Goal: Contribute content: Add original content to the website for others to see

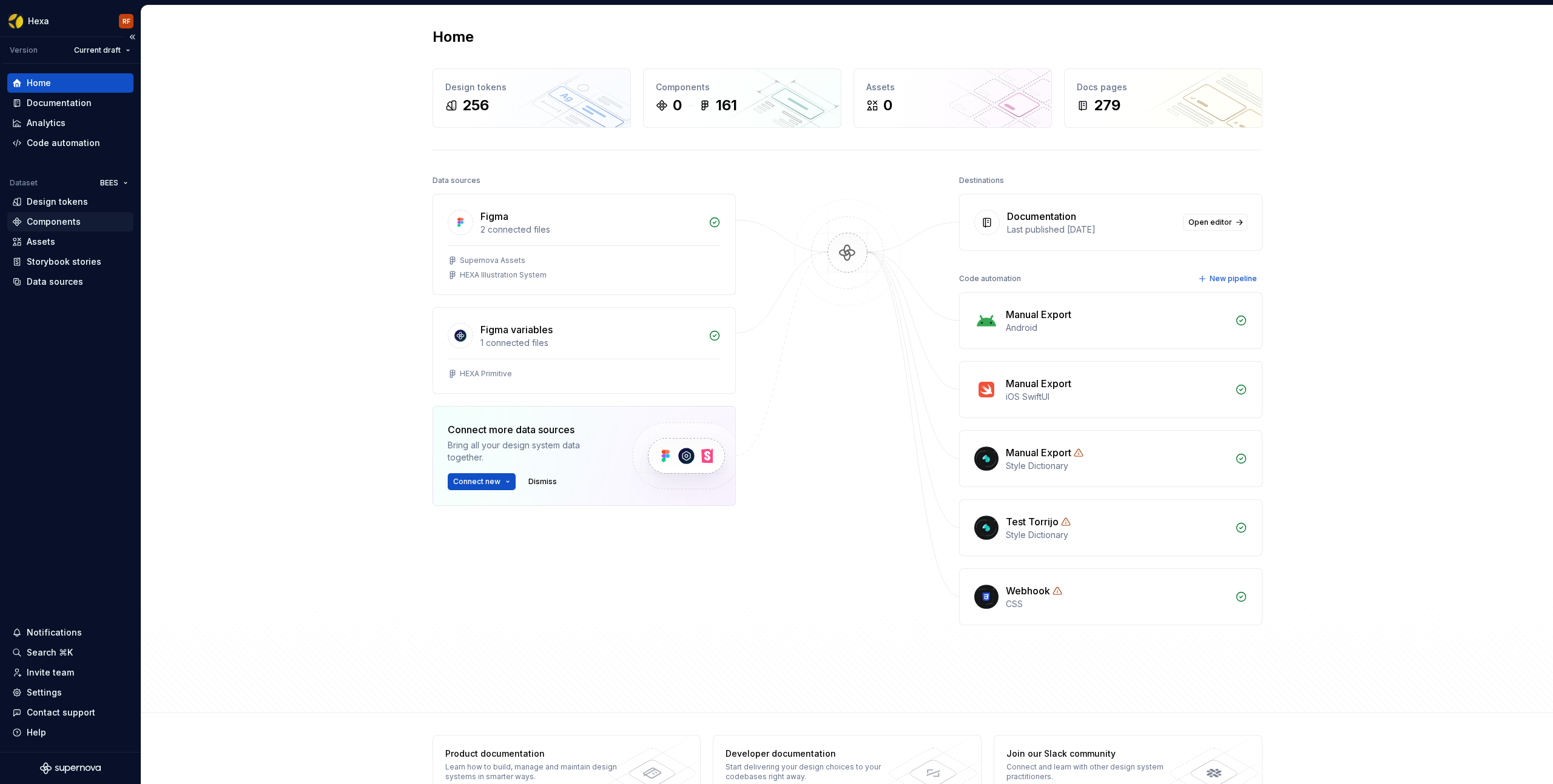
click at [61, 224] on div "Components" at bounding box center [54, 221] width 54 height 12
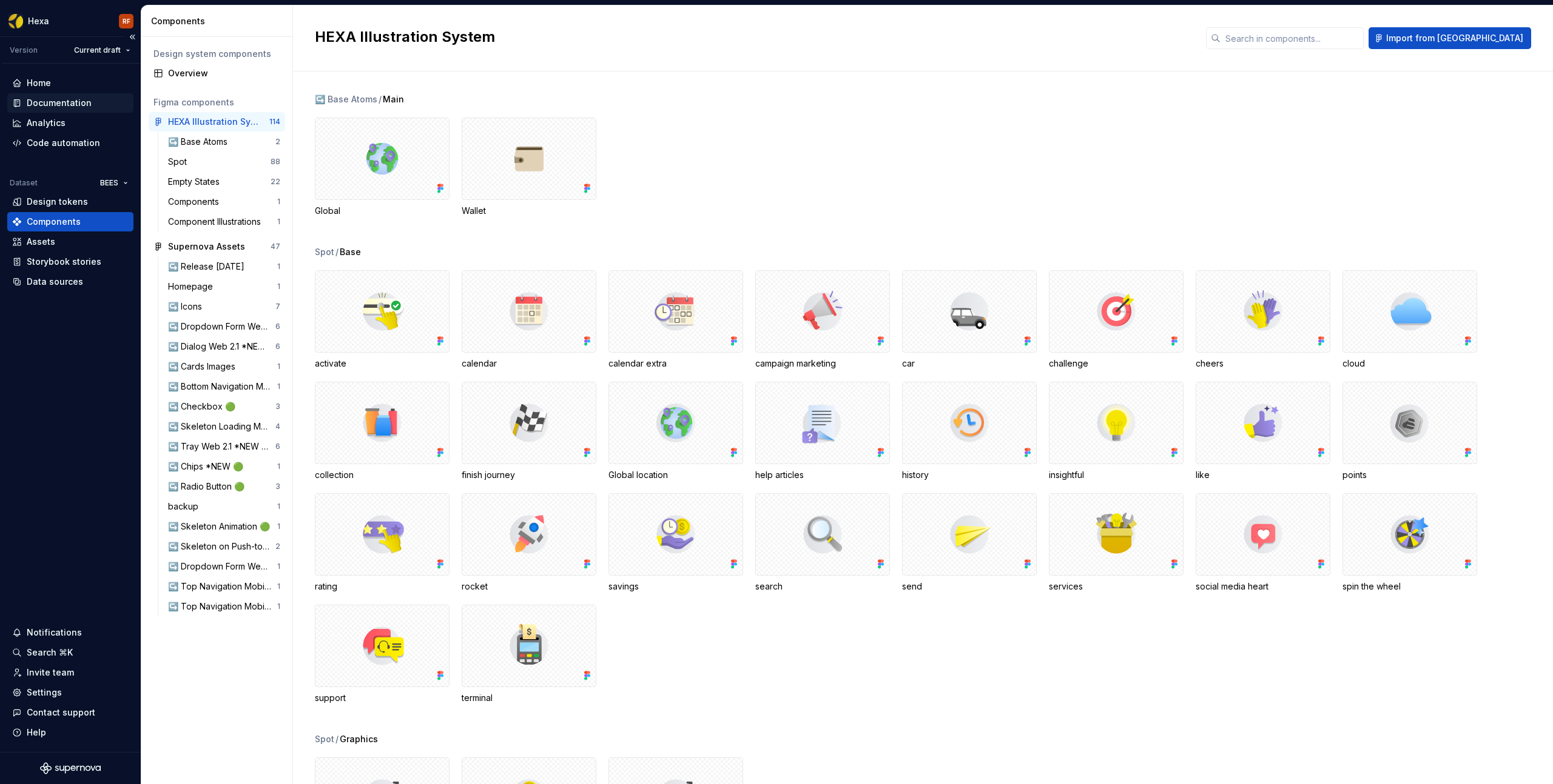
click at [50, 106] on div "Documentation" at bounding box center [60, 103] width 65 height 12
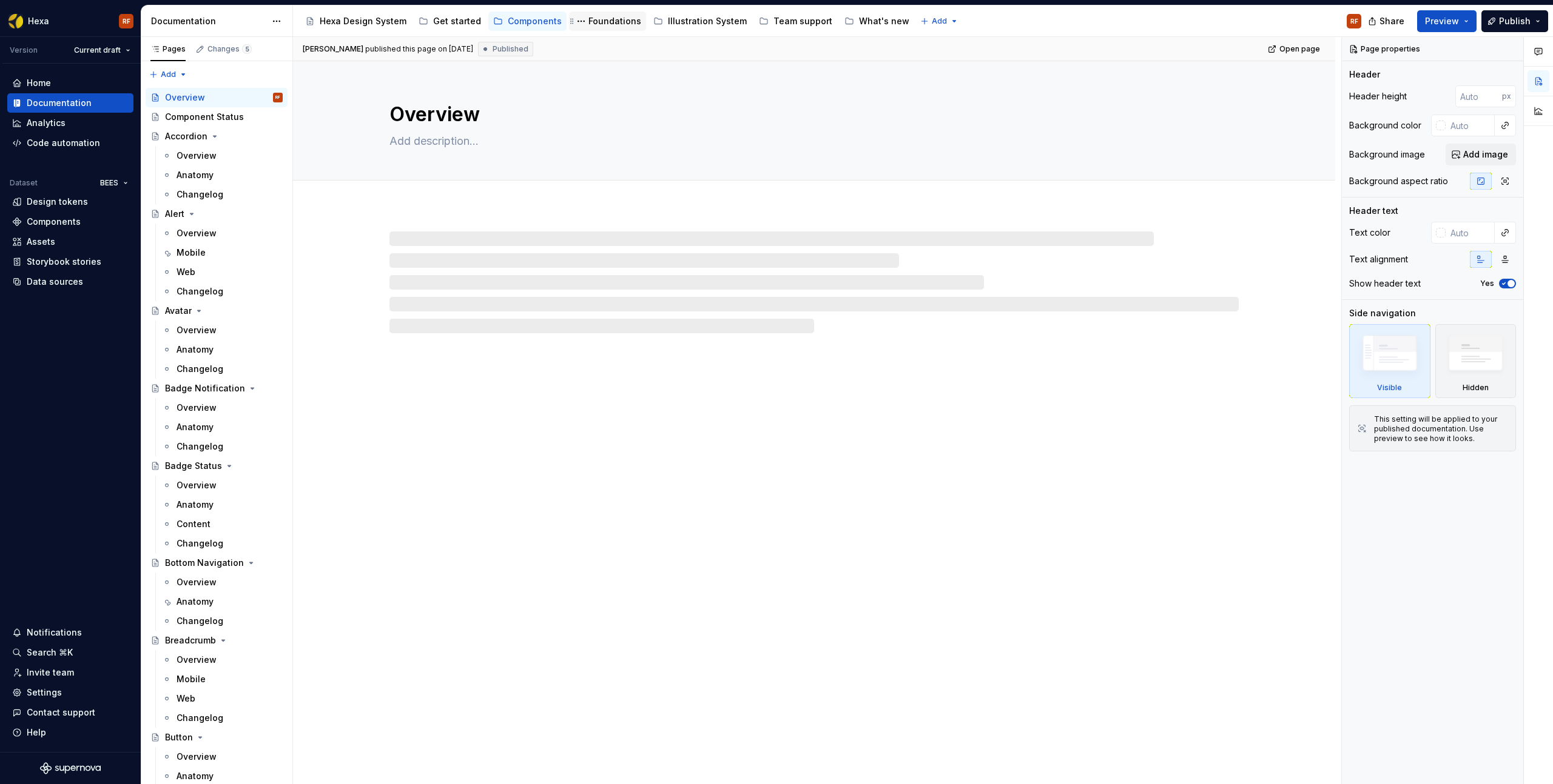
click at [611, 21] on div "Foundations" at bounding box center [615, 21] width 53 height 12
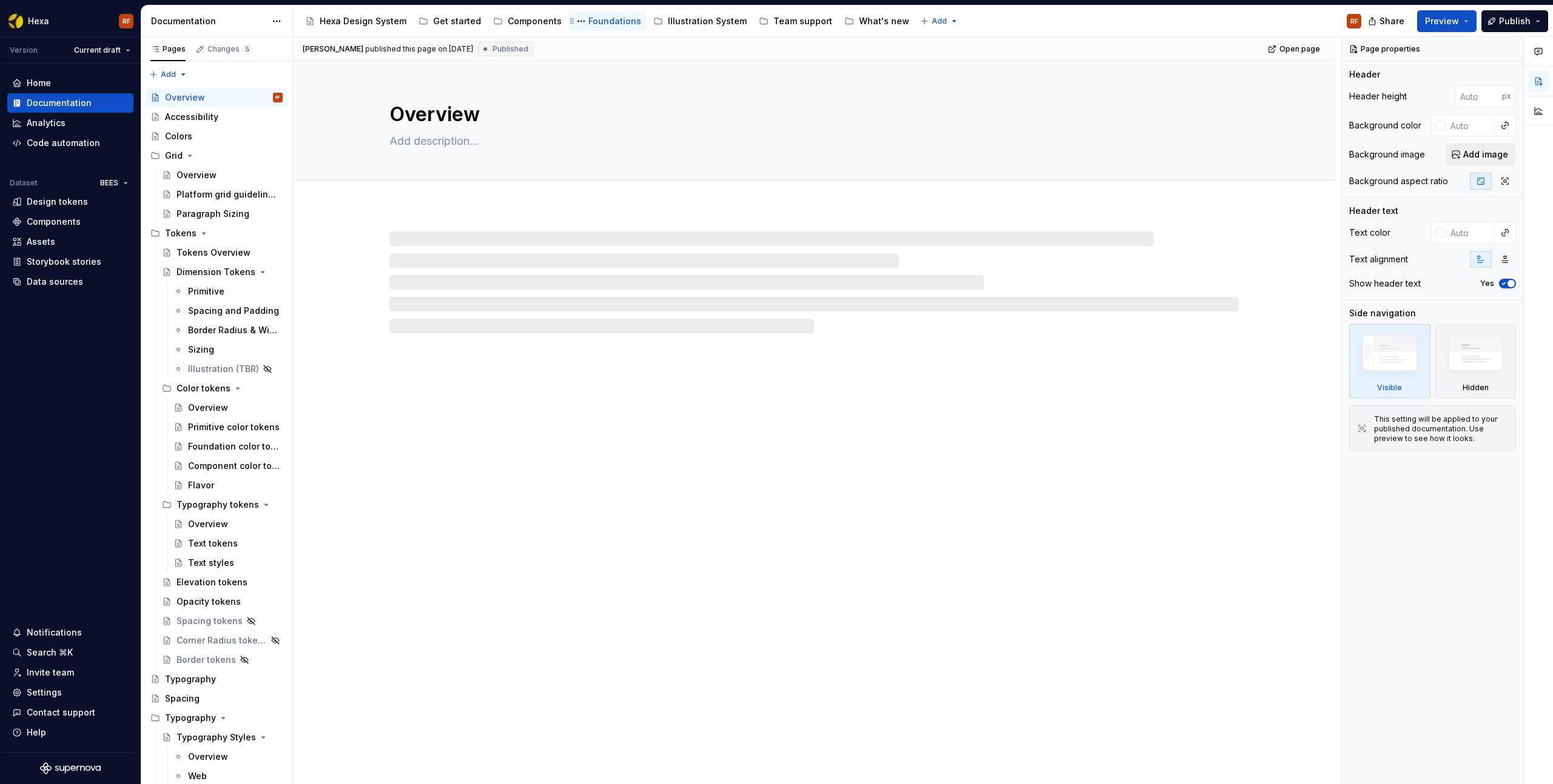
click at [604, 21] on div "Foundations" at bounding box center [615, 21] width 53 height 12
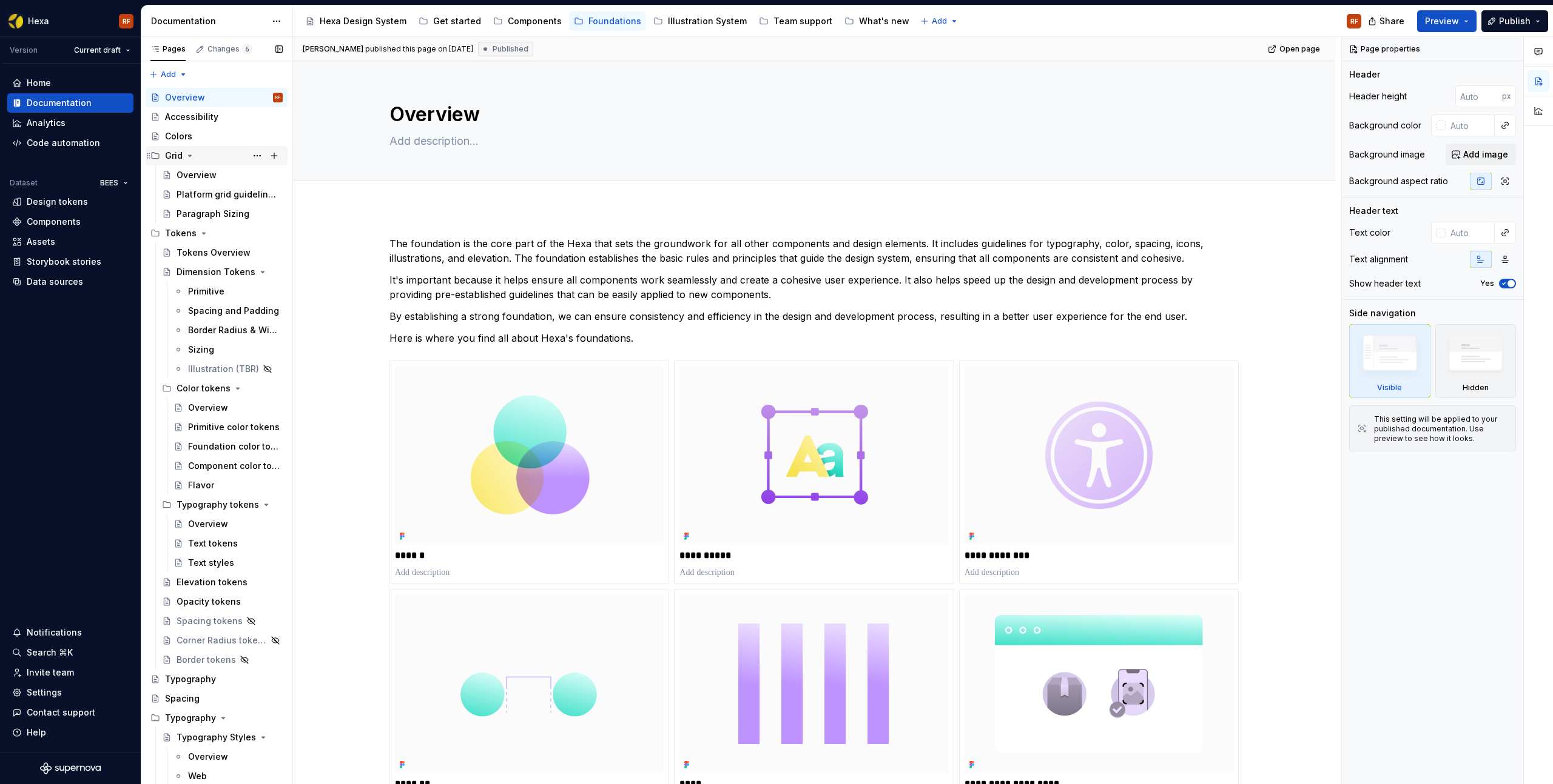
click at [188, 157] on icon "Page tree" at bounding box center [189, 156] width 9 height 9
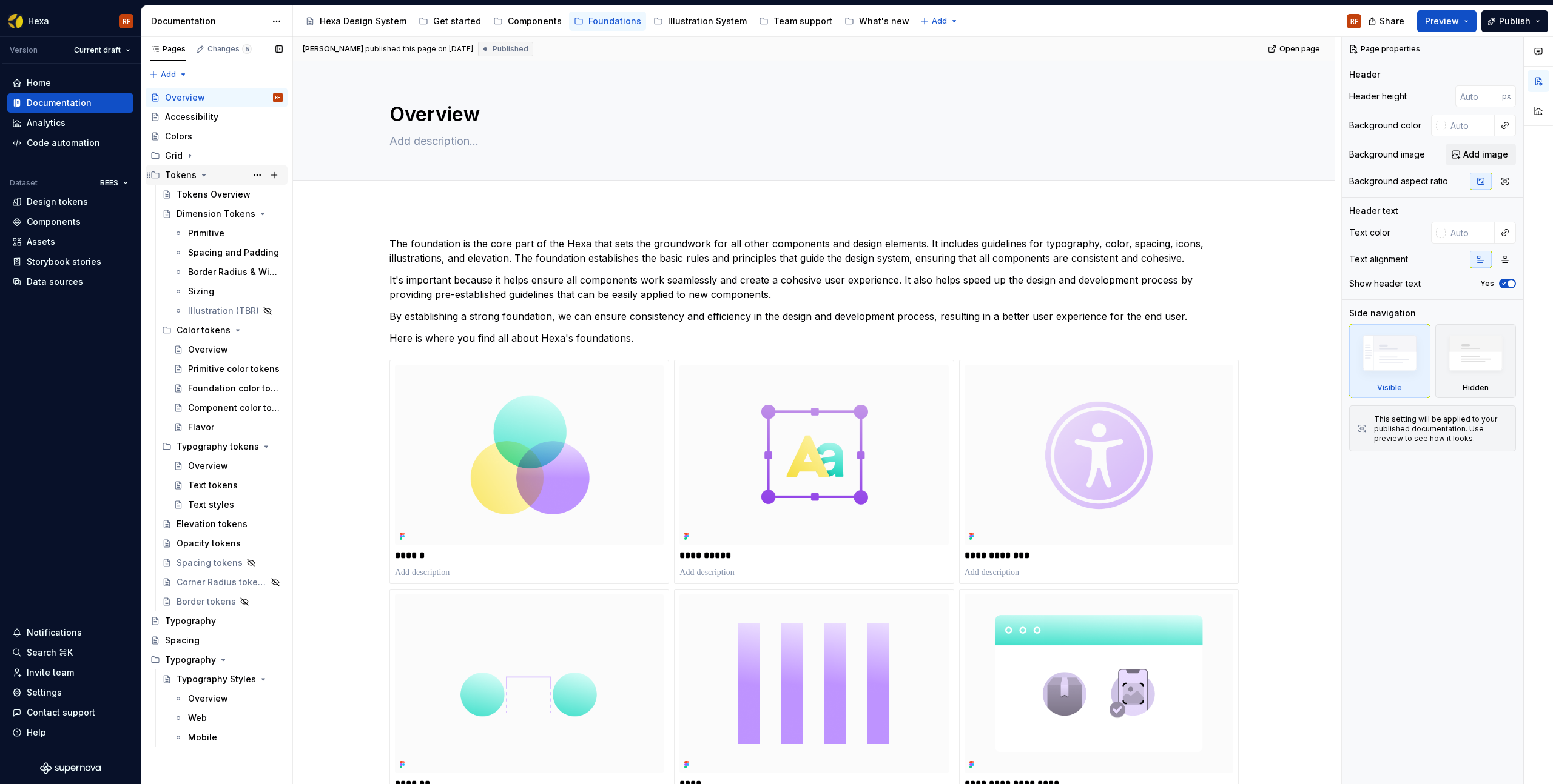
click at [202, 178] on icon "Page tree" at bounding box center [203, 175] width 9 height 9
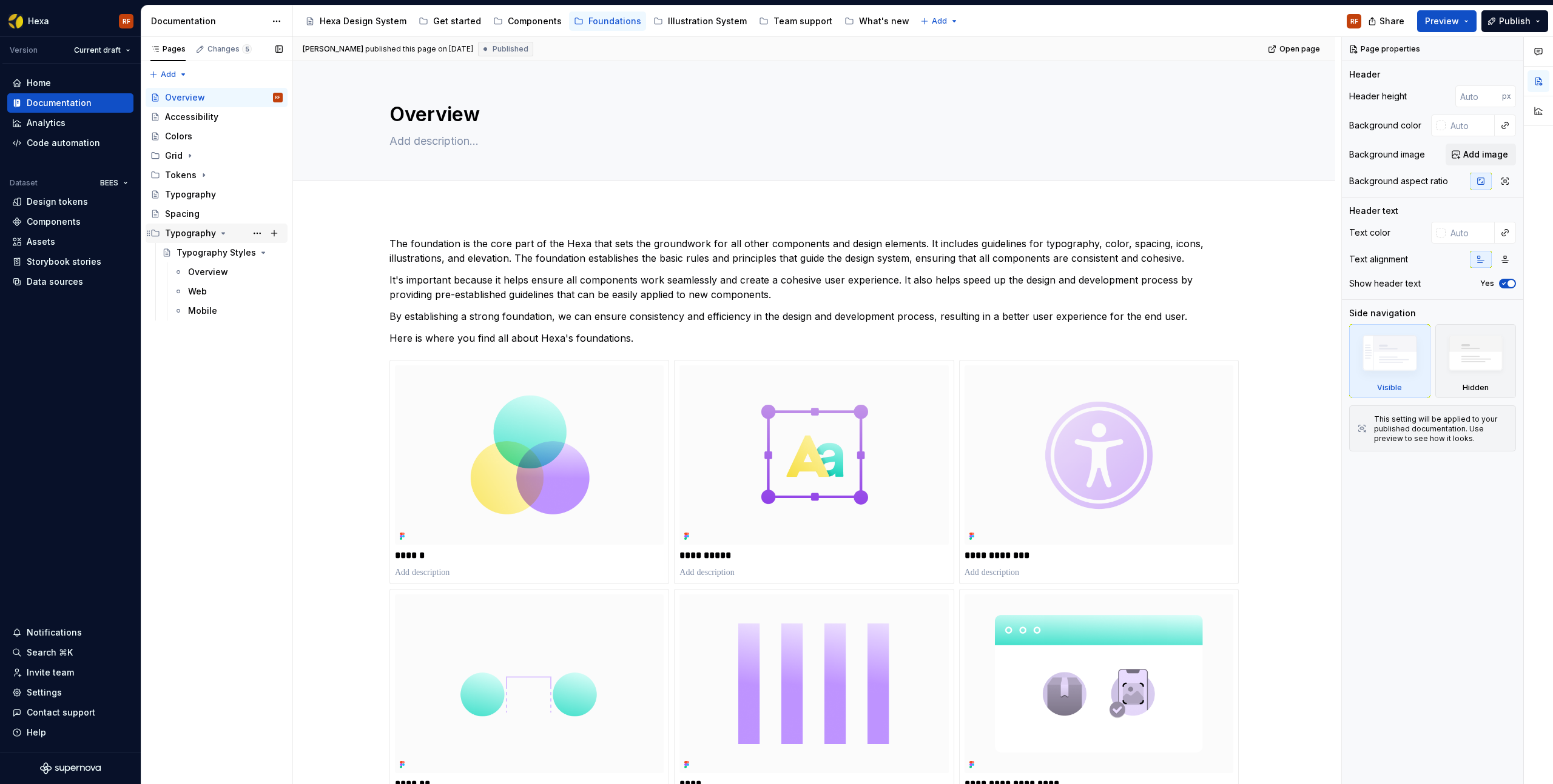
click at [221, 237] on icon "Page tree" at bounding box center [223, 233] width 9 height 9
click at [574, 22] on button "Page tree" at bounding box center [581, 21] width 15 height 15
type textarea "*"
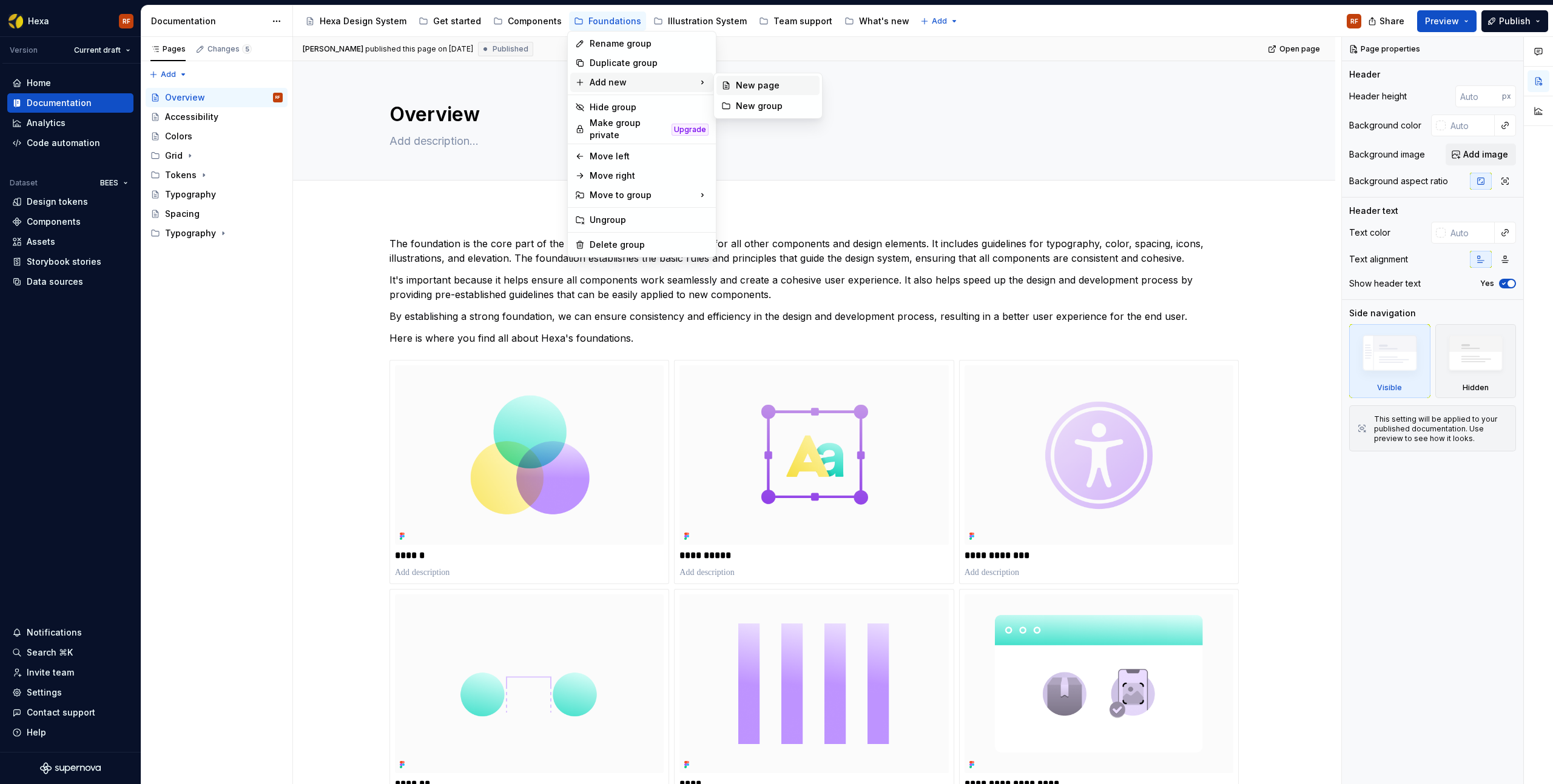
click at [764, 86] on div "New page" at bounding box center [775, 85] width 79 height 12
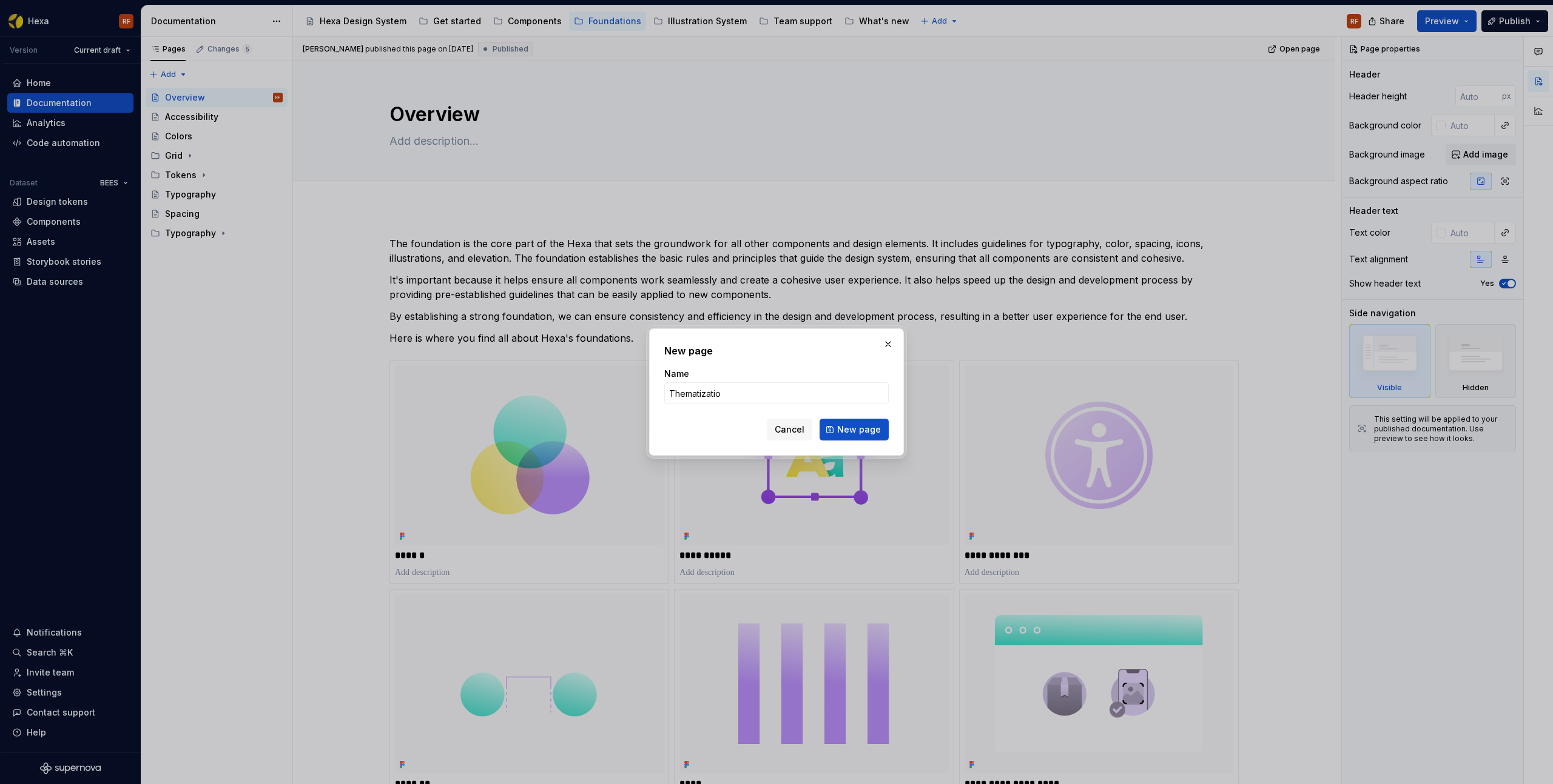
type input "Thematization"
click button "New page" at bounding box center [853, 429] width 69 height 21
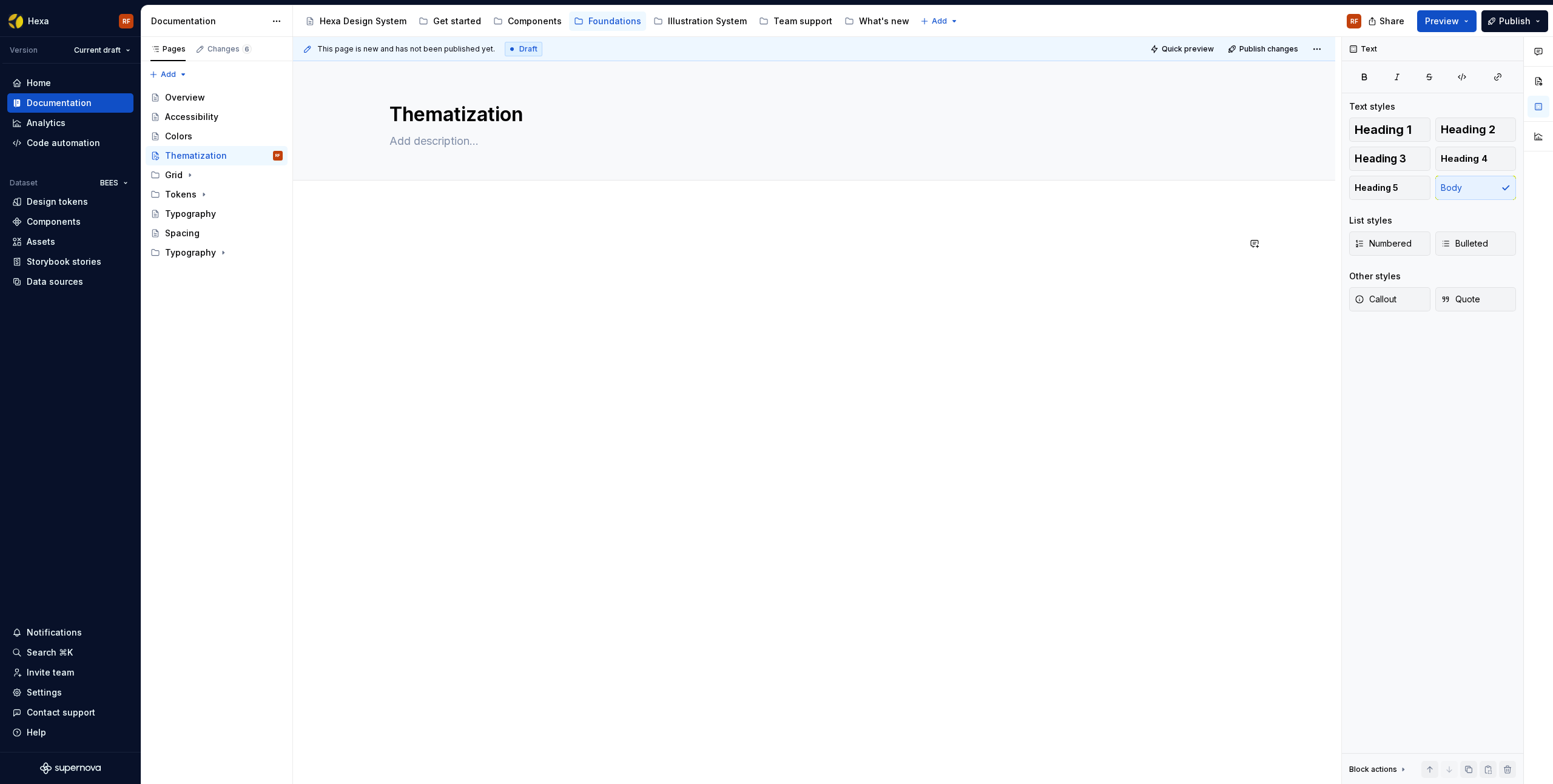
click at [459, 215] on div at bounding box center [813, 369] width 1042 height 325
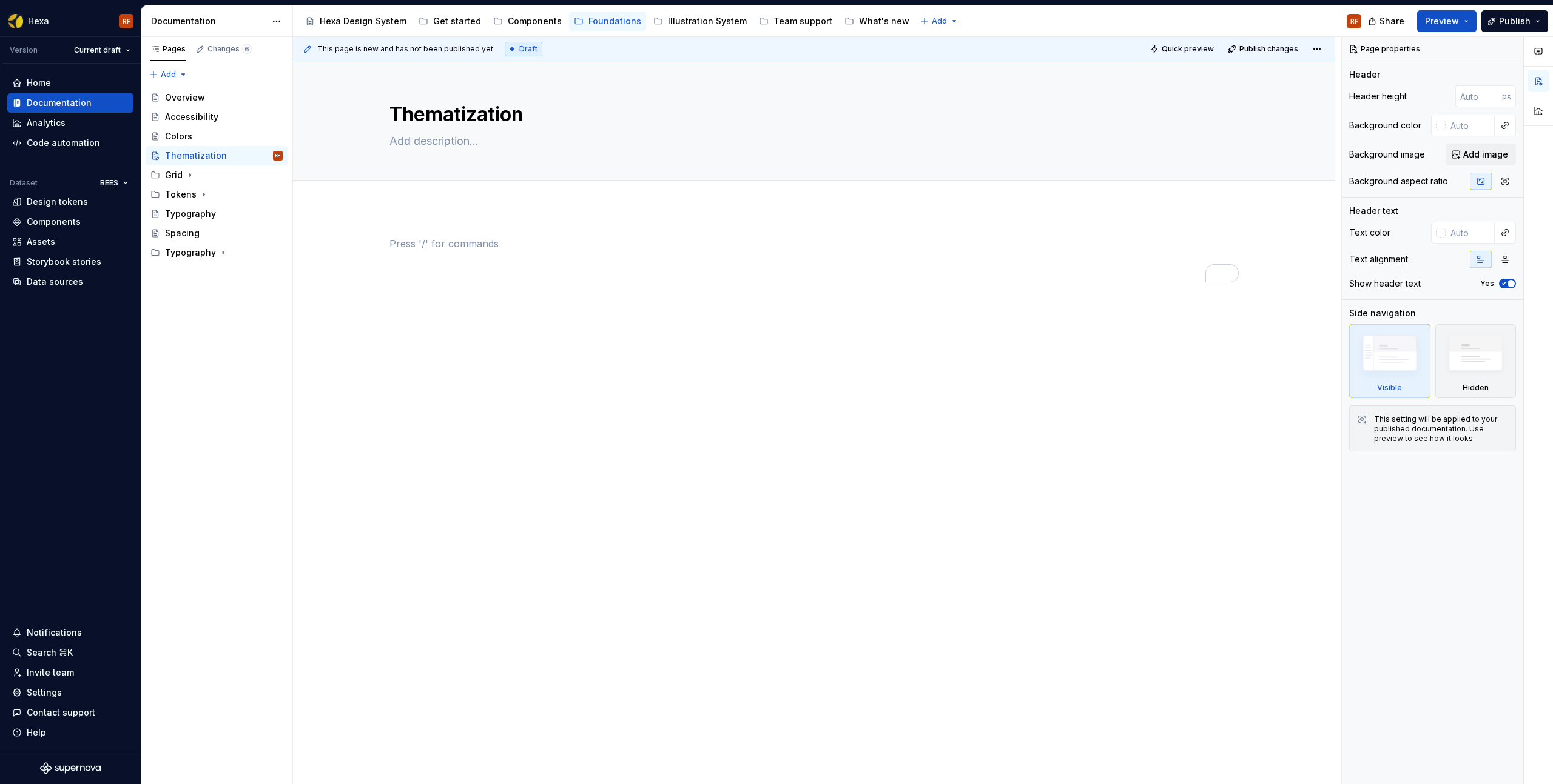
type textarea "*"
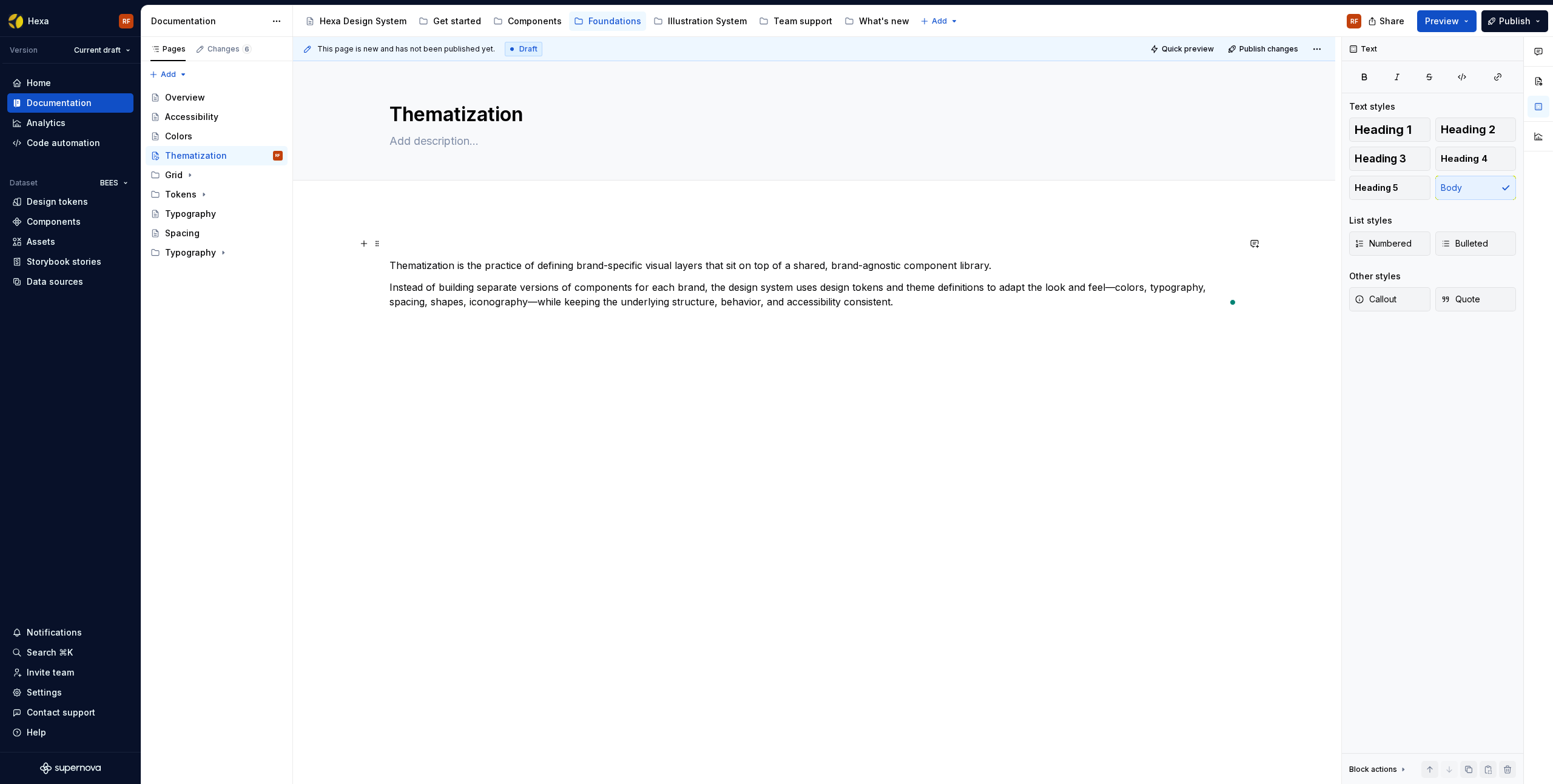
click at [419, 248] on p "To enrich screen reader interactions, please activate Accessibility in Grammarl…" at bounding box center [813, 244] width 849 height 15
click at [382, 245] on span at bounding box center [377, 243] width 9 height 17
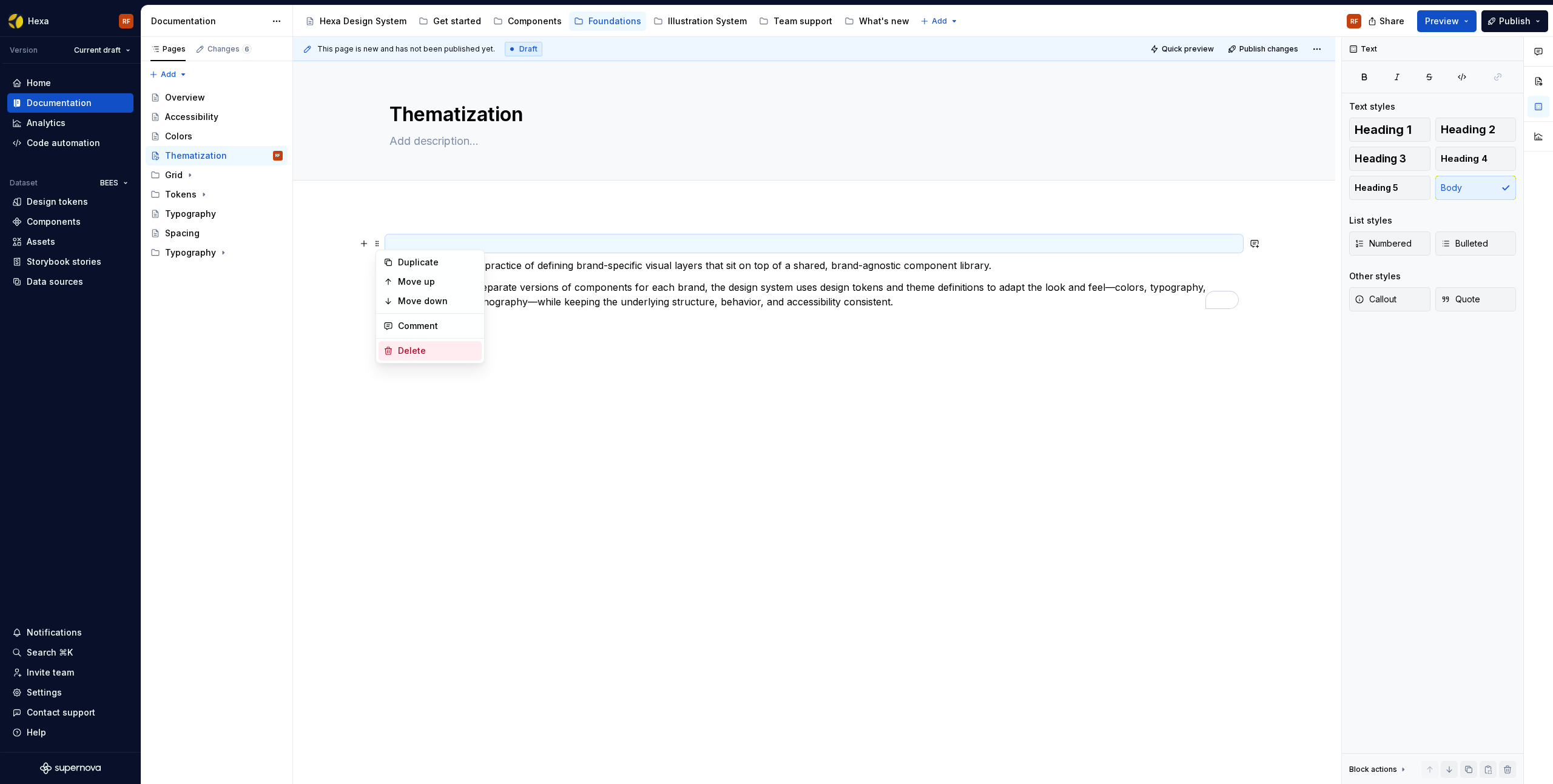
click at [409, 349] on div "Delete" at bounding box center [437, 351] width 79 height 12
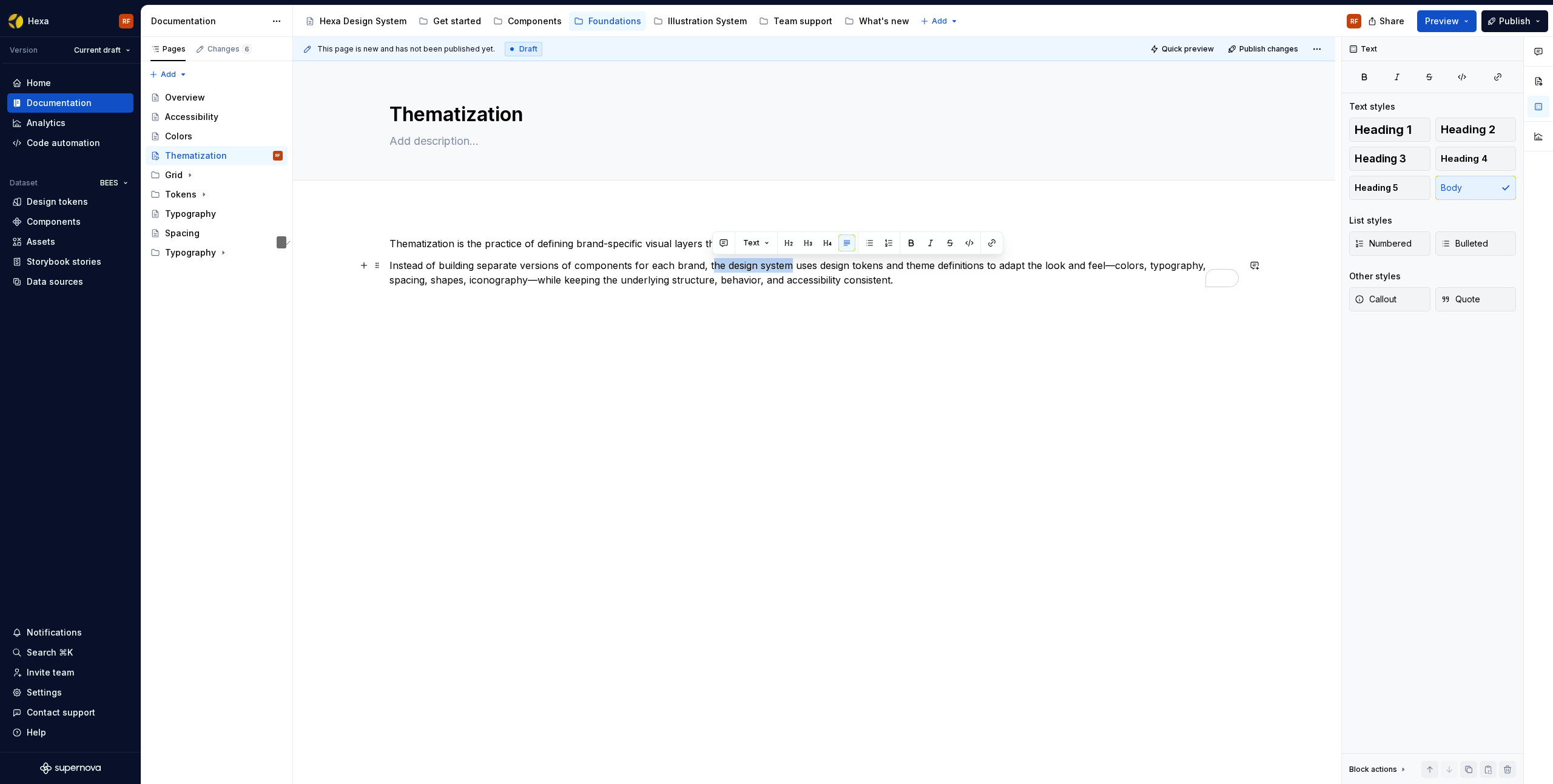
drag, startPoint x: 711, startPoint y: 268, endPoint x: 790, endPoint y: 270, distance: 79.0
click at [790, 270] on p "Instead of building separate versions of components for each brand, the design …" at bounding box center [813, 272] width 849 height 29
click at [835, 269] on p "Instead of building separate versions of components for each brand, Hexa uses d…" at bounding box center [813, 272] width 849 height 29
click at [1053, 268] on p "Instead of building separate versions of components for each brand, Hexa uses d…" at bounding box center [813, 272] width 849 height 29
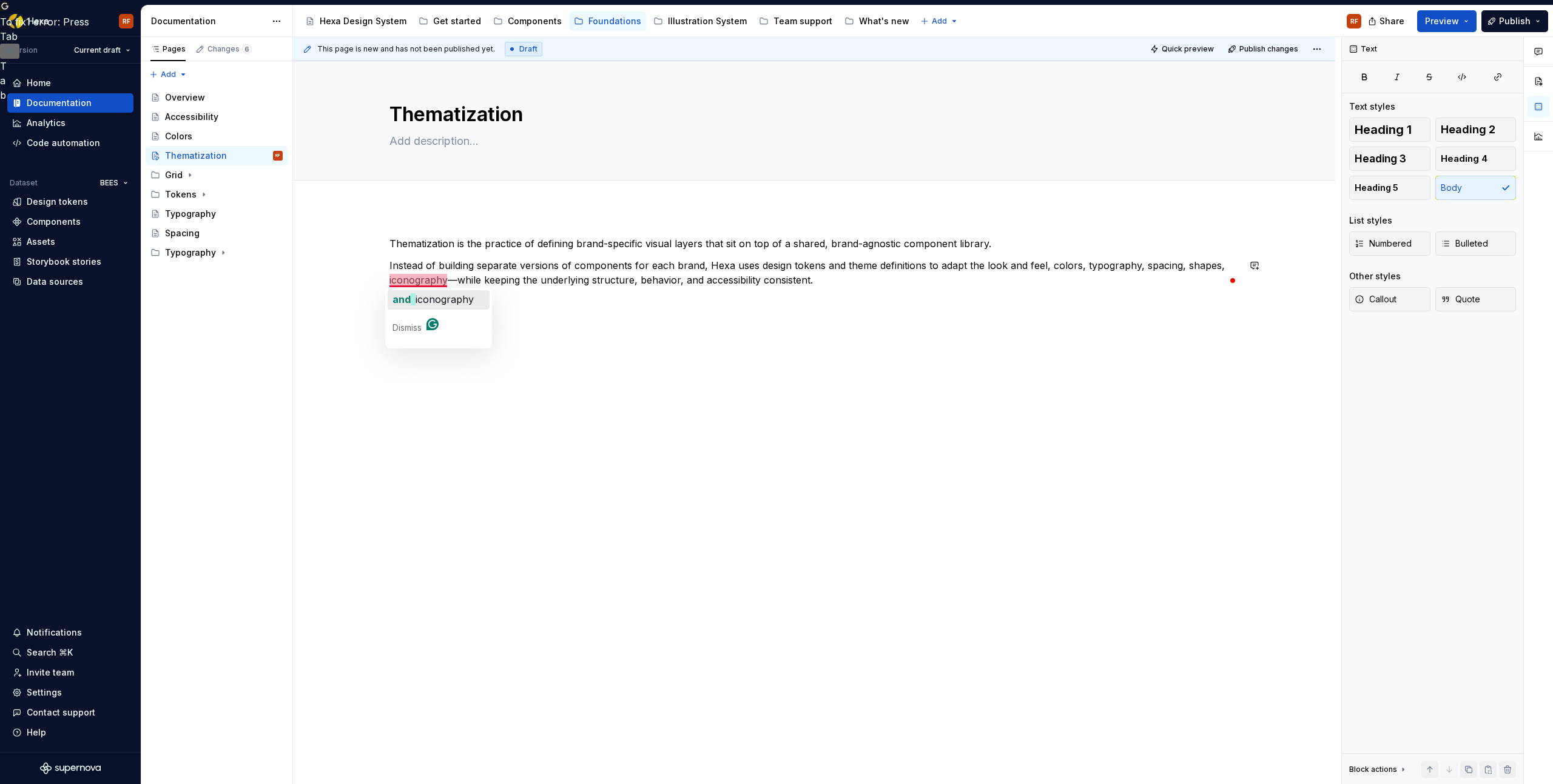
click at [437, 299] on span "iconography" at bounding box center [444, 299] width 58 height 12
drag, startPoint x: 478, startPoint y: 280, endPoint x: 407, endPoint y: 282, distance: 71.0
click at [407, 282] on p "Instead of building separate versions of components for each brand, Hexa uses d…" at bounding box center [813, 272] width 849 height 29
click at [1179, 266] on p "Instead of building separate versions of components for each brand, Hexa uses d…" at bounding box center [813, 272] width 849 height 29
click at [818, 282] on p "Instead of building separate versions of components for each brand, Hexa uses d…" at bounding box center [813, 272] width 849 height 29
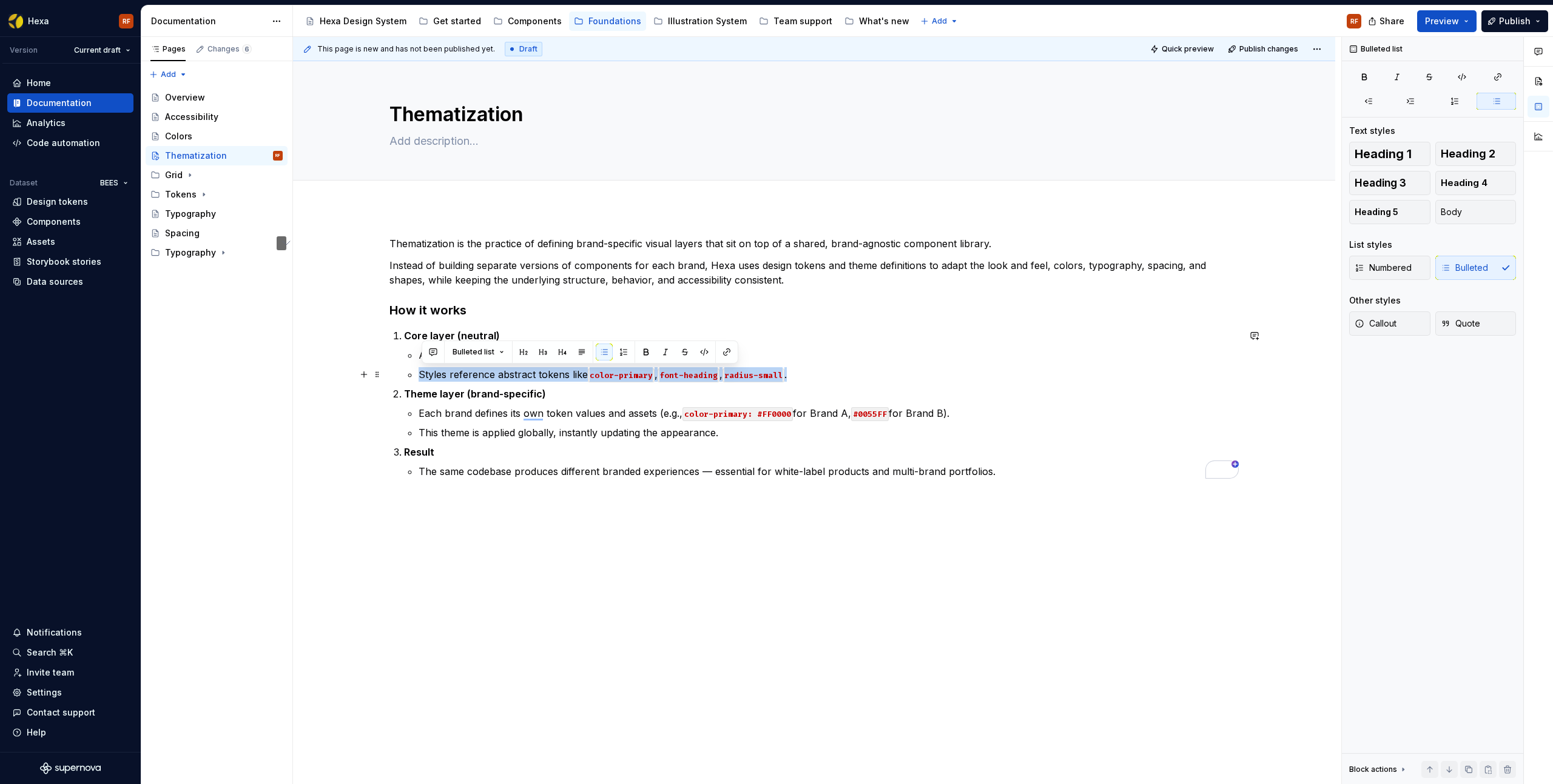
drag, startPoint x: 778, startPoint y: 378, endPoint x: 419, endPoint y: 379, distance: 359.0
click at [419, 379] on li "Core layer (neutral) All components are built without hardcoded brand values. S…" at bounding box center [821, 354] width 835 height 53
click at [475, 378] on p "Styles reference abstract tokens like color-primary , font-heading , radius-sma…" at bounding box center [828, 375] width 820 height 15
click at [642, 377] on code "color-primary" at bounding box center [621, 375] width 67 height 14
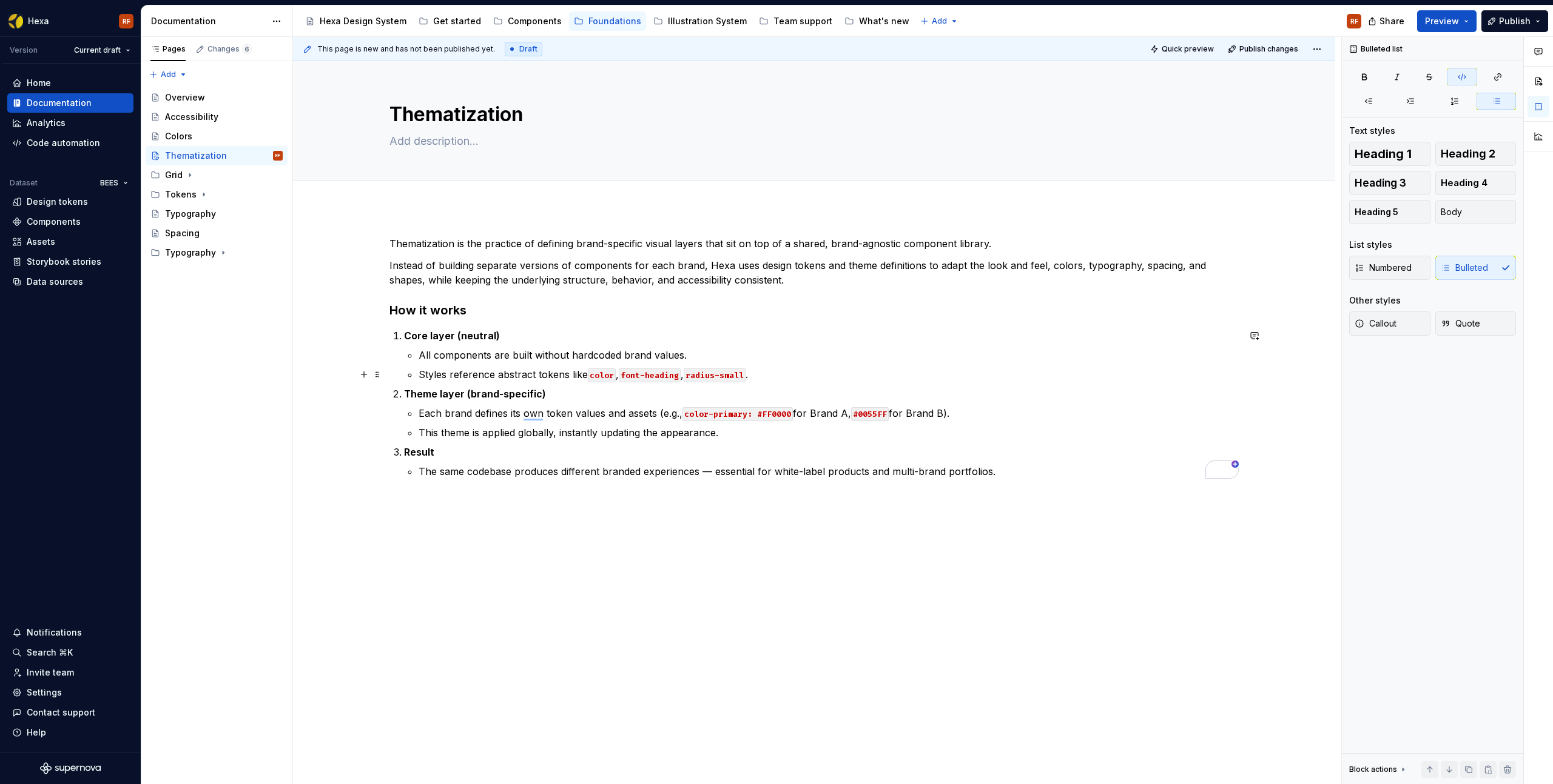
click at [670, 376] on code "font-heading" at bounding box center [649, 375] width 62 height 14
click at [701, 375] on code "radius-small" at bounding box center [675, 375] width 62 height 14
click at [728, 379] on p "Styles reference abstract tokens like color , font , radius ." at bounding box center [828, 375] width 820 height 15
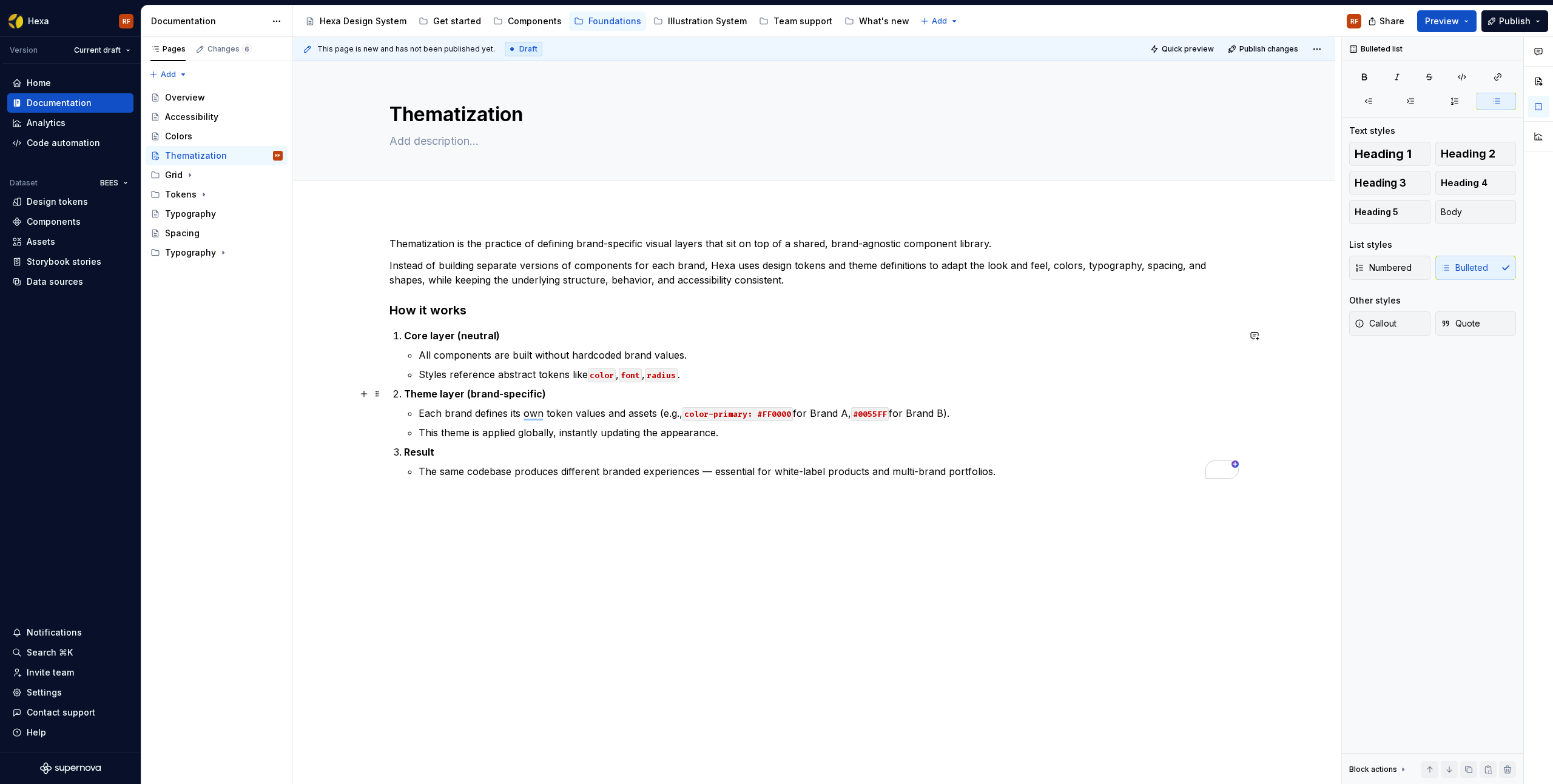
click at [437, 396] on strong "Theme layer (brand-specific)" at bounding box center [475, 393] width 142 height 12
click at [578, 392] on p "Theme layer (brand-specific)" at bounding box center [821, 394] width 835 height 15
drag, startPoint x: 703, startPoint y: 380, endPoint x: 413, endPoint y: 380, distance: 290.0
click at [408, 378] on li "Core layer (neutral) All components are built without hardcoded brand values. S…" at bounding box center [821, 354] width 835 height 53
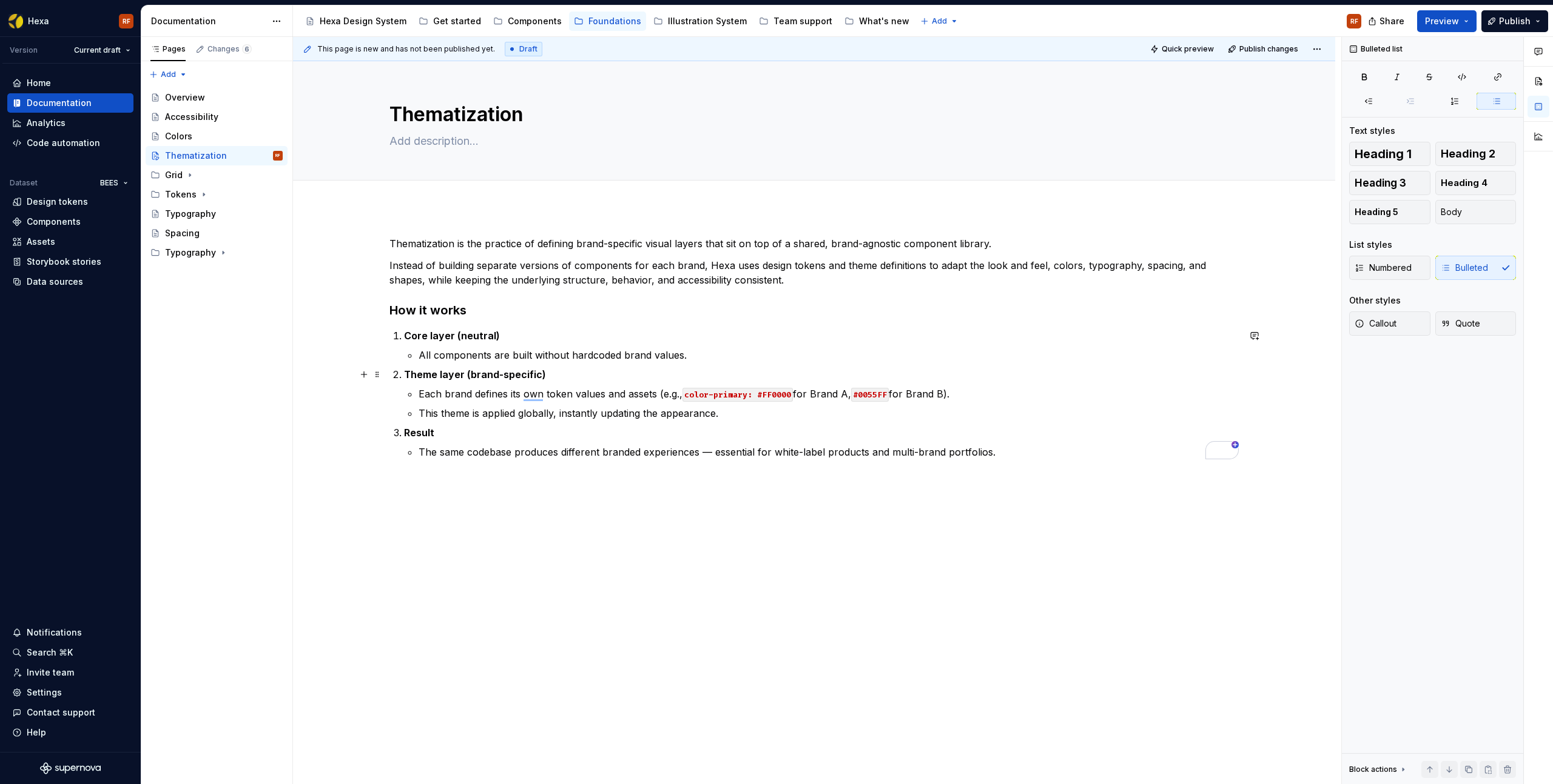
click at [442, 378] on strong "Theme layer (brand-specific)" at bounding box center [475, 374] width 142 height 12
click at [713, 397] on code "color-primary: #FF0000" at bounding box center [714, 394] width 110 height 14
click at [756, 397] on code "color-primary: #FF0000" at bounding box center [714, 394] width 110 height 14
click at [950, 394] on p "Each brand defines its token values and assets (e.g., color-primary: #FF0000 fo…" at bounding box center [828, 394] width 820 height 15
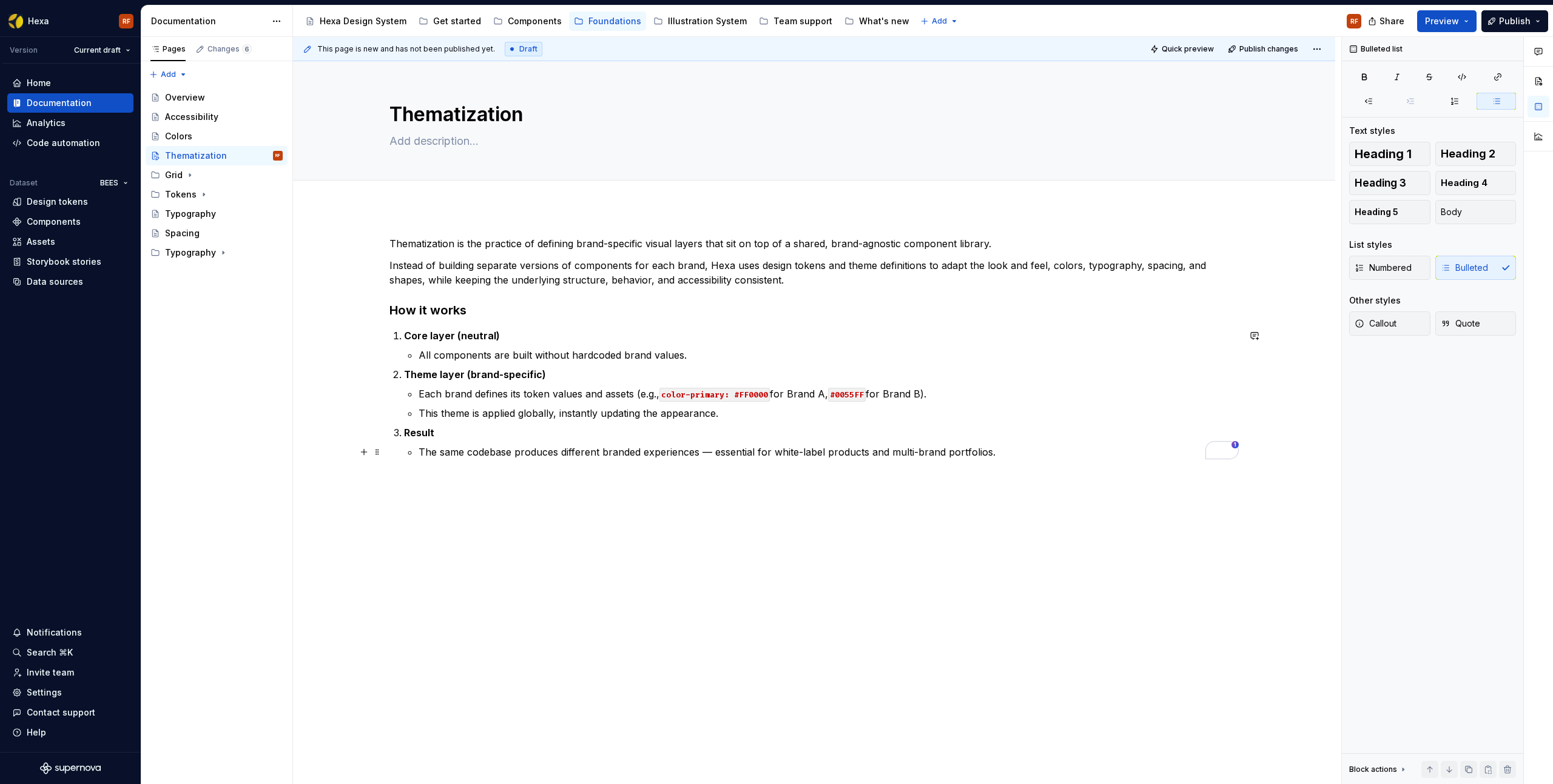
drag, startPoint x: 720, startPoint y: 453, endPoint x: 740, endPoint y: 464, distance: 22.8
click at [720, 453] on p "The same codebase produces different branded experiences — essential for white-…" at bounding box center [828, 452] width 820 height 15
click at [510, 493] on div "Thematization is the practice of defining brand-specific visual layers that sit…" at bounding box center [813, 458] width 1042 height 502
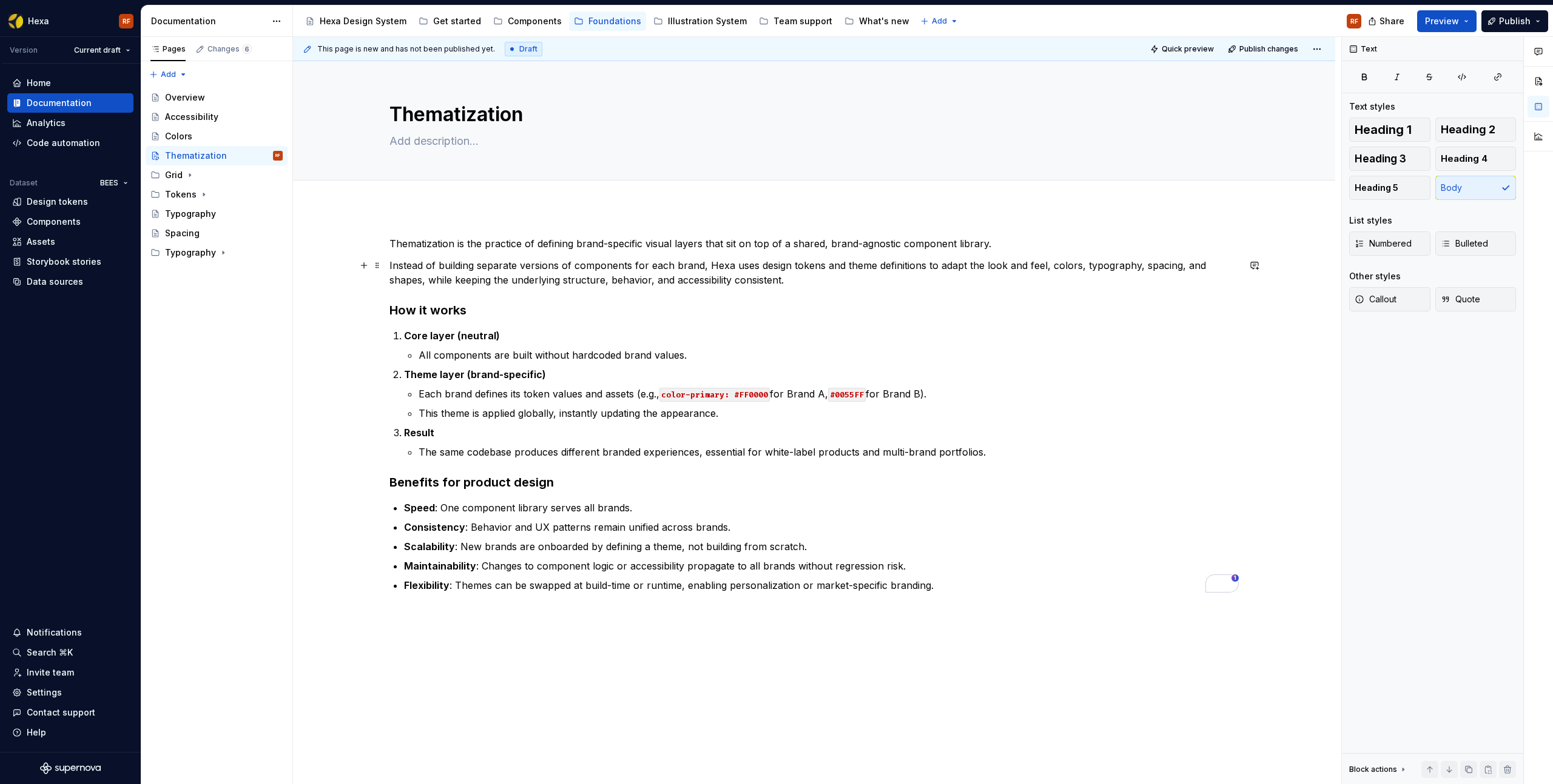
click at [818, 286] on p "Instead of building separate versions of components for each brand, Hexa uses d…" at bounding box center [813, 272] width 849 height 29
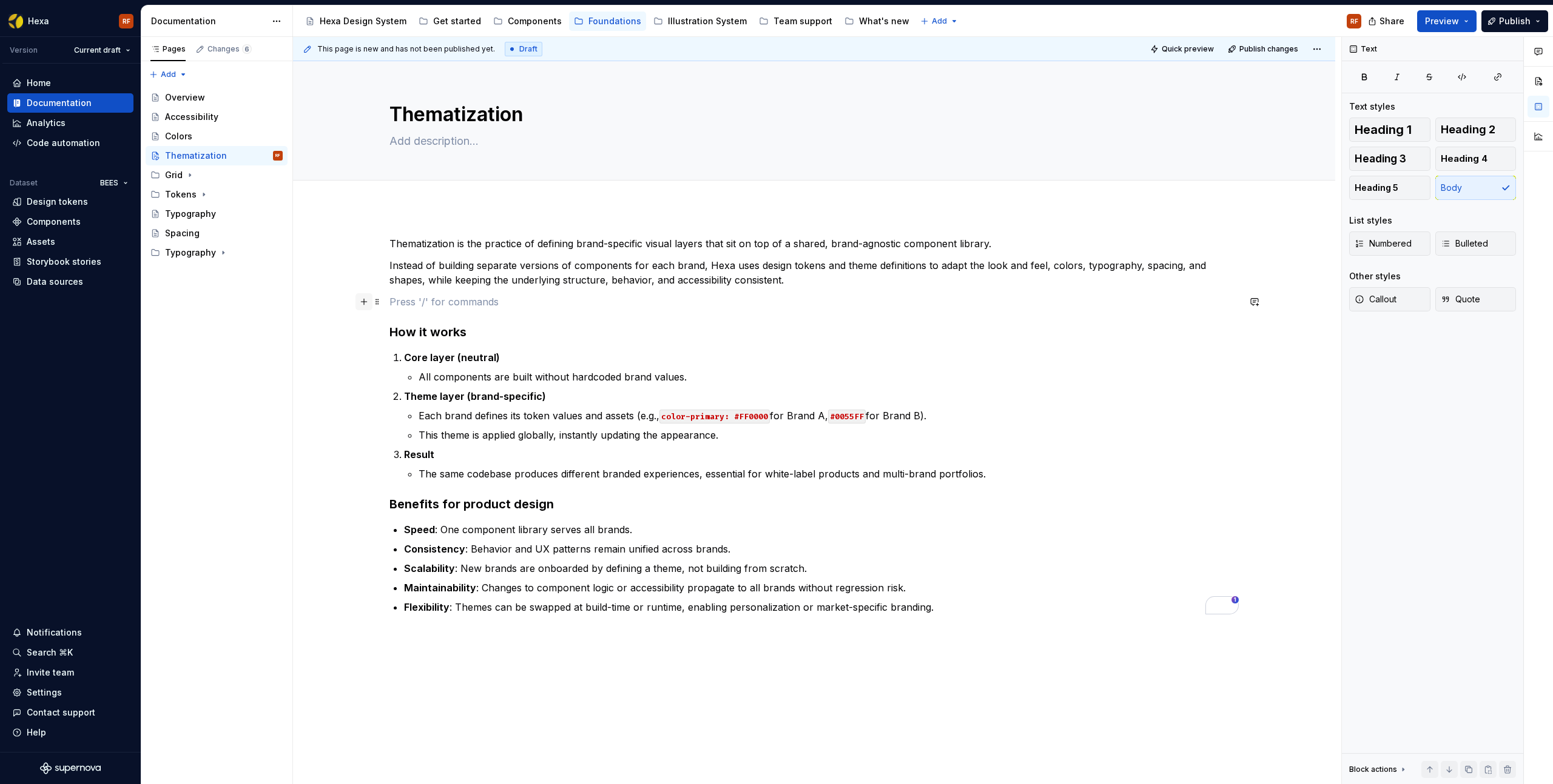
click at [367, 303] on button "button" at bounding box center [364, 302] width 17 height 17
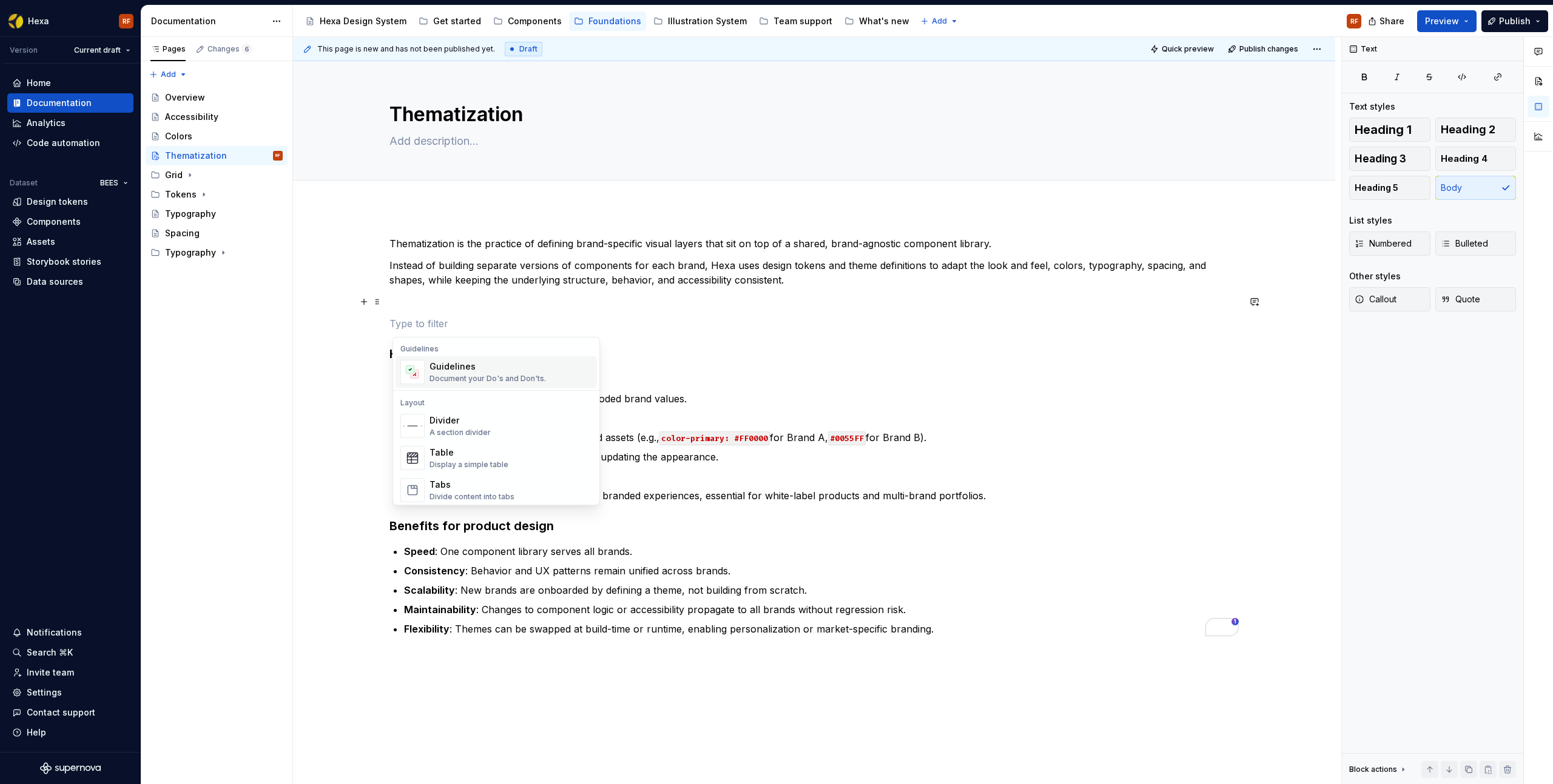
scroll to position [347, 0]
click at [464, 419] on div "Divider" at bounding box center [460, 418] width 62 height 12
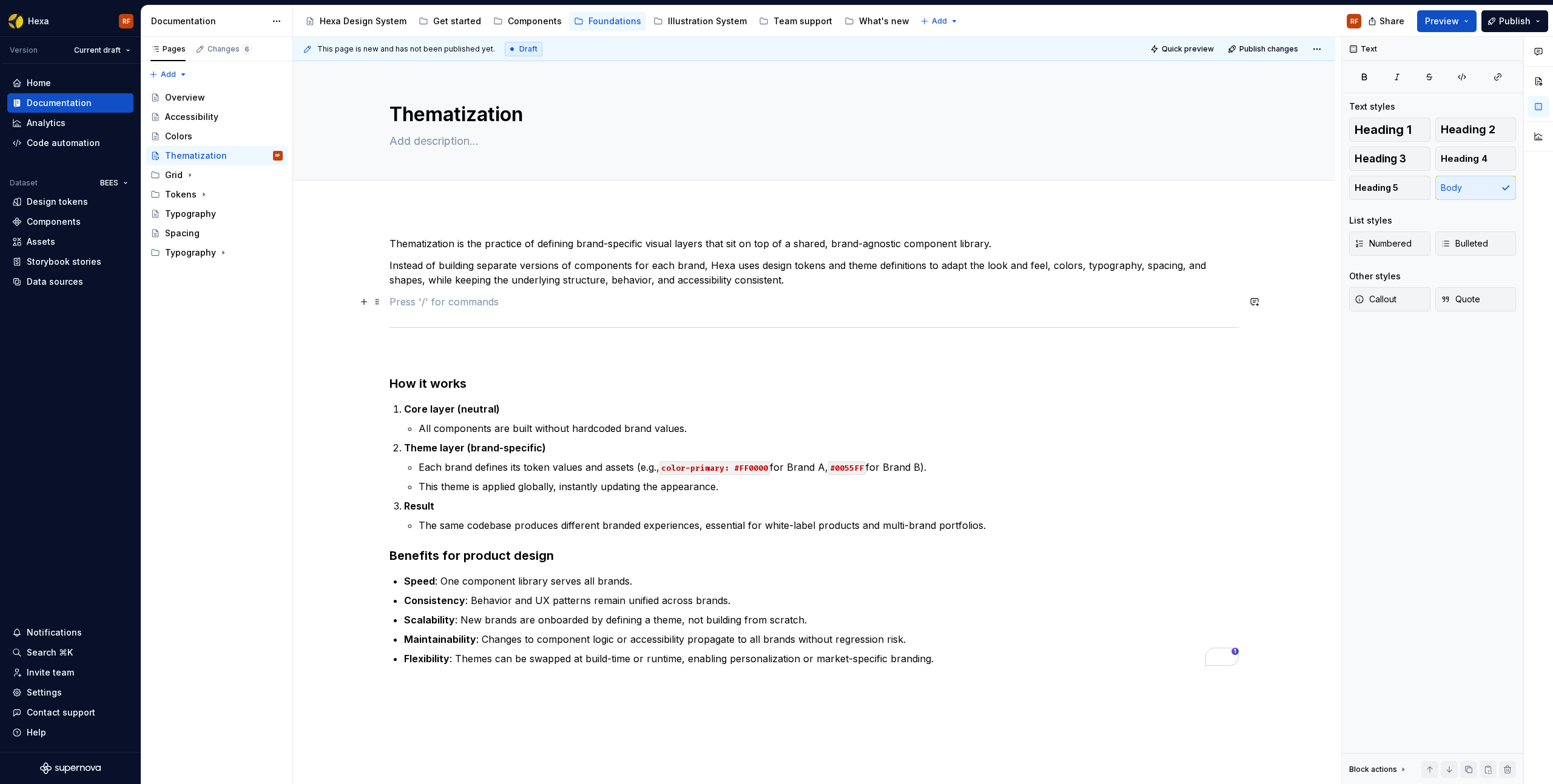
click at [433, 306] on p "To enrich screen reader interactions, please activate Accessibility in Grammarl…" at bounding box center [813, 302] width 849 height 15
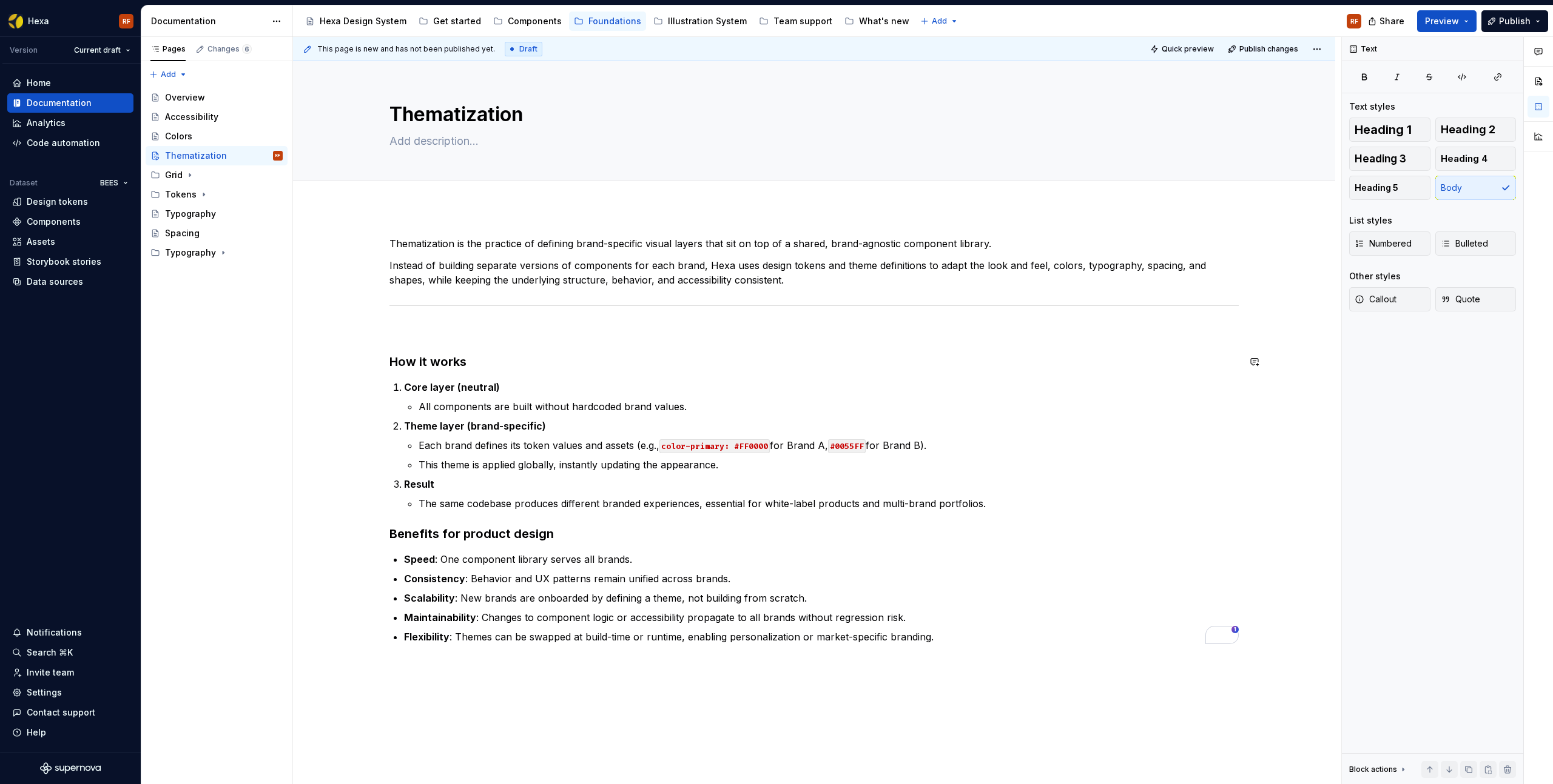
click at [431, 336] on p "To enrich screen reader interactions, please activate Accessibility in Grammarl…" at bounding box center [813, 332] width 849 height 15
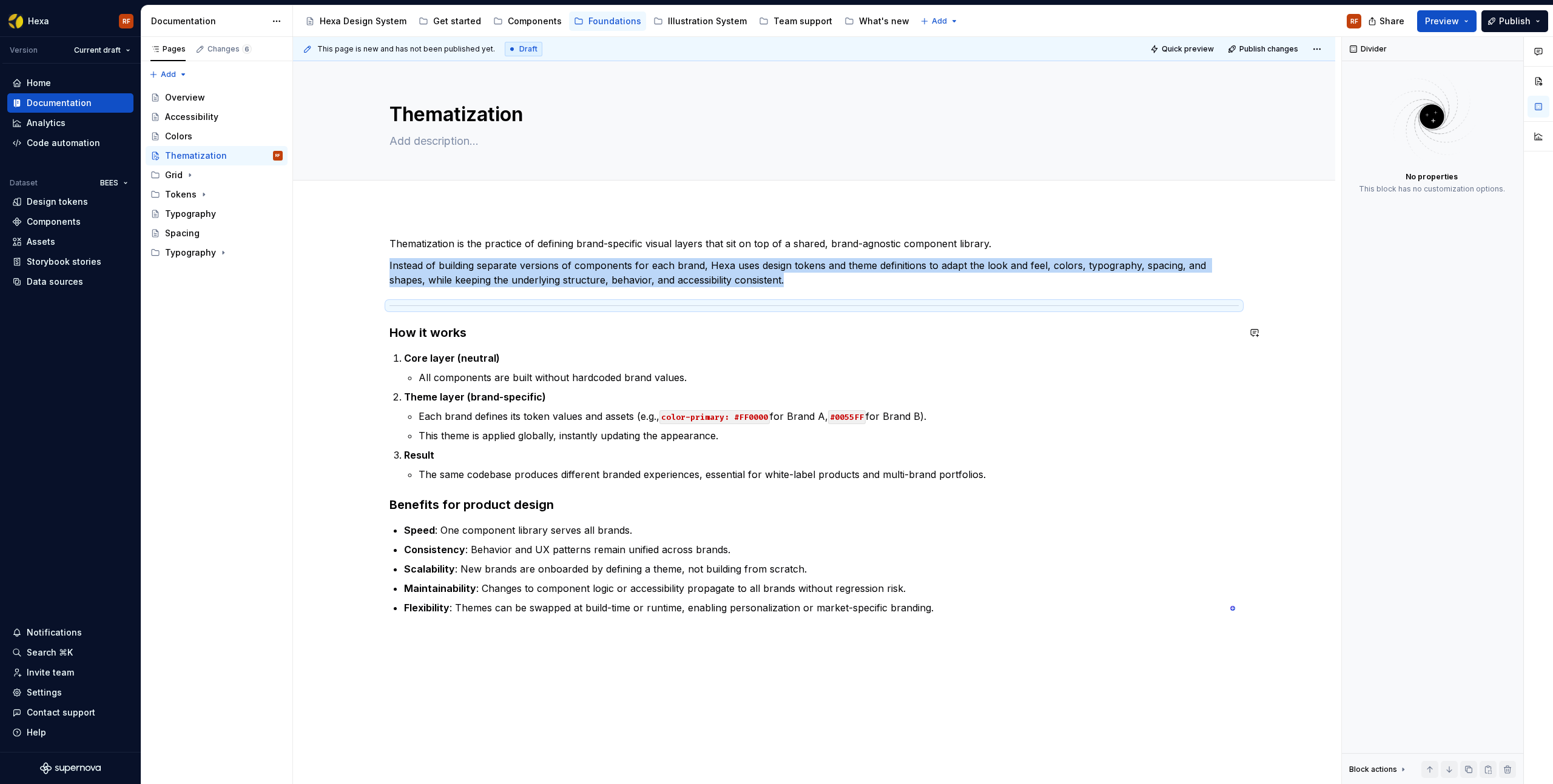
copy p "Instead of building separate versions of components for each brand, Hexa uses d…"
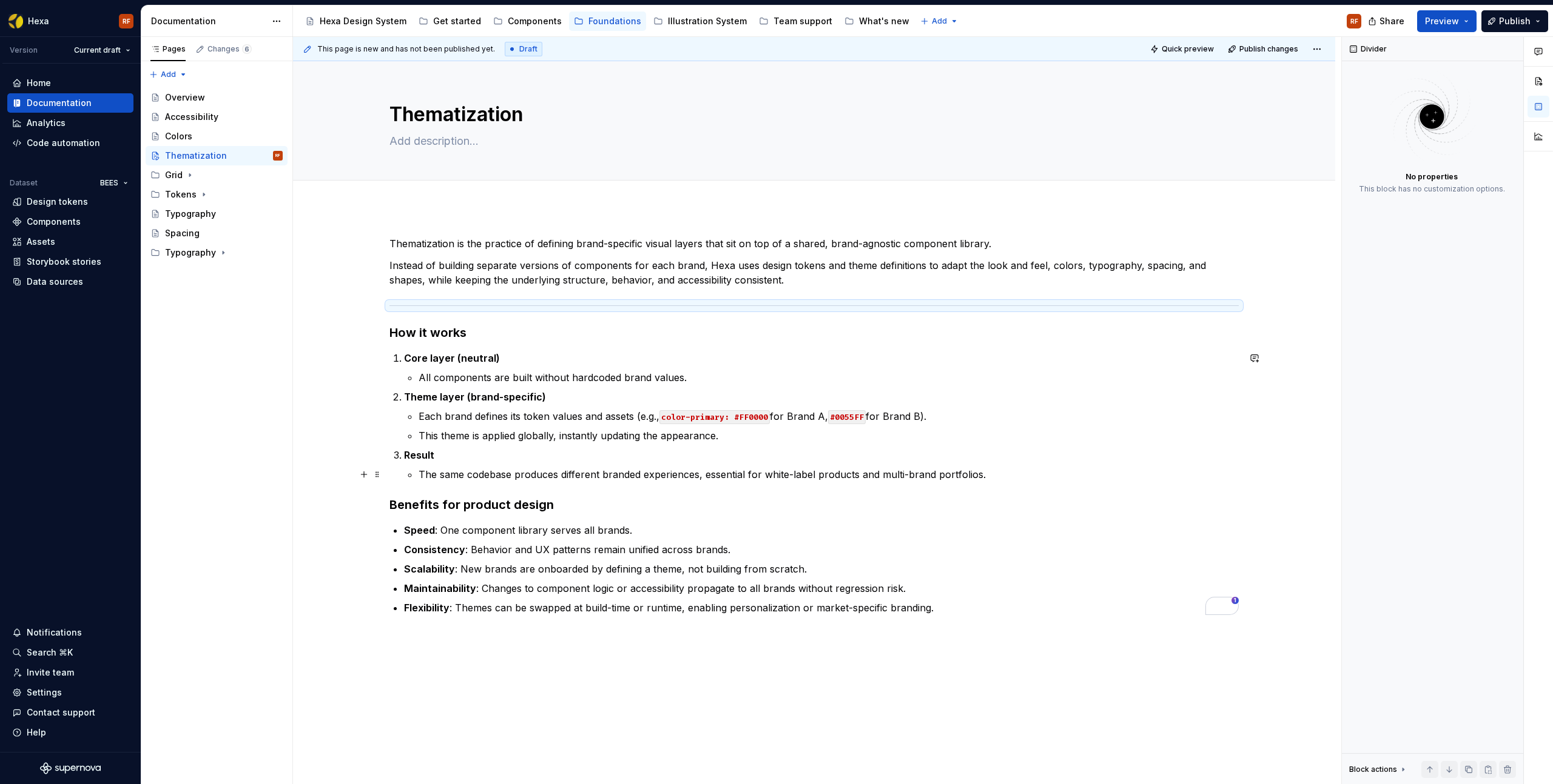
click at [1003, 474] on p "The same codebase produces different branded experiences, essential for white-l…" at bounding box center [828, 475] width 820 height 15
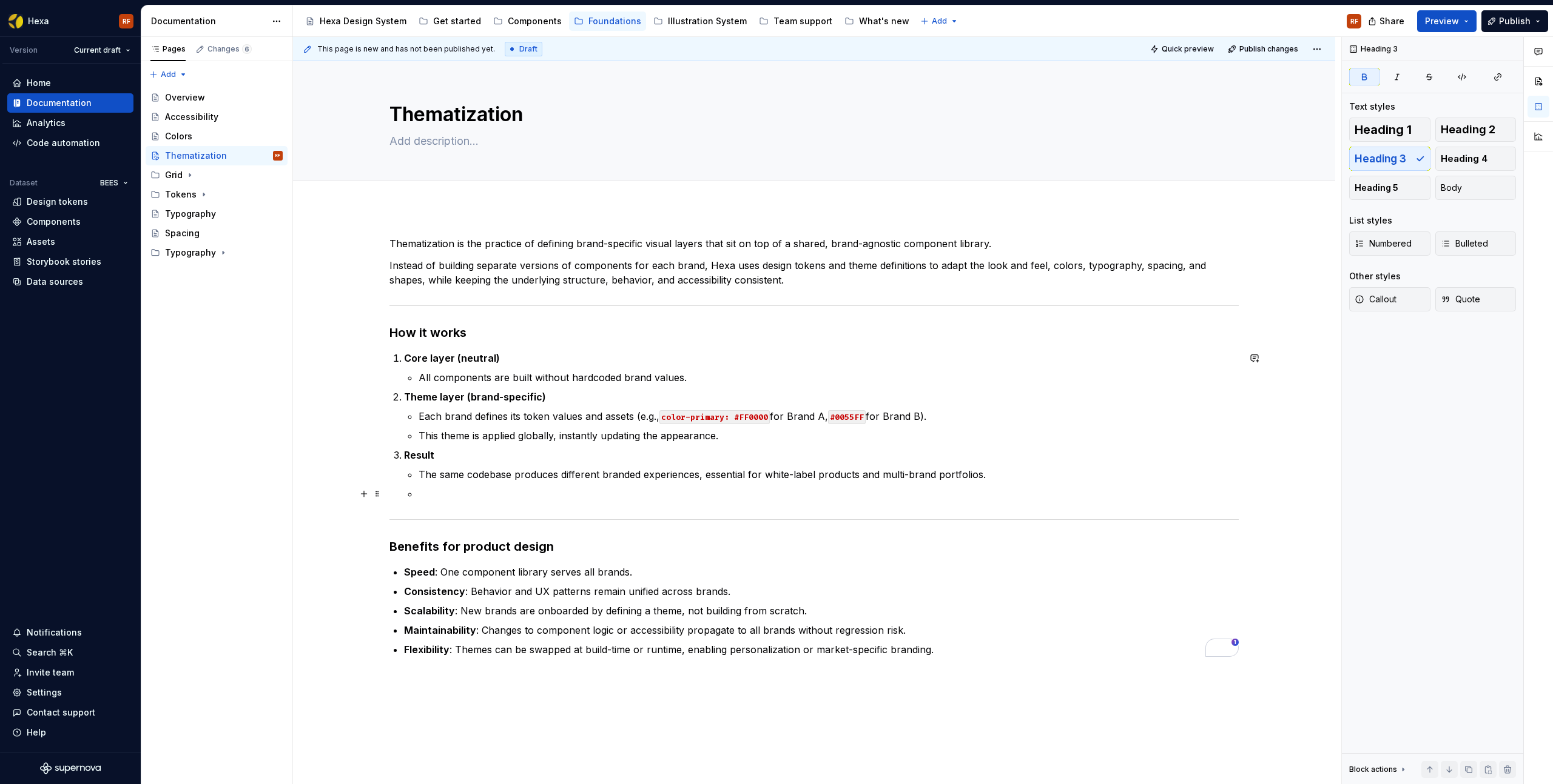
click at [552, 486] on ul "The same codebase produces different branded experiences, essential for white-l…" at bounding box center [828, 484] width 820 height 34
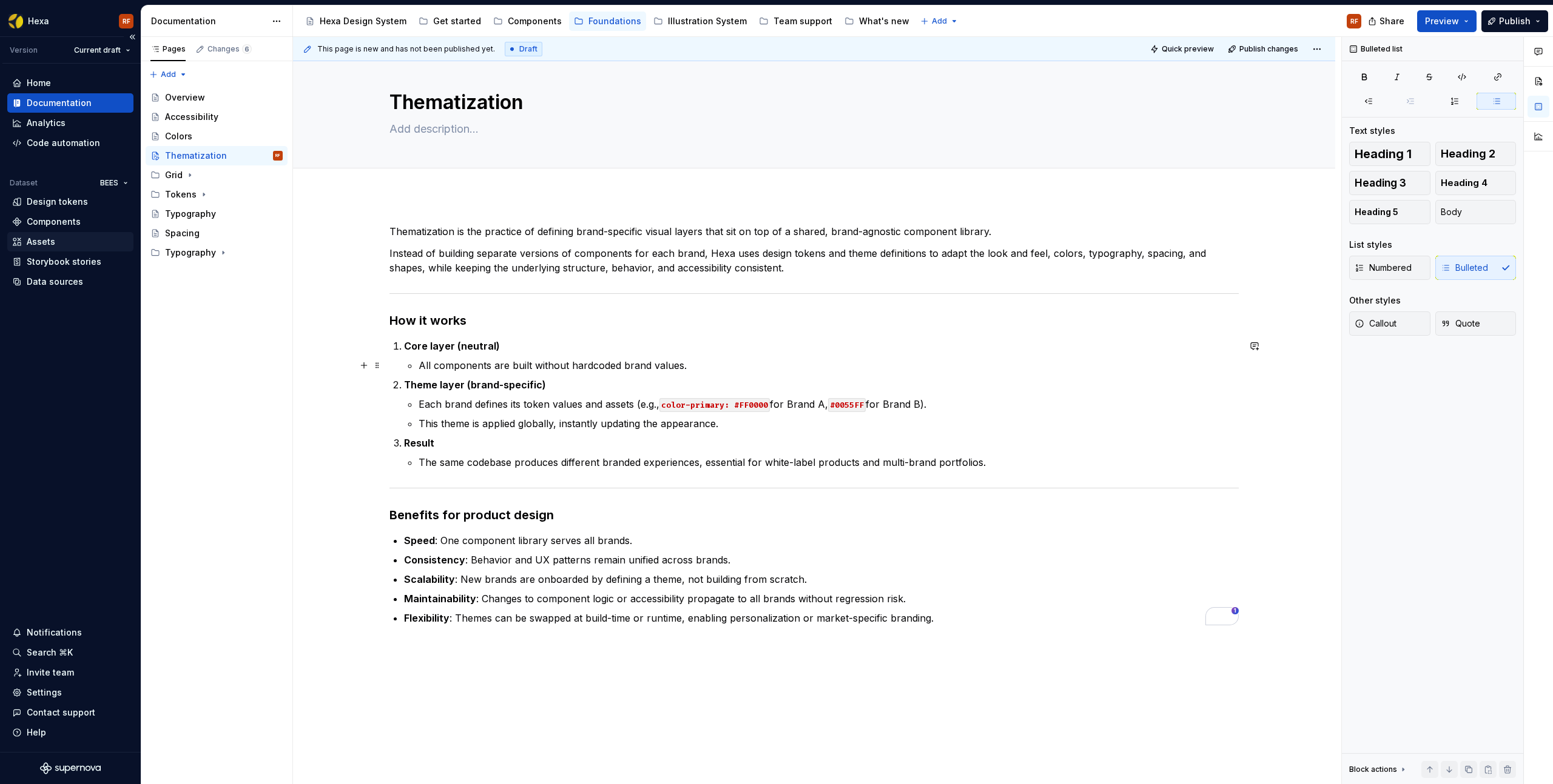
scroll to position [0, 0]
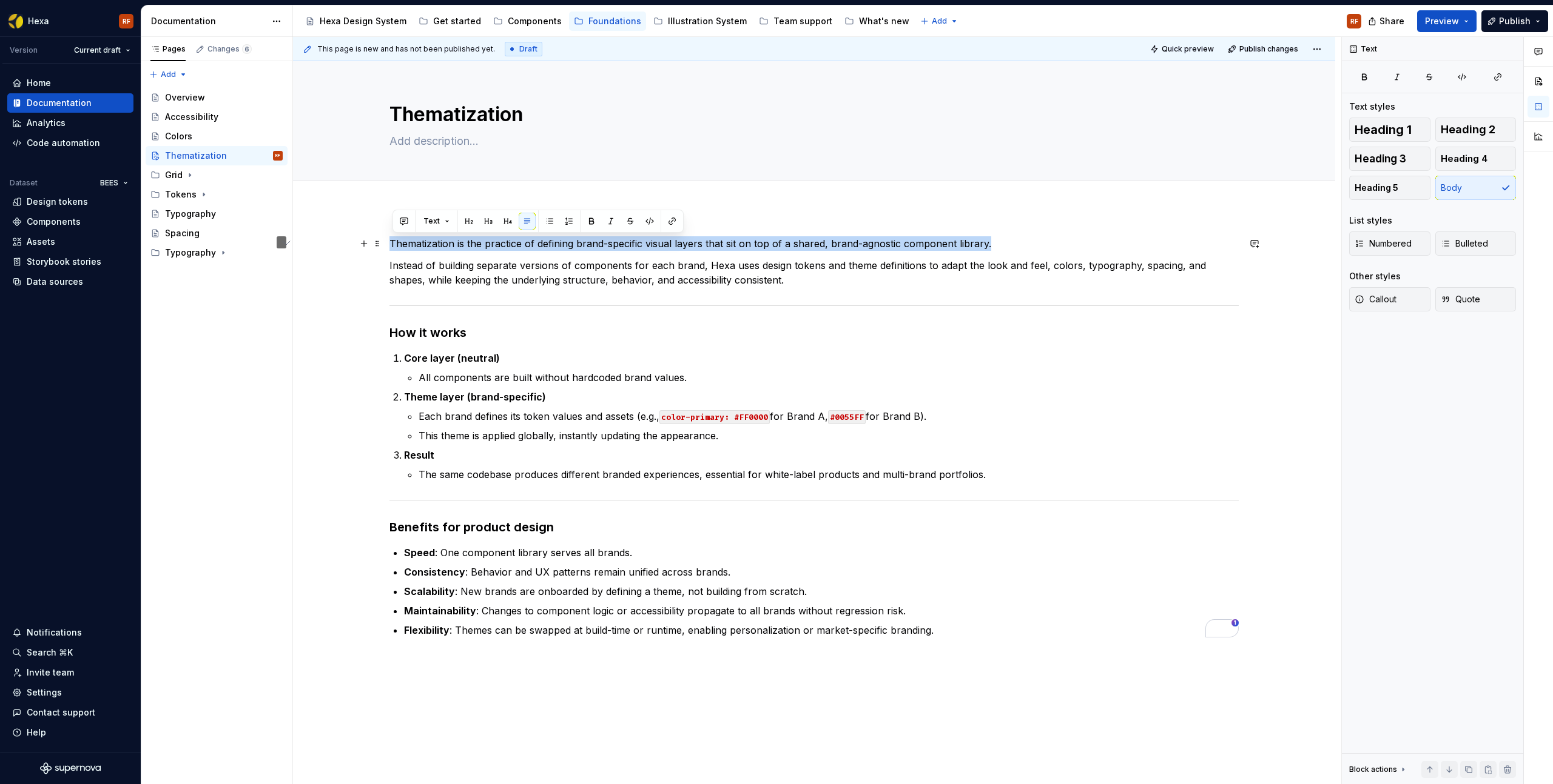
drag, startPoint x: 1004, startPoint y: 243, endPoint x: 391, endPoint y: 241, distance: 613.0
click at [391, 241] on div "Thematization is the practice of defining brand-specific visual layers that sit…" at bounding box center [813, 547] width 1042 height 681
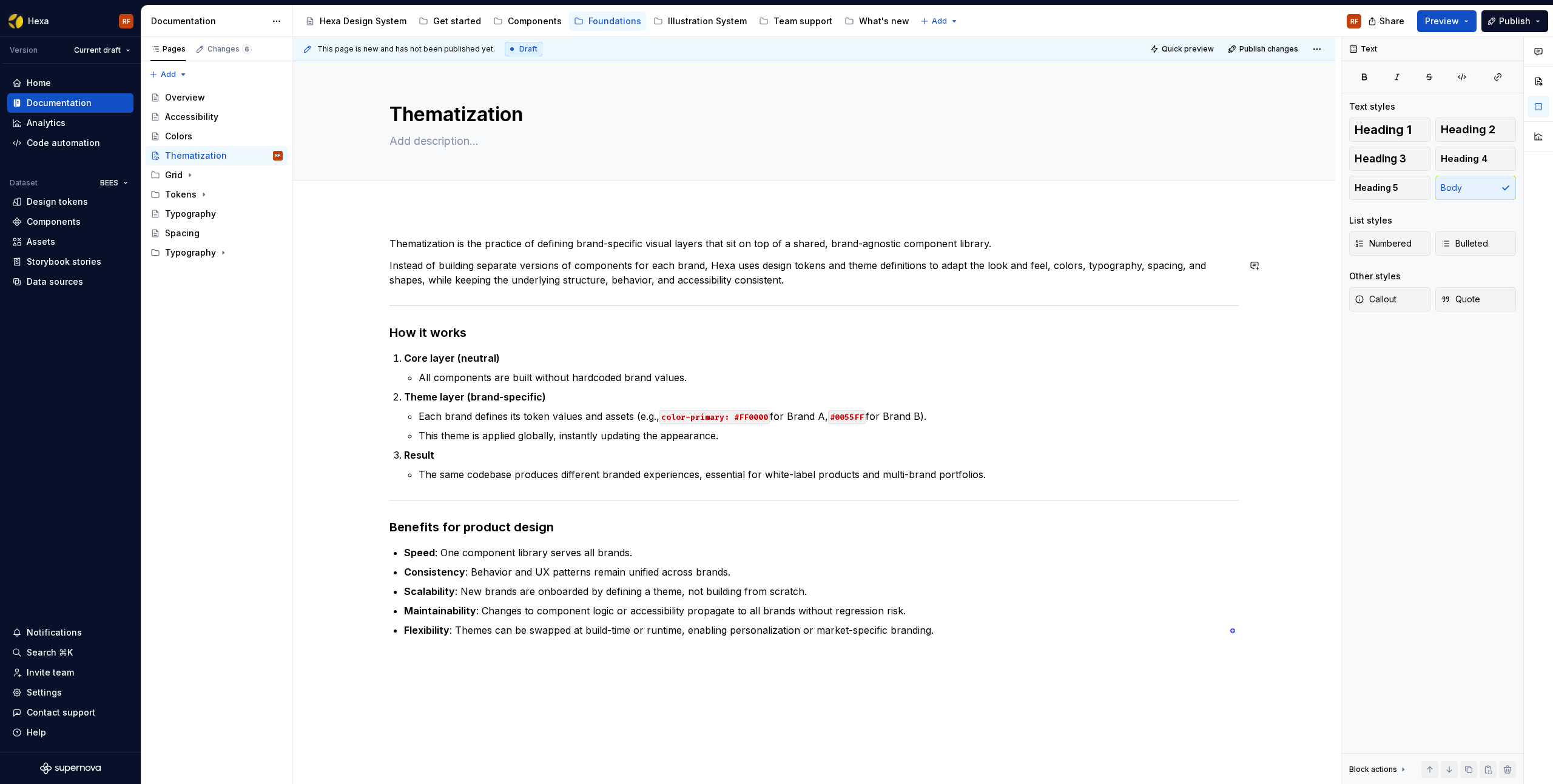
click at [451, 293] on div "Thematization is the practice of defining brand-specific visual layers that sit…" at bounding box center [813, 437] width 849 height 401
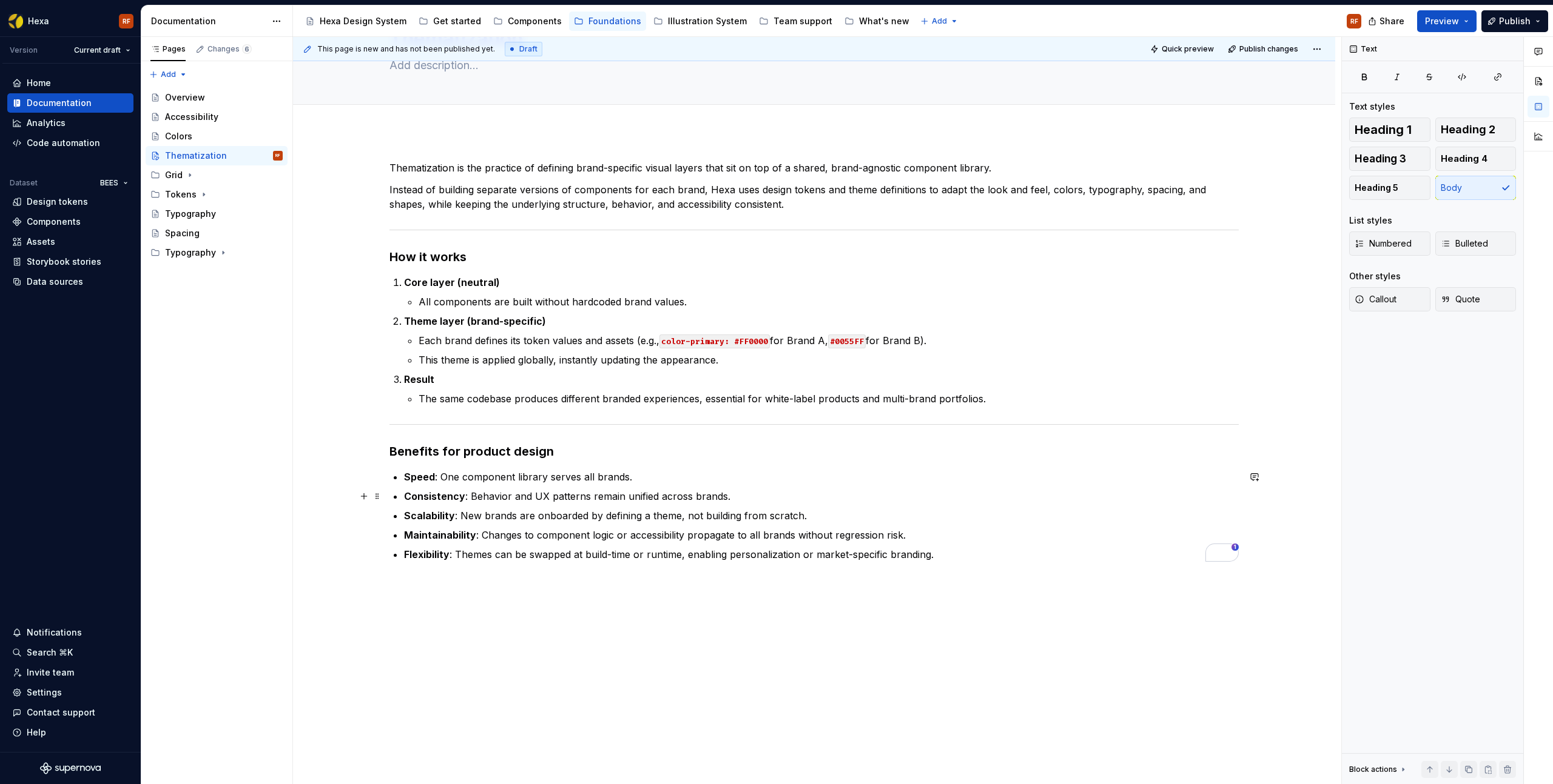
scroll to position [103, 0]
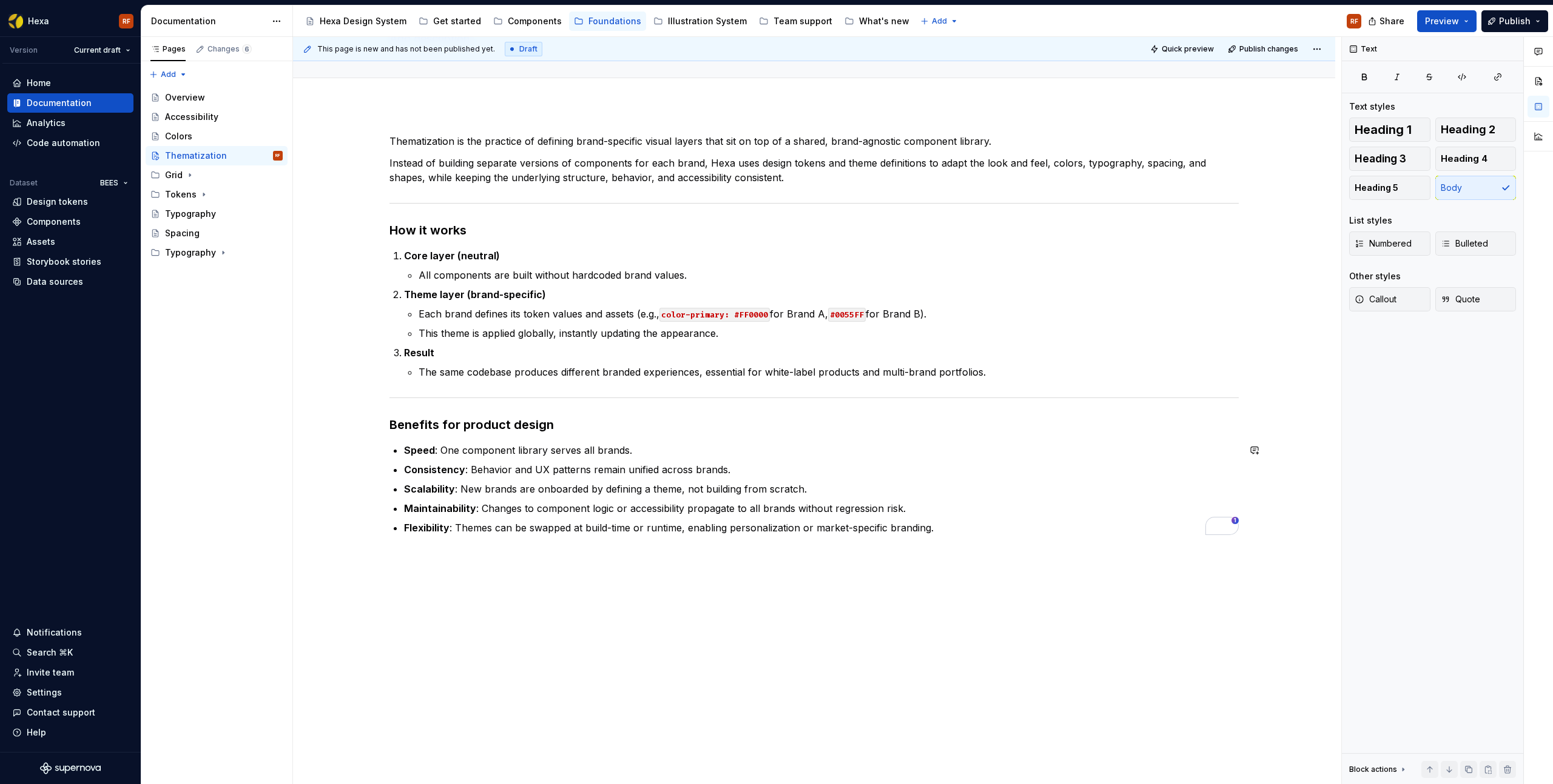
click at [497, 573] on div "Thematization is the practice of defining brand-specific visual layers that sit…" at bounding box center [813, 445] width 1042 height 681
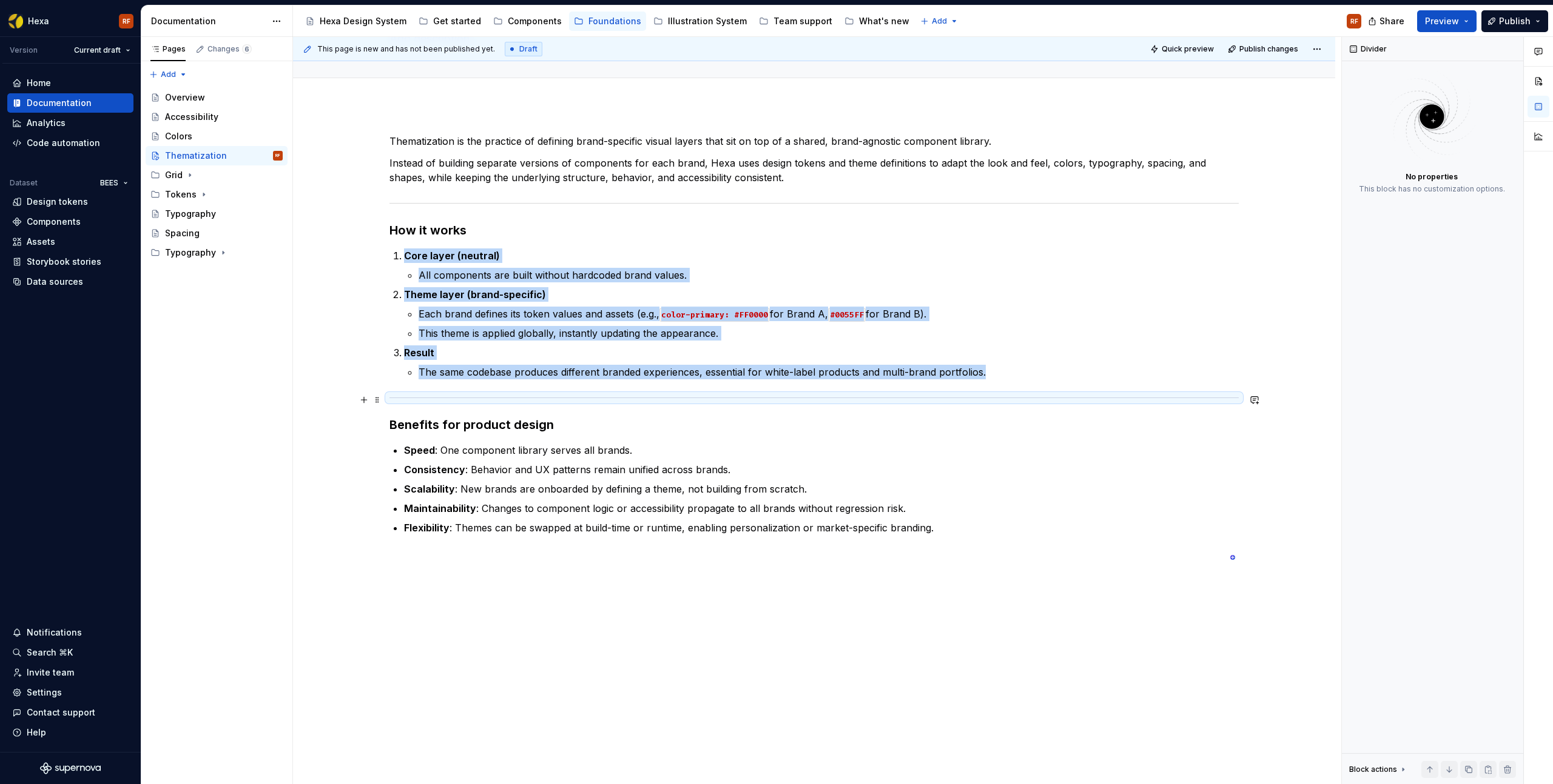
click at [504, 398] on hr "To enrich screen reader interactions, please activate Accessibility in Grammarl…" at bounding box center [813, 398] width 849 height 1
copy ol "Core layer (neutral) All components are built without hardcoded brand values. T…"
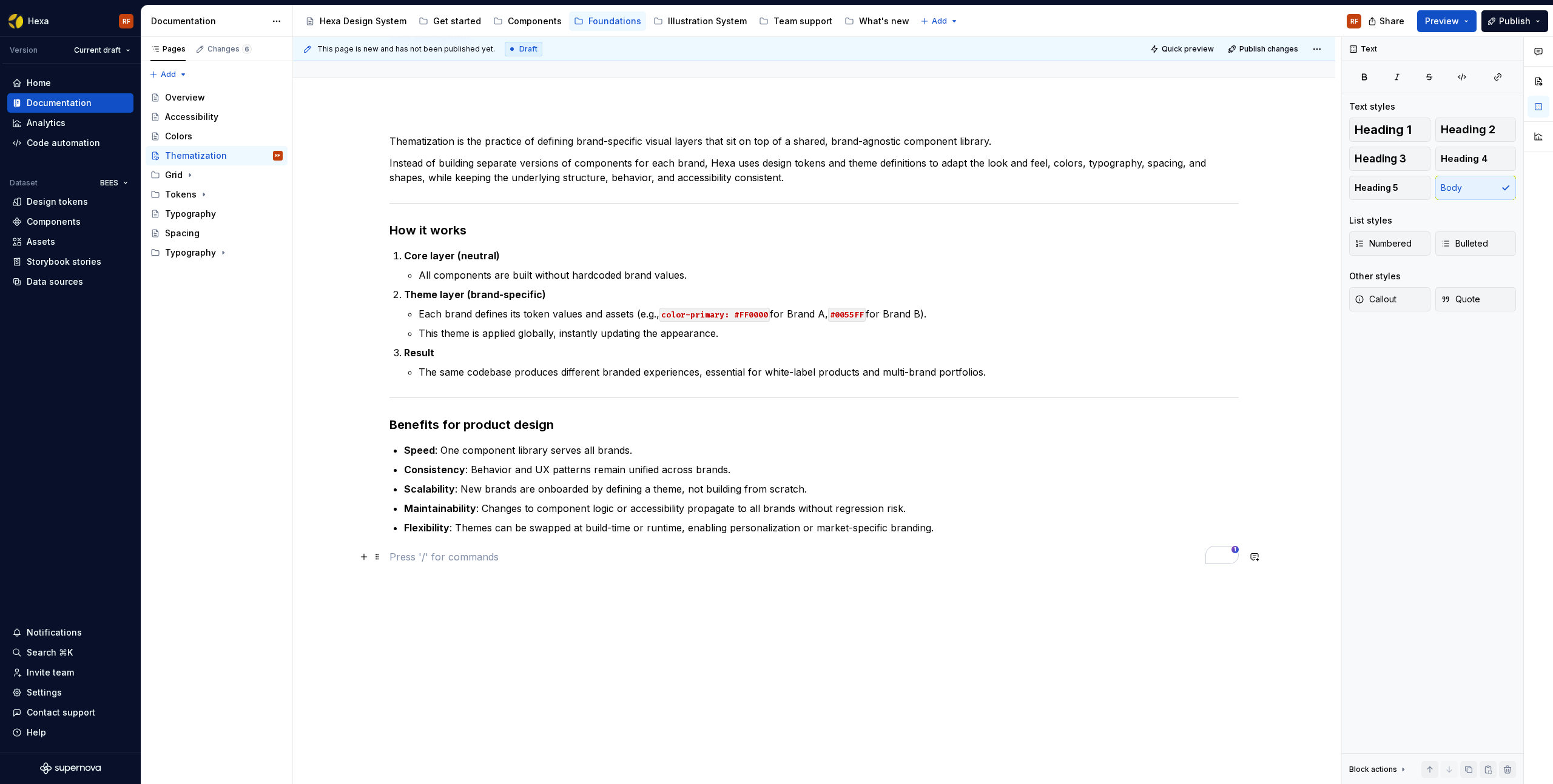
click at [421, 554] on p "To enrich screen reader interactions, please activate Accessibility in Grammarl…" at bounding box center [813, 557] width 849 height 15
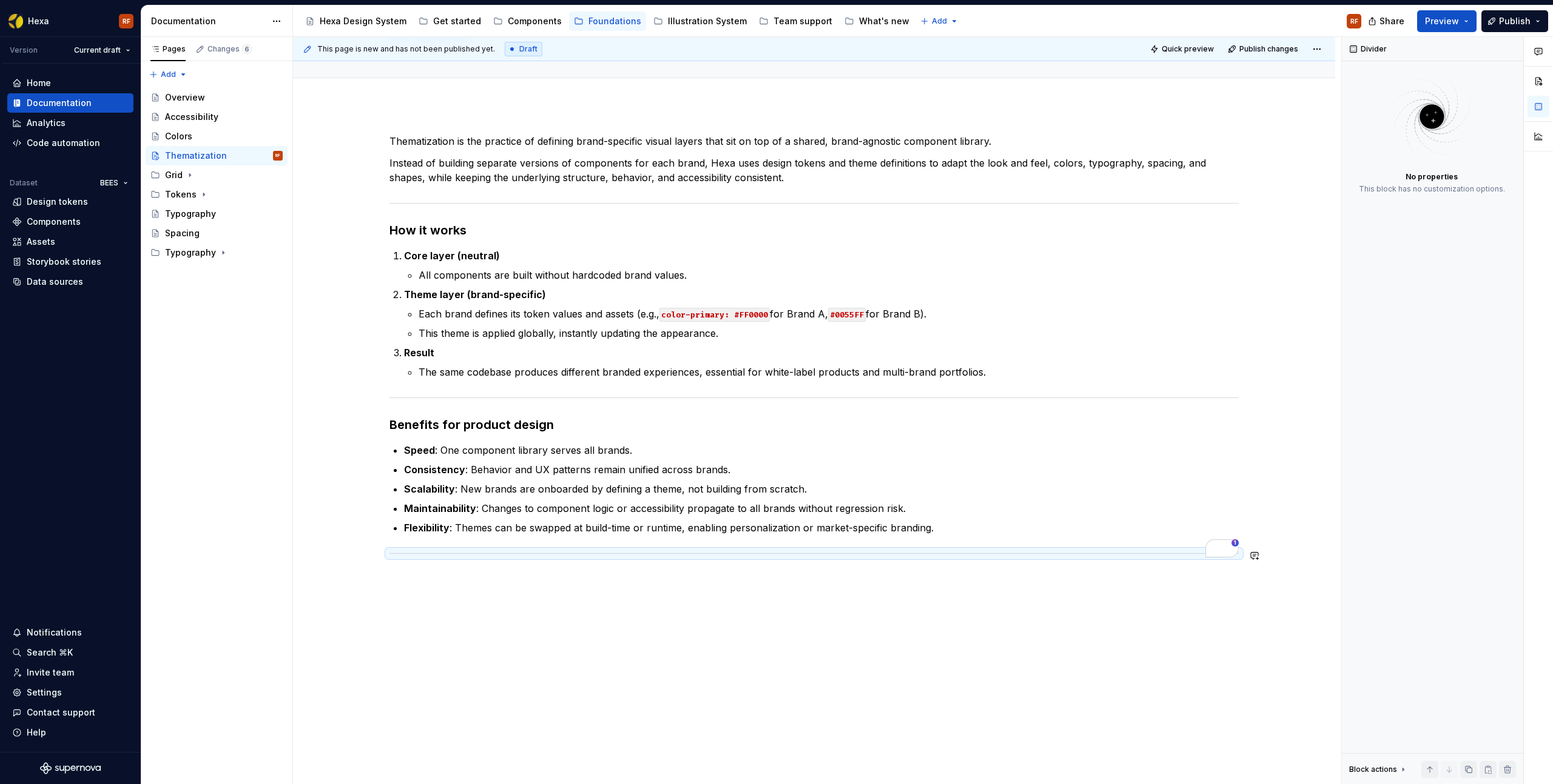
click at [443, 560] on div "Thematization is the practice of defining brand-specific visual layers that sit…" at bounding box center [813, 353] width 849 height 438
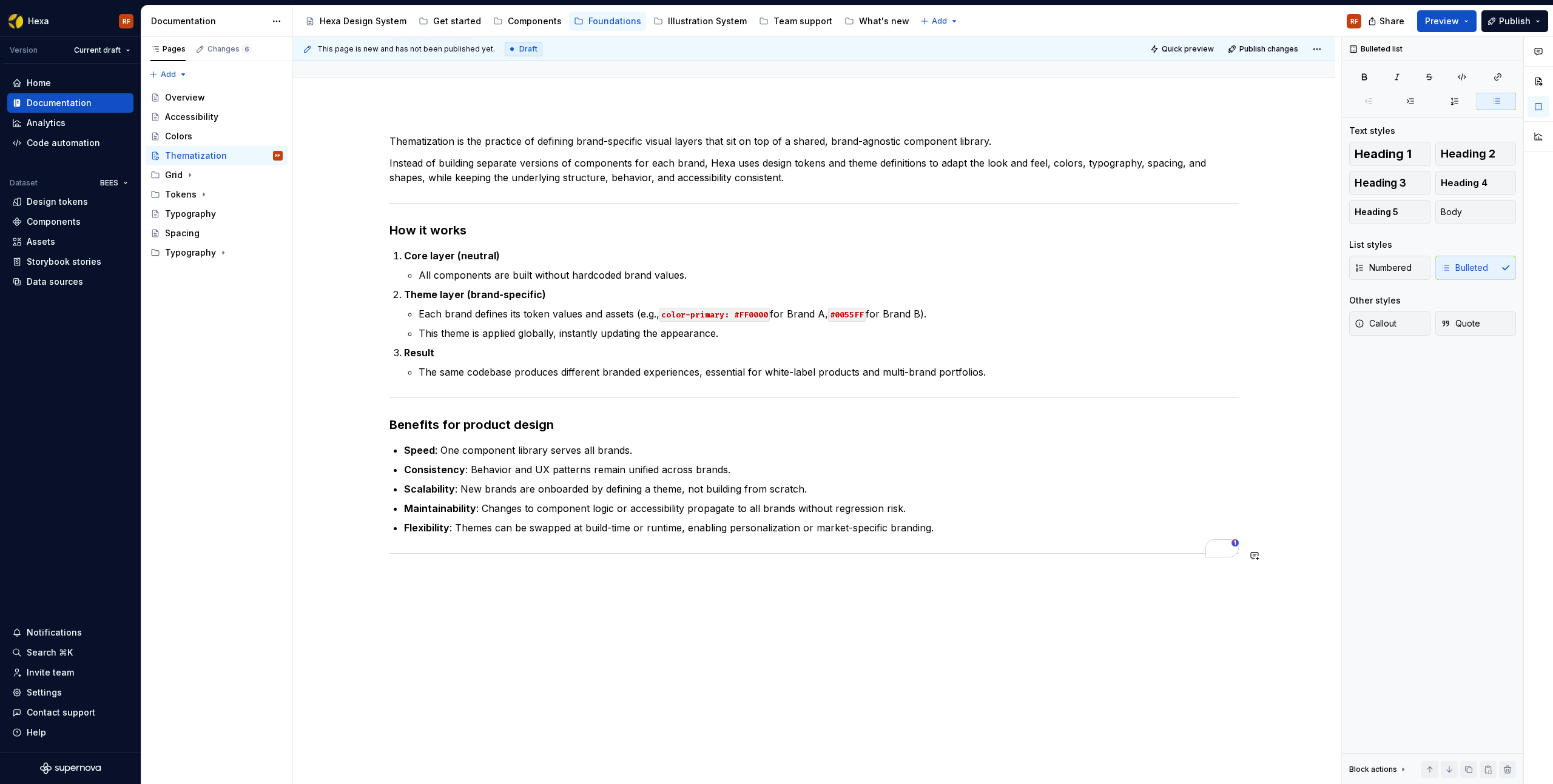
click at [443, 582] on div "Thematization is the practice of defining brand-specific visual layers that sit…" at bounding box center [813, 456] width 1042 height 703
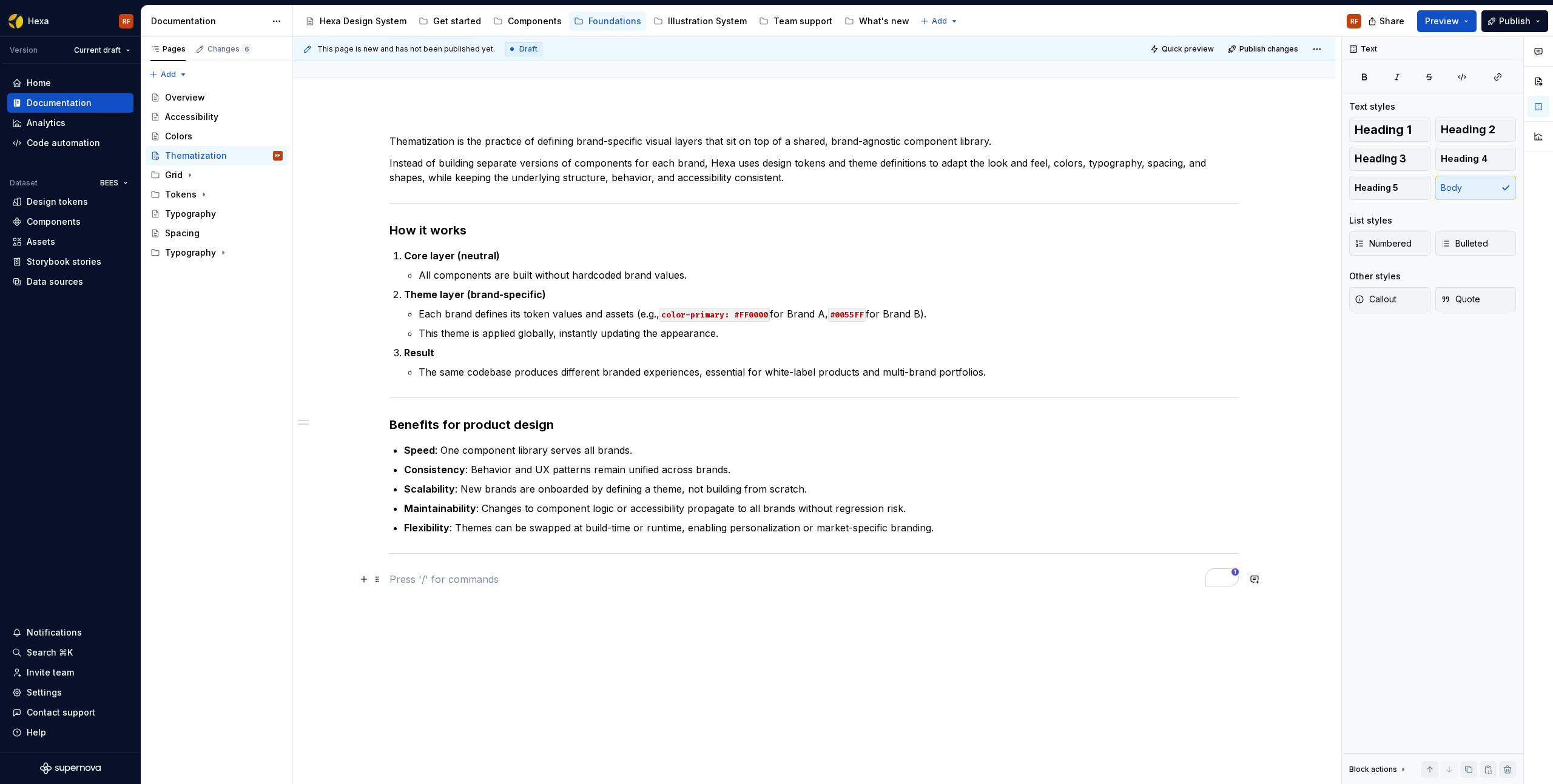
click at [450, 581] on p "To enrich screen reader interactions, please activate Accessibility in Grammarl…" at bounding box center [813, 580] width 849 height 15
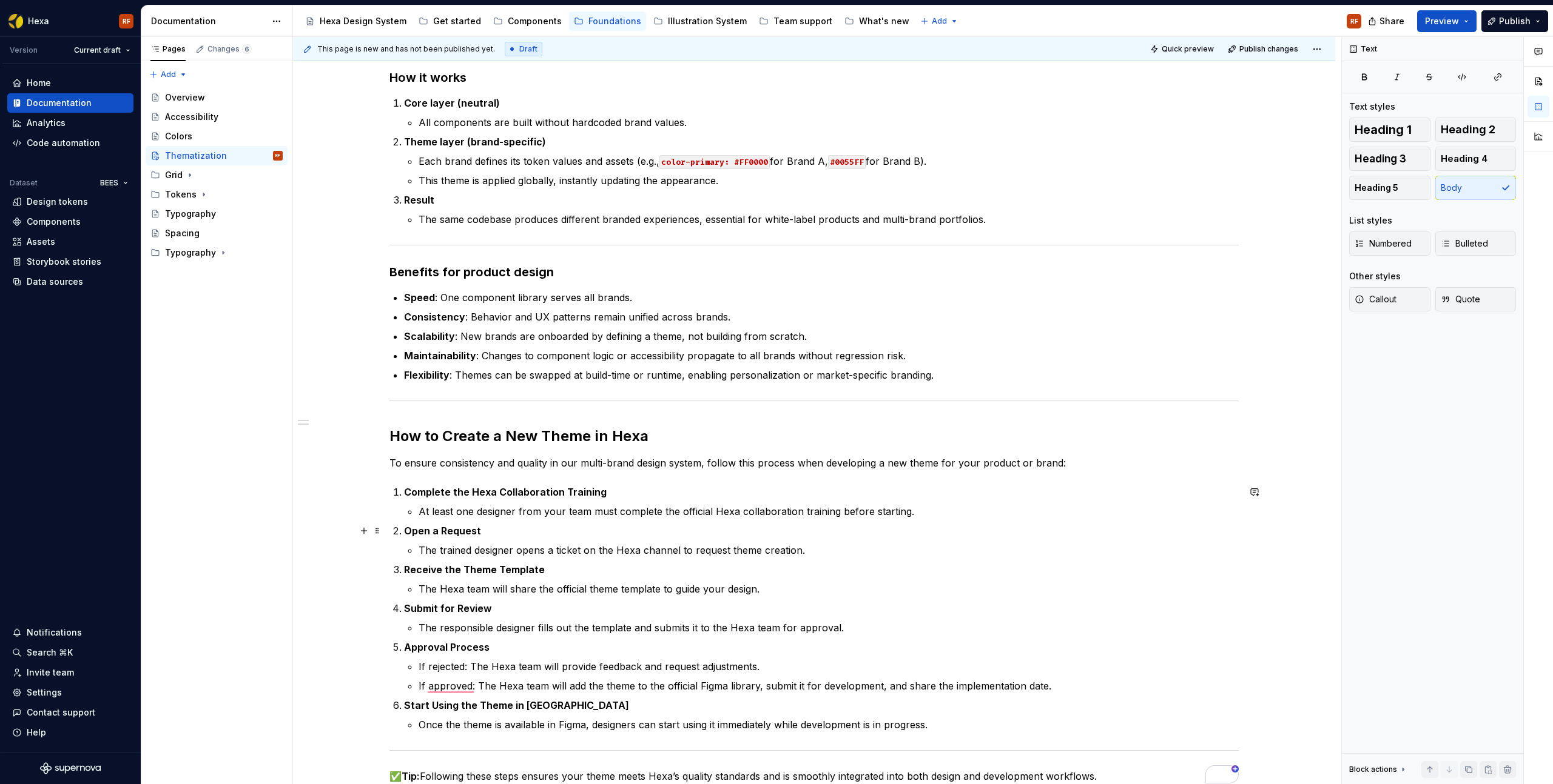
scroll to position [0, 0]
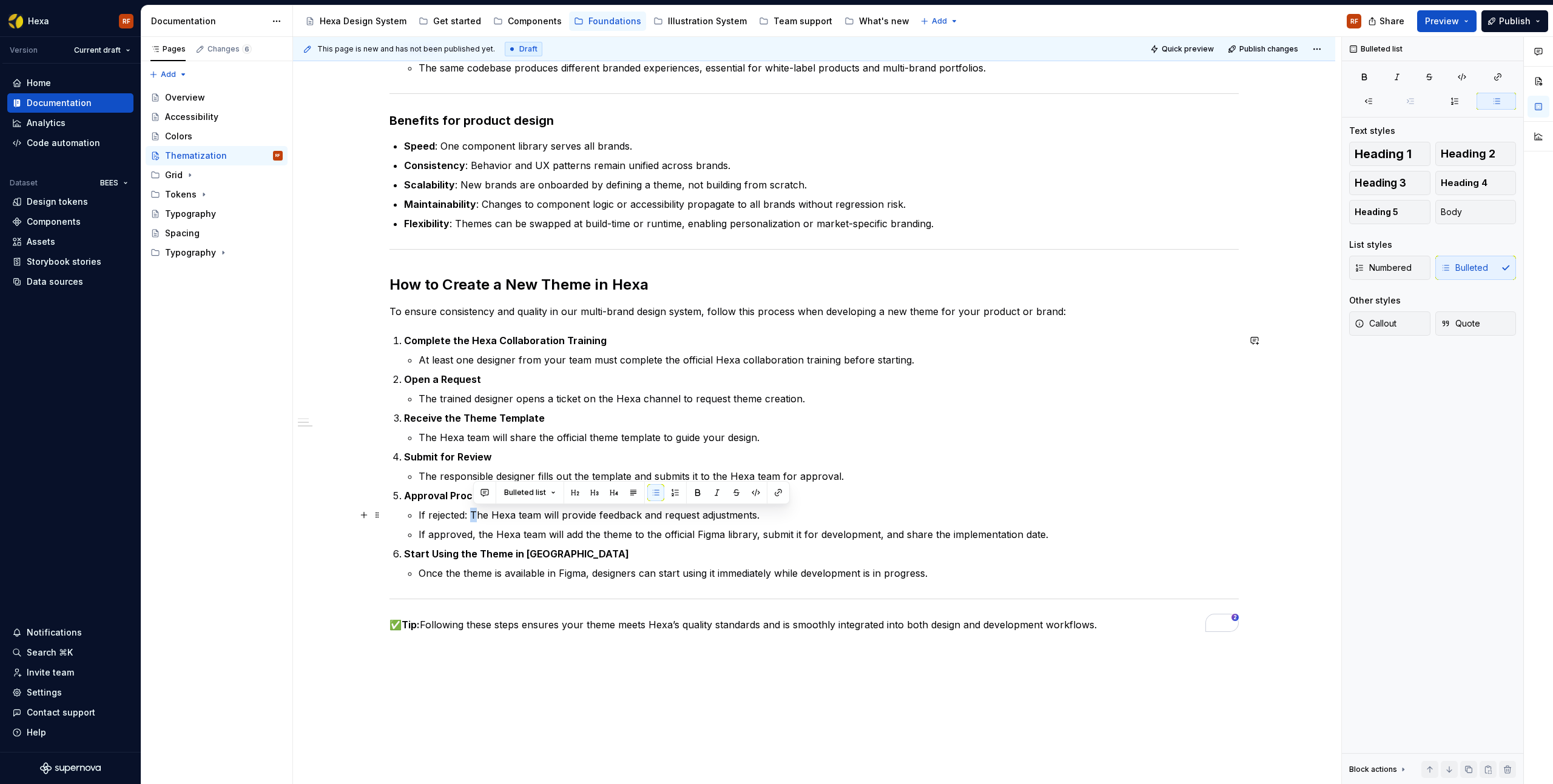
click at [476, 517] on p "If rejected: The Hexa team will provide feedback and request adjustments." at bounding box center [828, 516] width 820 height 15
click at [511, 552] on strong "Start Using the Theme in [GEOGRAPHIC_DATA]" at bounding box center [516, 554] width 225 height 12
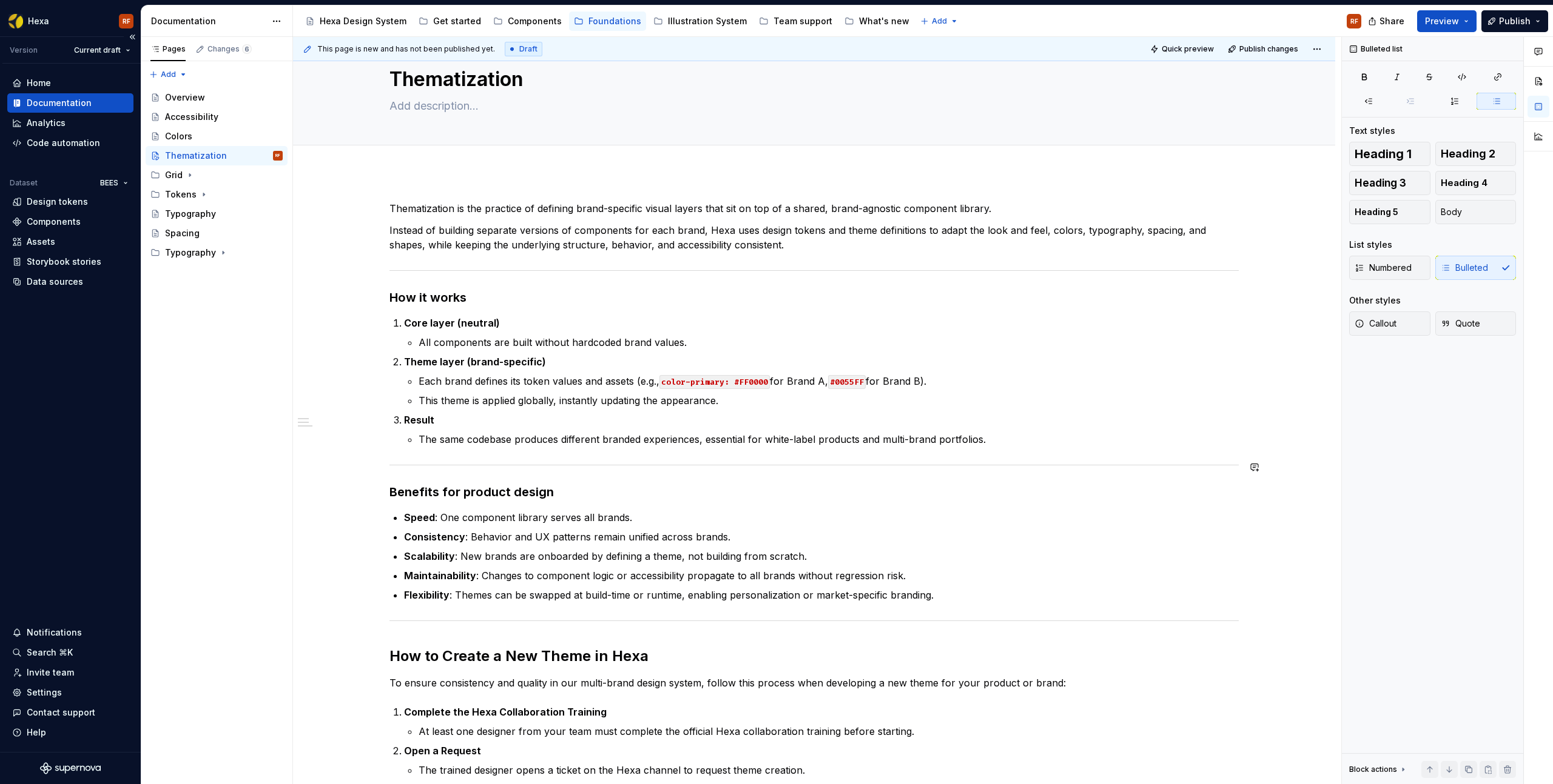
scroll to position [20, 0]
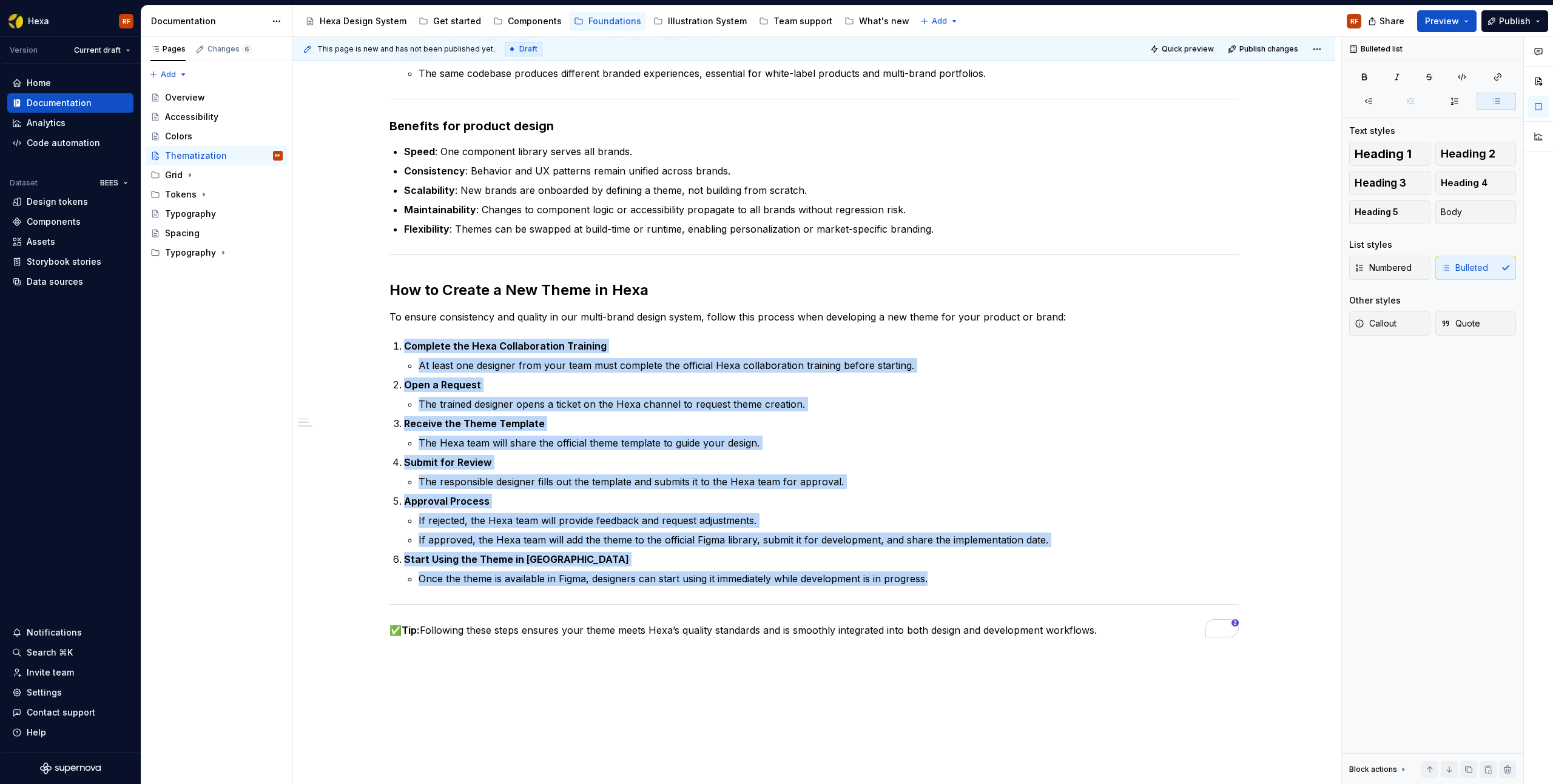
click at [526, 602] on div "To enrich screen reader interactions, please activate Accessibility in Grammarl…" at bounding box center [813, 604] width 849 height 7
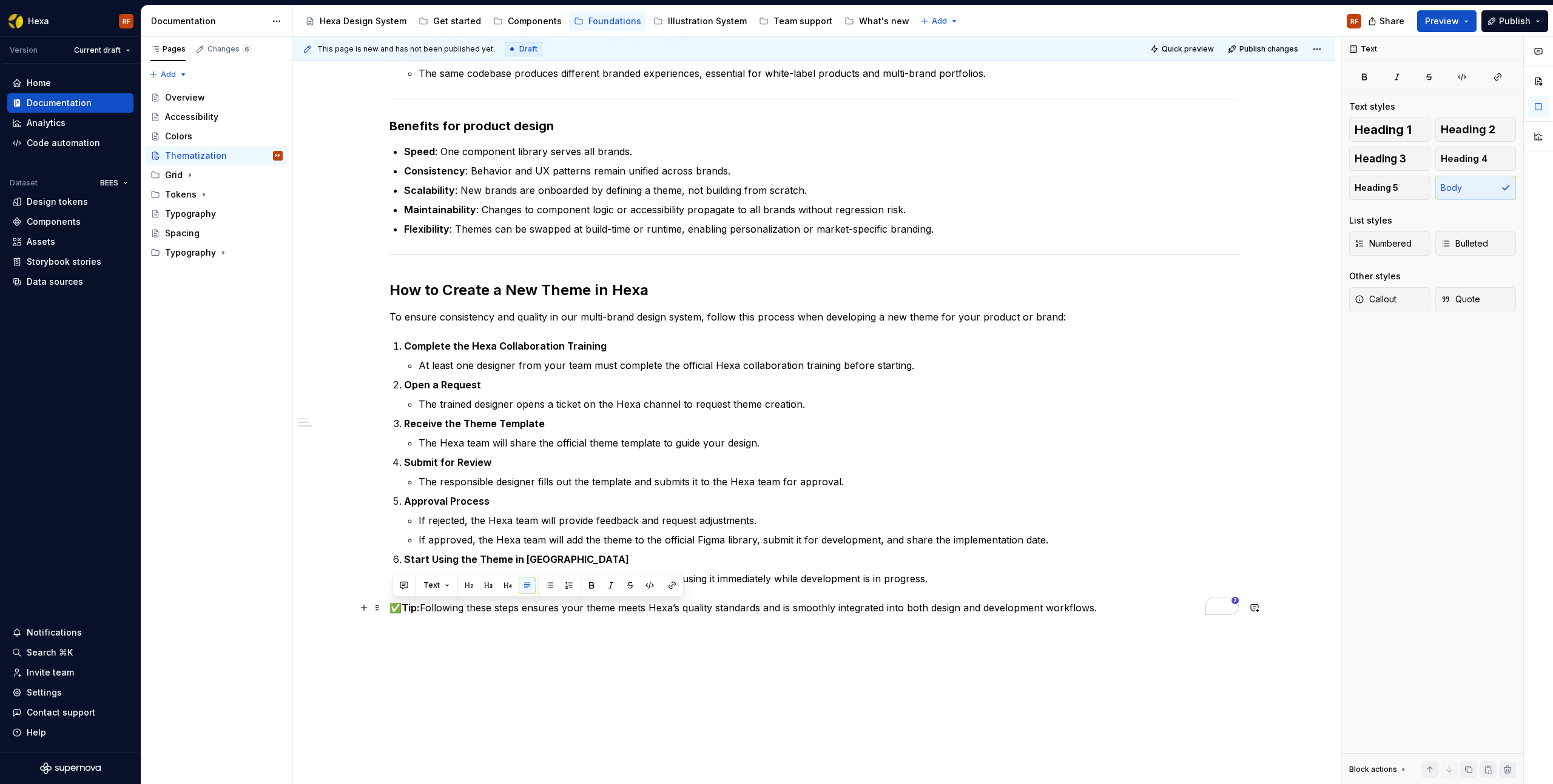
drag, startPoint x: 1043, startPoint y: 606, endPoint x: 395, endPoint y: 606, distance: 648.0
click at [395, 606] on p "✅ Tip: Following these steps ensures your theme meets Hexa’s quality standards …" at bounding box center [813, 608] width 849 height 15
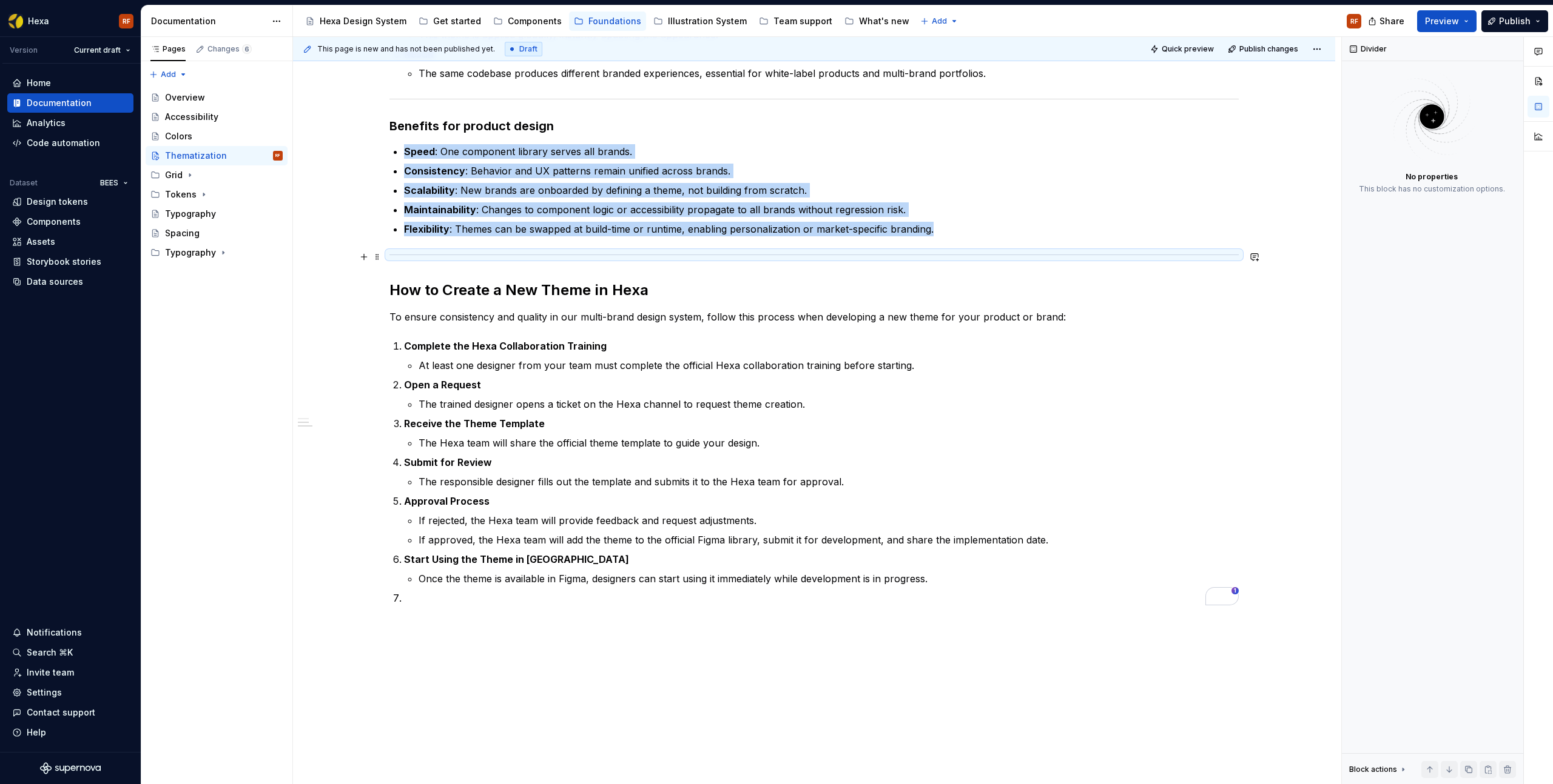
click at [700, 255] on div "To enrich screen reader interactions, please activate Accessibility in Grammarl…" at bounding box center [813, 254] width 849 height 7
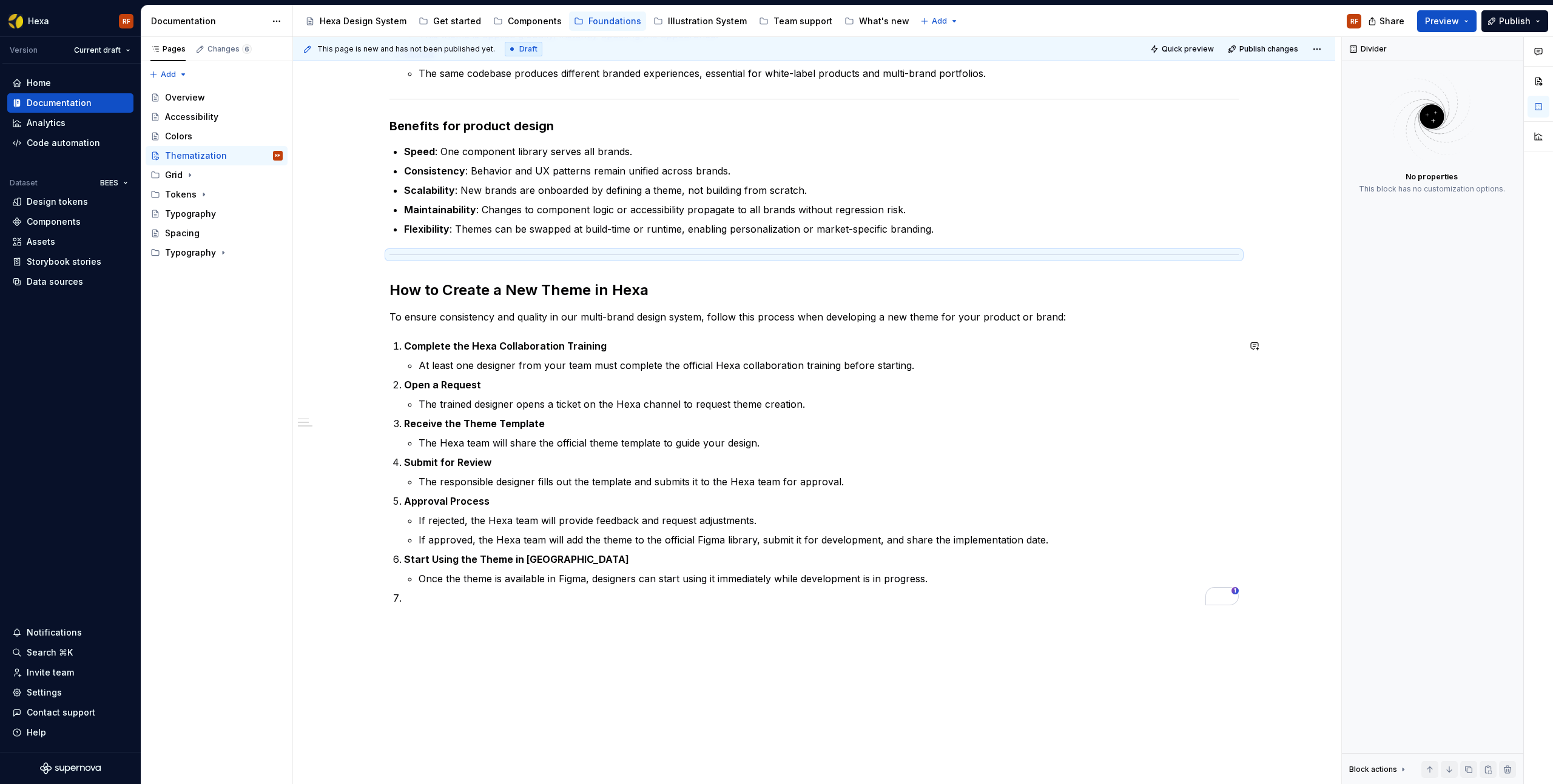
click at [455, 609] on div "Thematization is the practice of defining brand-specific visual layers that sit…" at bounding box center [813, 227] width 849 height 785
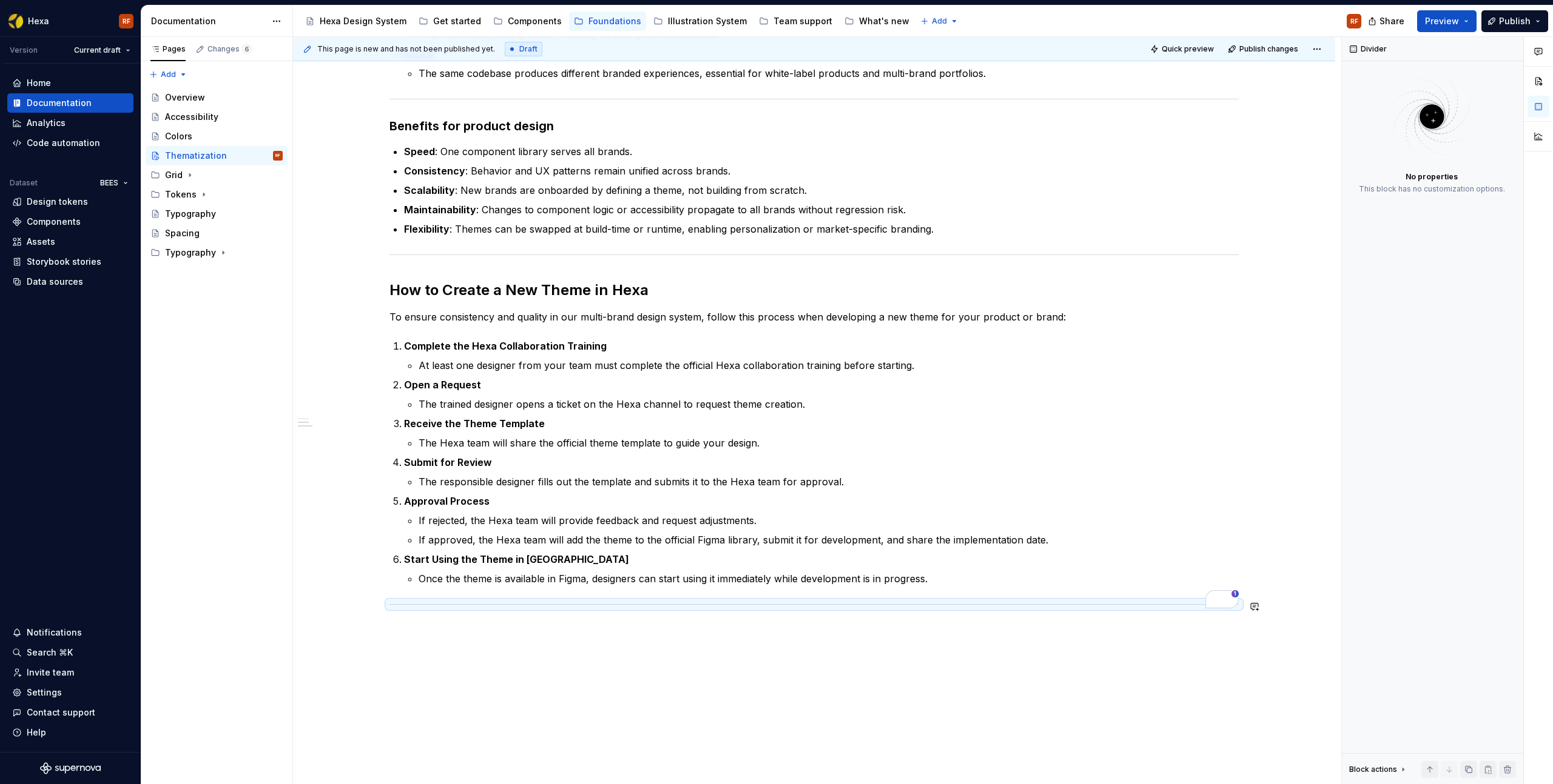
click at [526, 633] on div "Thematization is the practice of defining brand-specific visual layers that sit…" at bounding box center [813, 332] width 1042 height 1052
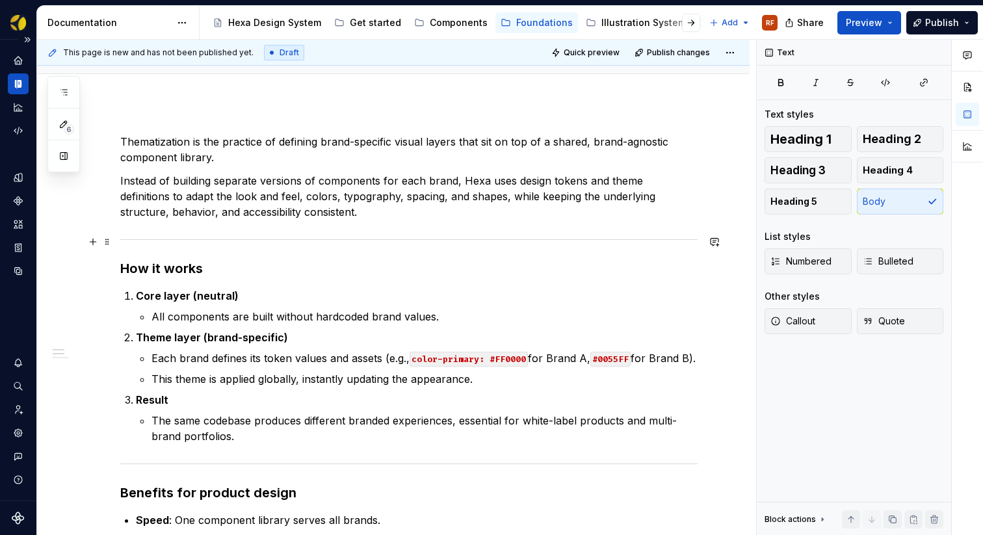
scroll to position [118, 0]
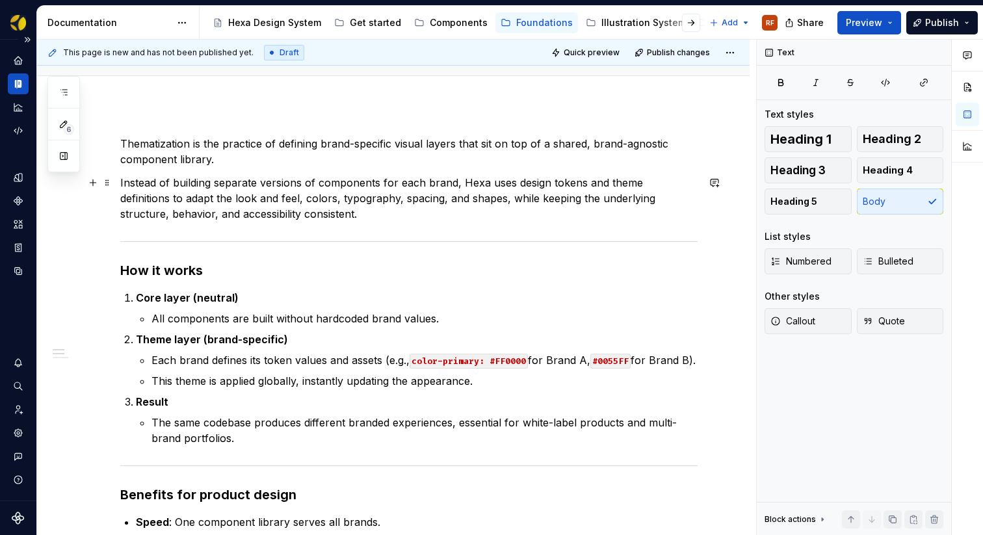
click at [282, 215] on p "Instead of building separate versions of components for each brand, Hexa uses d…" at bounding box center [408, 198] width 577 height 47
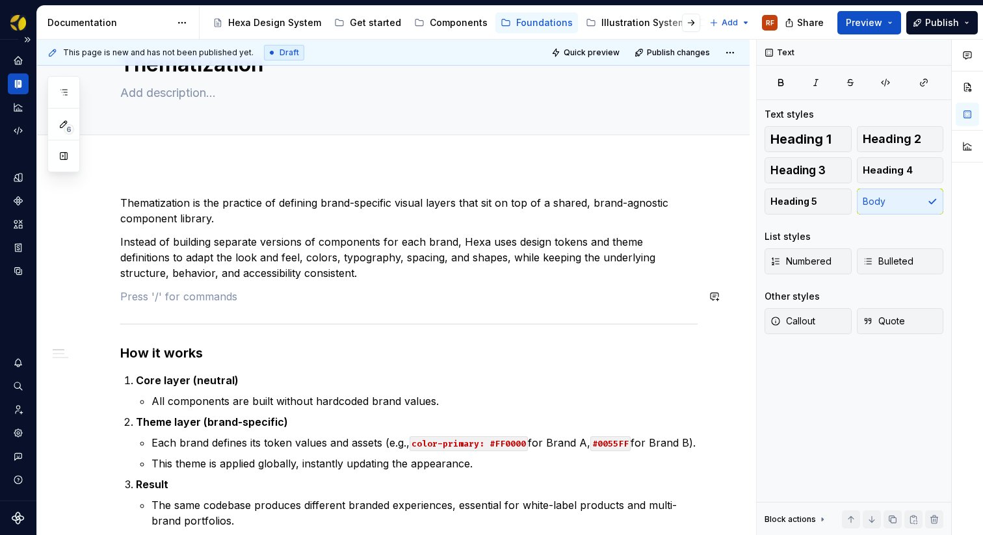
scroll to position [59, 0]
click at [88, 295] on button "button" at bounding box center [93, 296] width 18 height 18
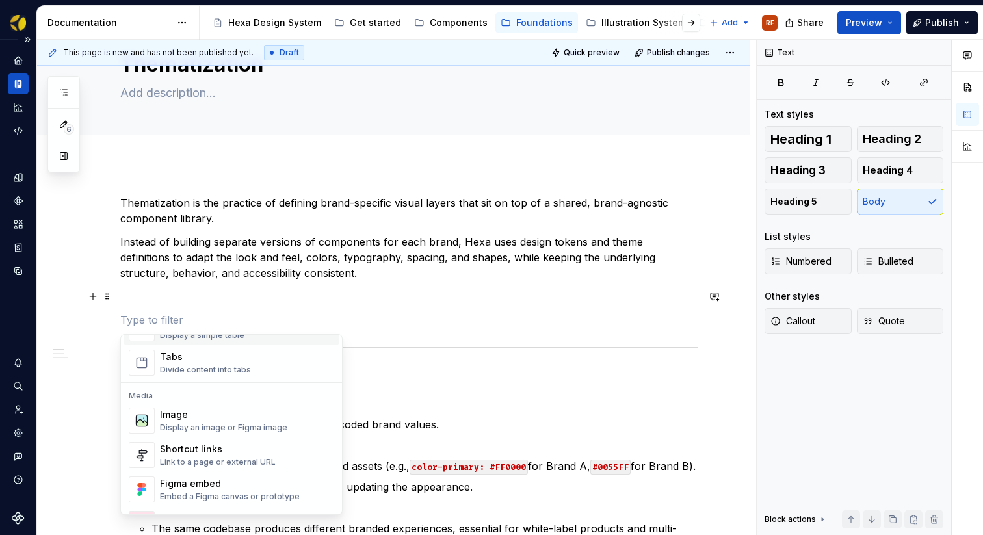
scroll to position [508, 0]
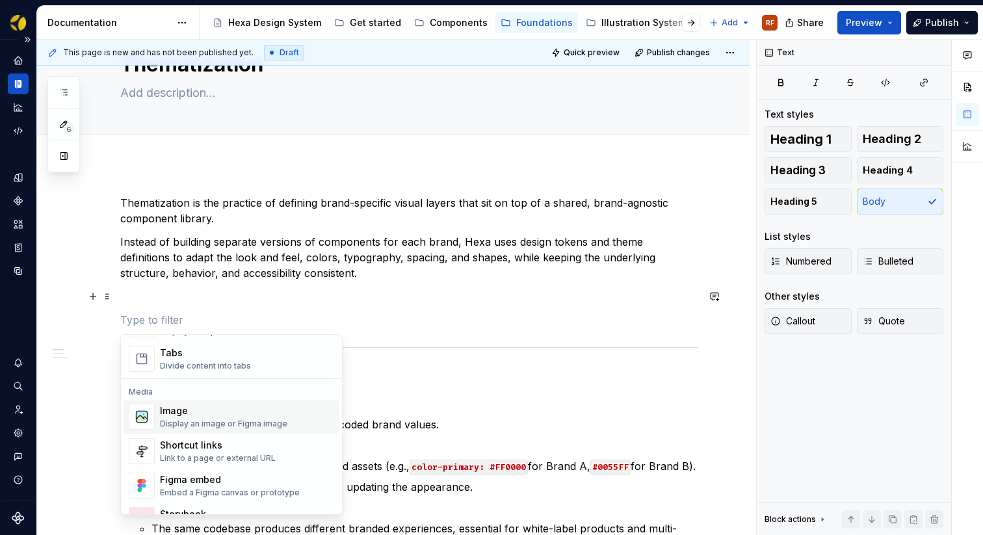
click at [183, 423] on div "Display an image or Figma image" at bounding box center [223, 424] width 127 height 10
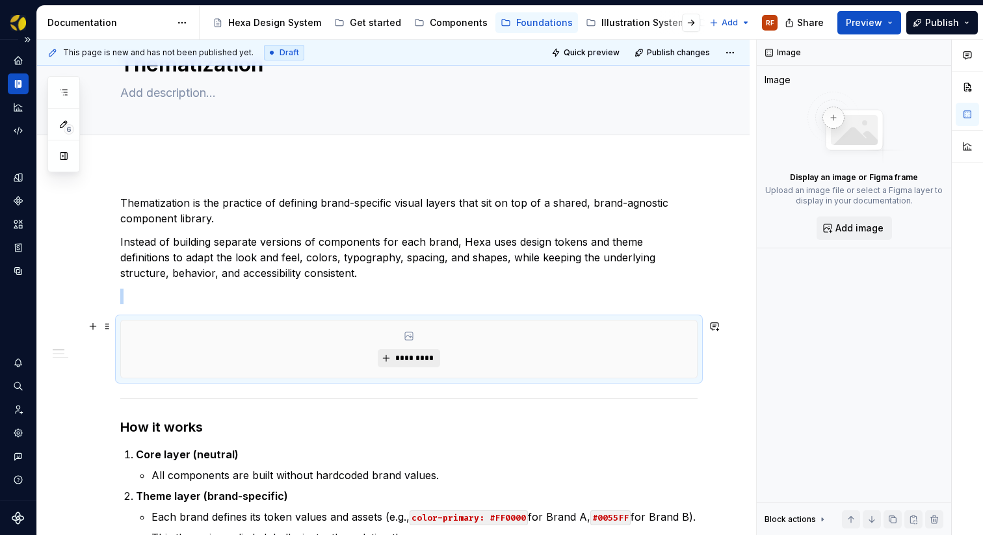
click at [409, 356] on span "*********" at bounding box center [414, 358] width 40 height 10
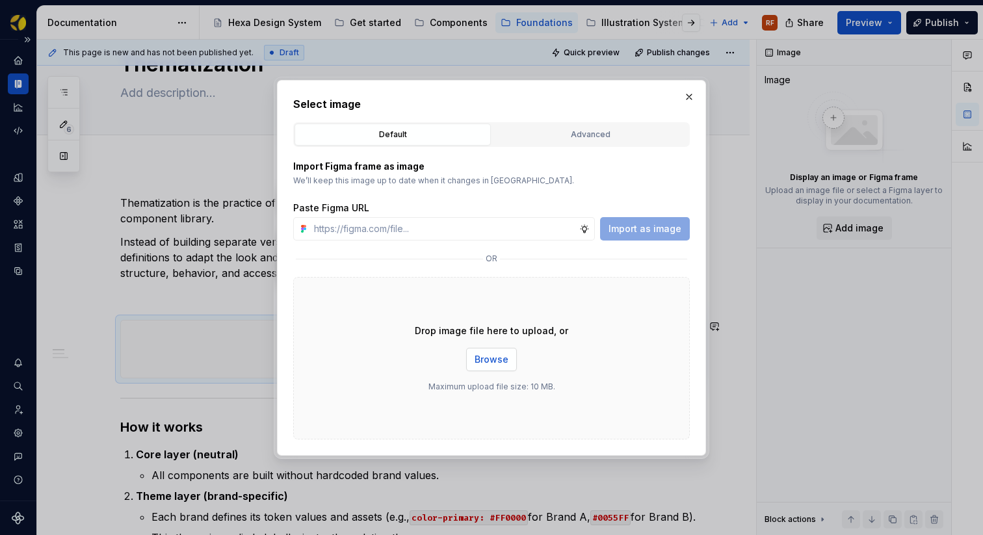
drag, startPoint x: 521, startPoint y: 361, endPoint x: 501, endPoint y: 363, distance: 20.3
click at [519, 361] on div "Drop image file here to upload, or Browse Maximum upload file size: 10 MB." at bounding box center [491, 358] width 397 height 163
click at [490, 364] on span "Browse" at bounding box center [492, 359] width 34 height 13
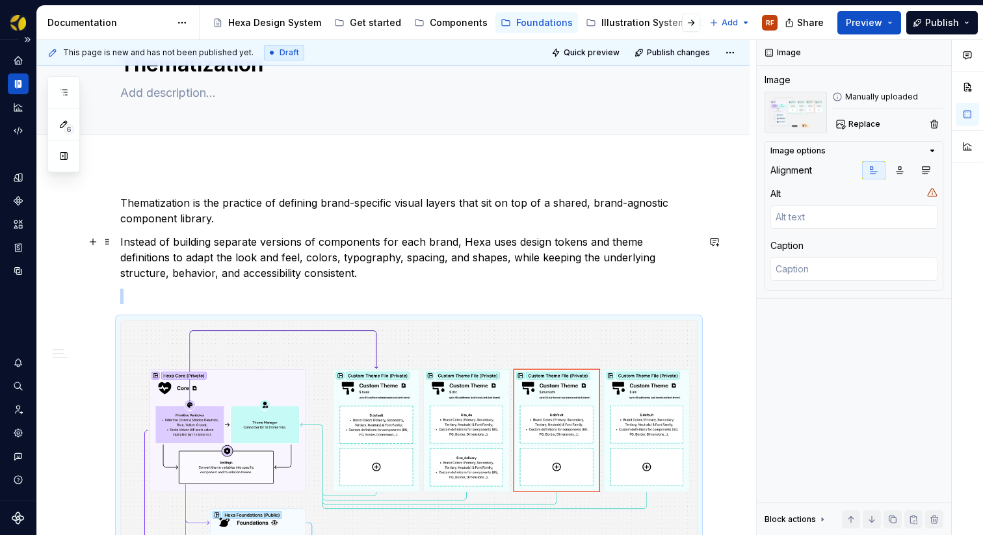
click at [328, 244] on p "Instead of building separate versions of components for each brand, Hexa uses d…" at bounding box center [408, 257] width 577 height 47
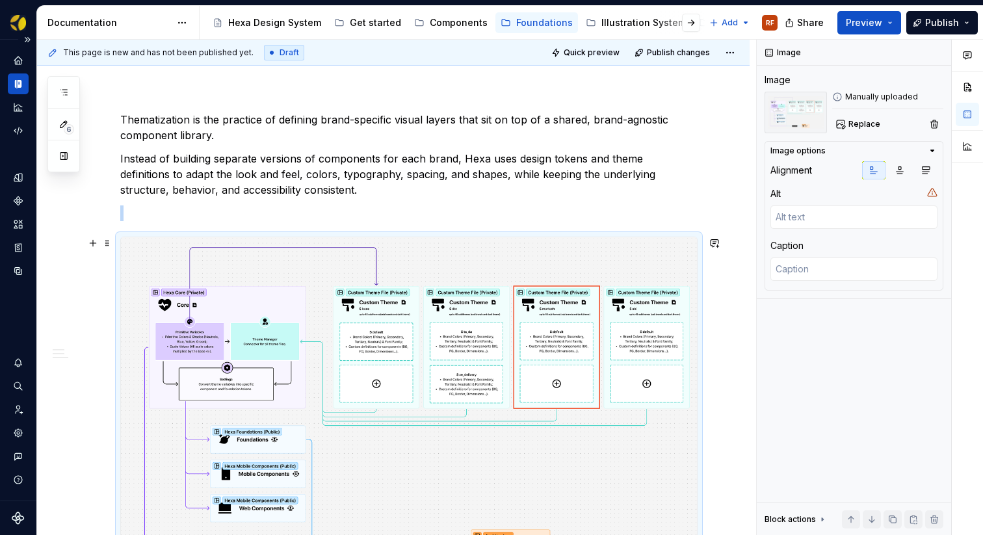
scroll to position [52, 0]
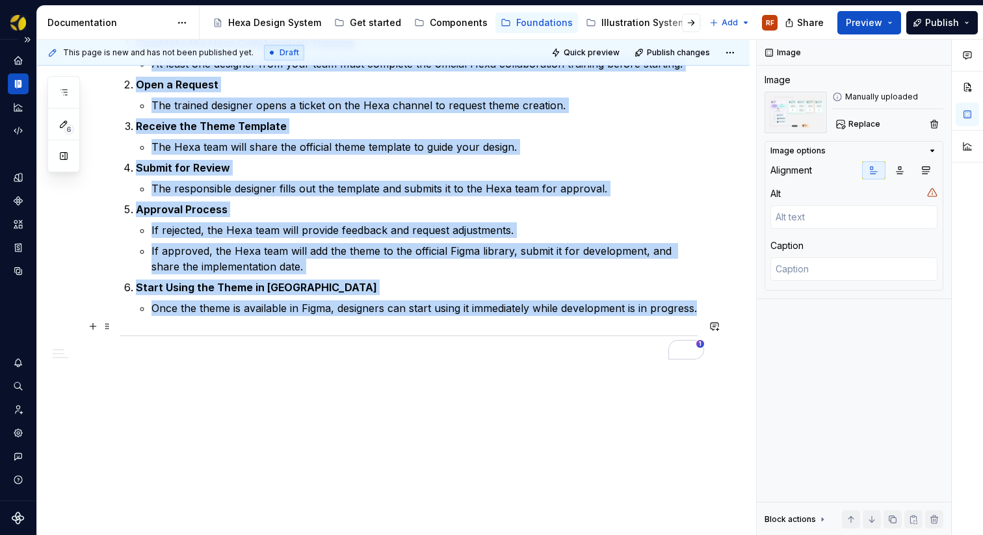
click at [457, 332] on div "To enrich screen reader interactions, please activate Accessibility in Grammarl…" at bounding box center [408, 336] width 577 height 8
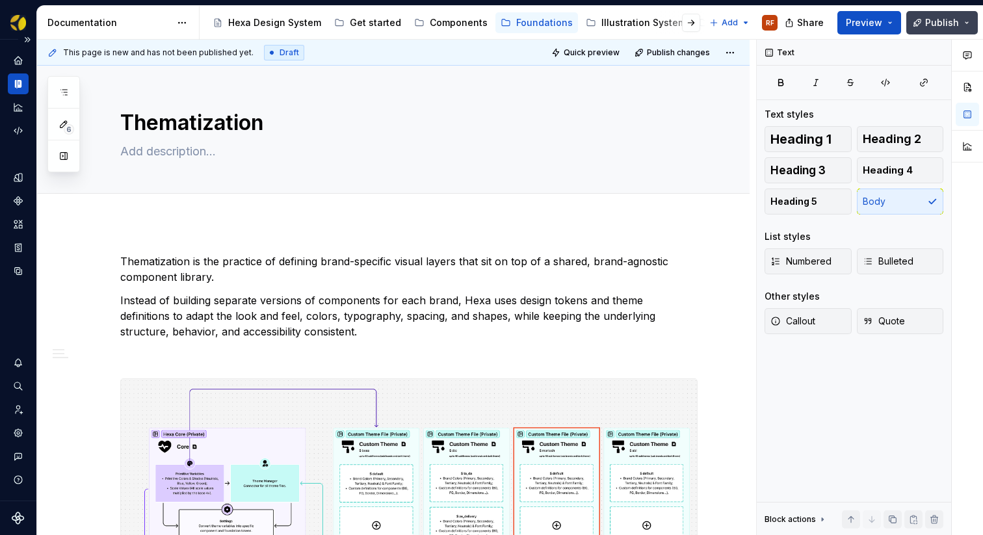
click at [949, 23] on span "Publish" at bounding box center [942, 22] width 34 height 13
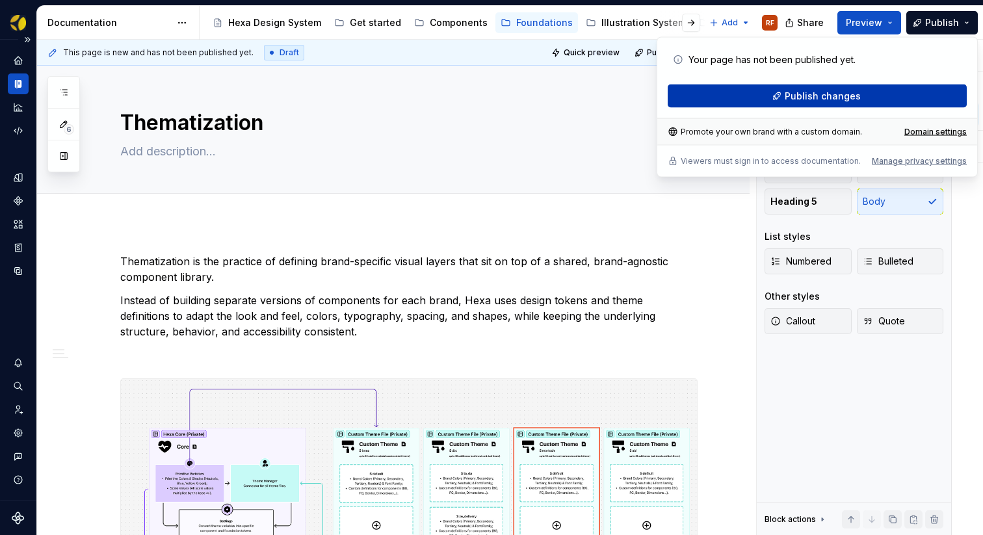
click at [819, 94] on span "Publish changes" at bounding box center [823, 96] width 76 height 13
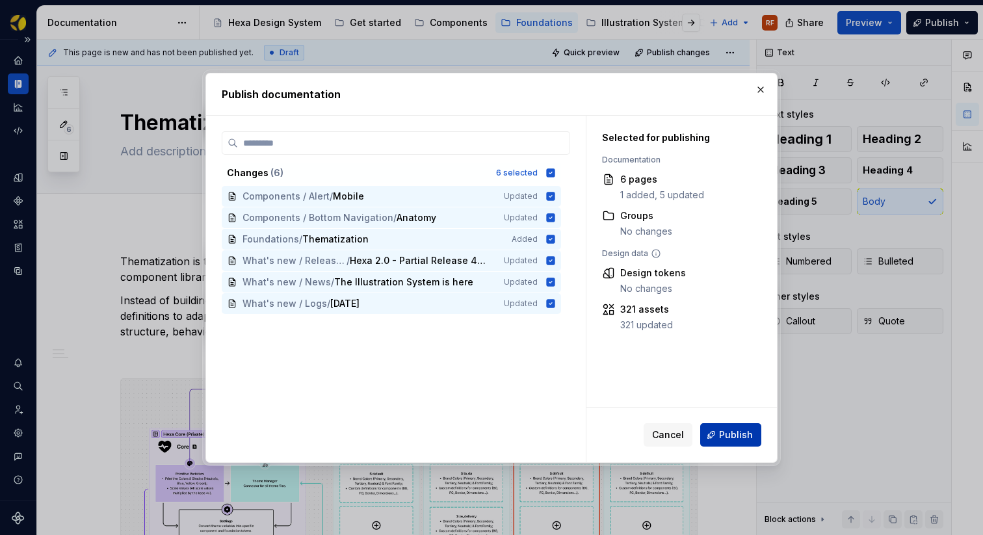
click at [731, 439] on span "Publish" at bounding box center [736, 435] width 34 height 13
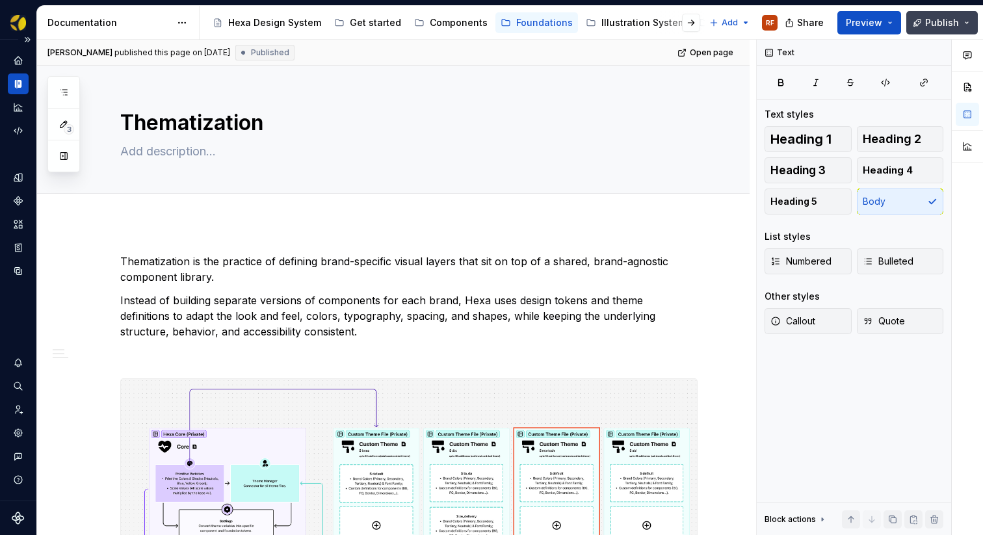
click at [960, 21] on button "Publish" at bounding box center [942, 22] width 72 height 23
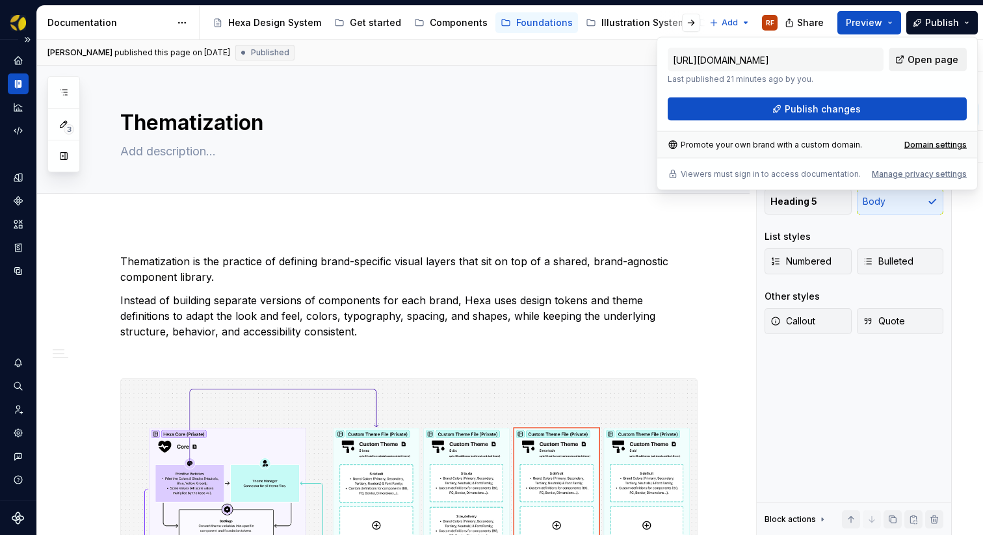
click at [929, 59] on span "Open page" at bounding box center [933, 59] width 51 height 13
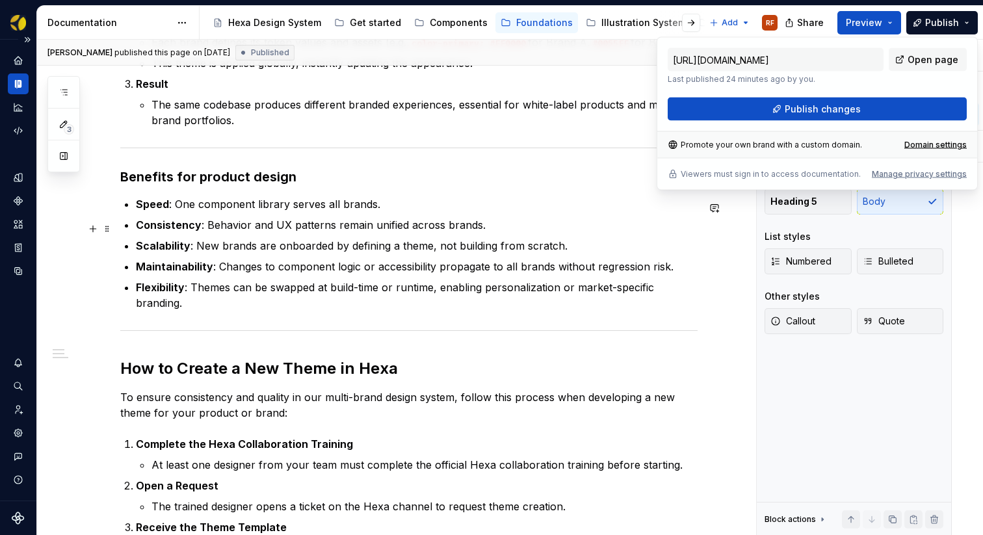
scroll to position [856, 0]
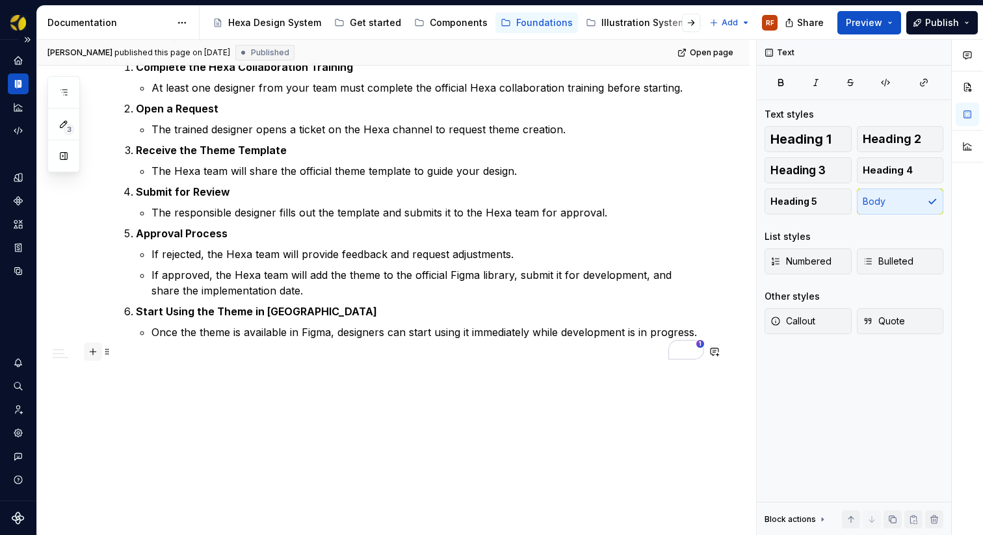
click at [98, 350] on button "button" at bounding box center [93, 352] width 18 height 18
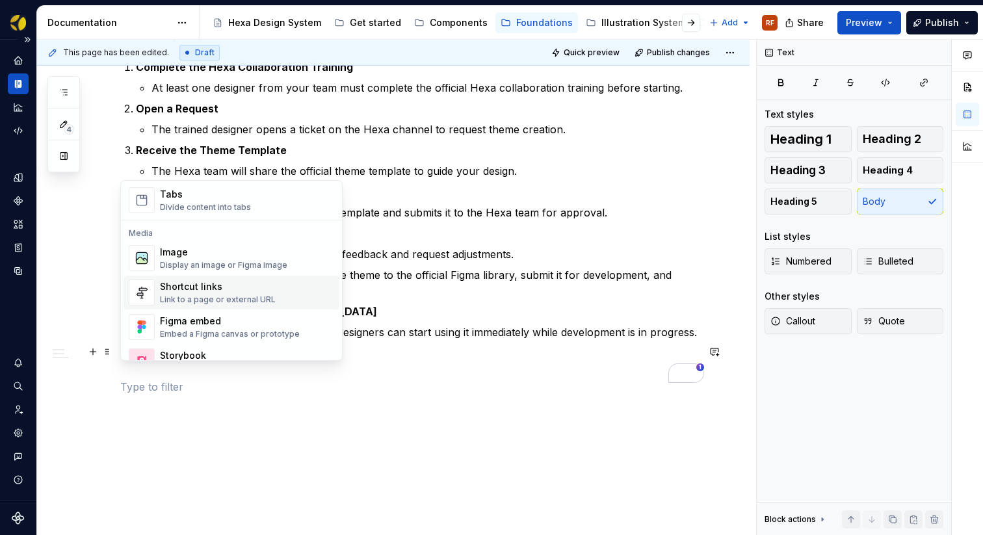
scroll to position [518, 0]
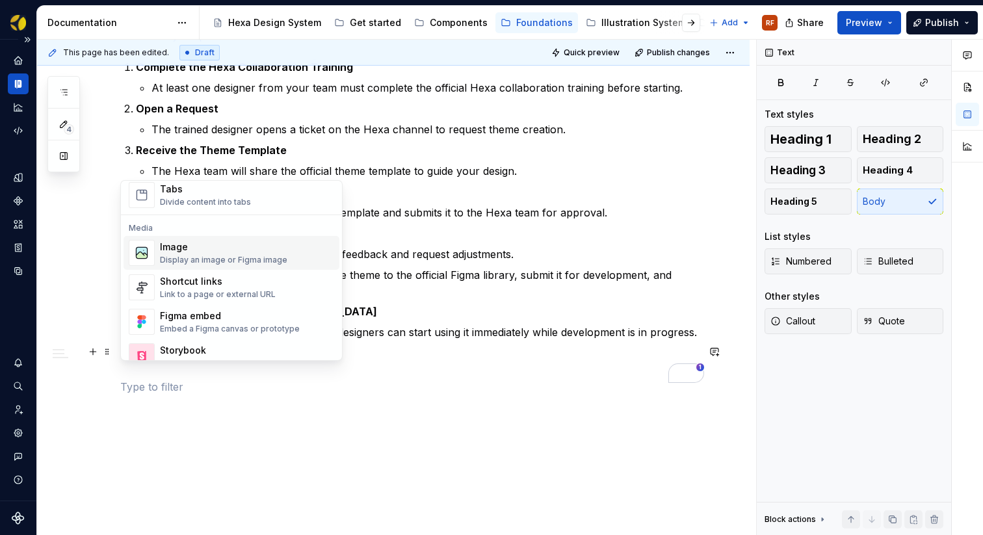
click at [204, 255] on div "Display an image or Figma image" at bounding box center [223, 260] width 127 height 10
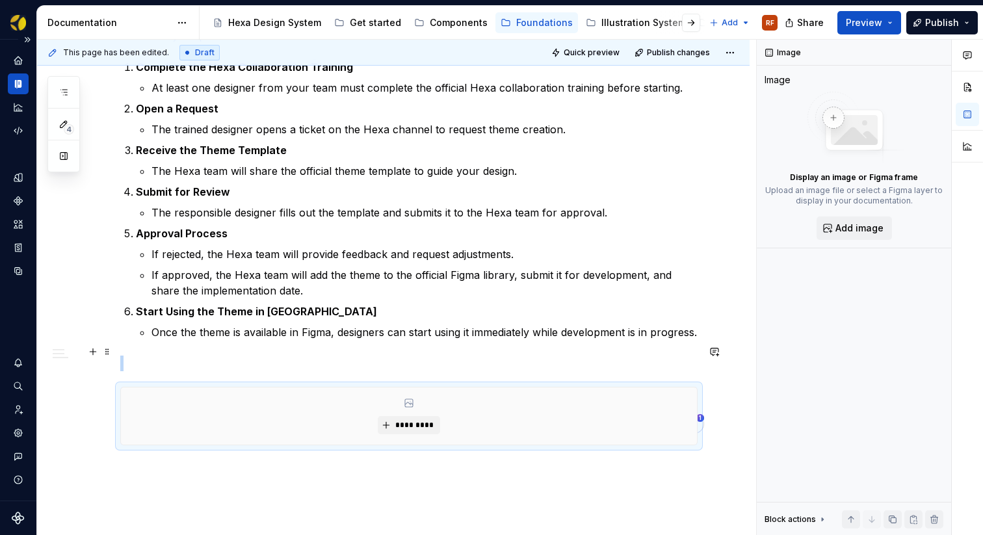
click at [194, 356] on p "To enrich screen reader interactions, please activate Accessibility in Grammarl…" at bounding box center [408, 364] width 577 height 16
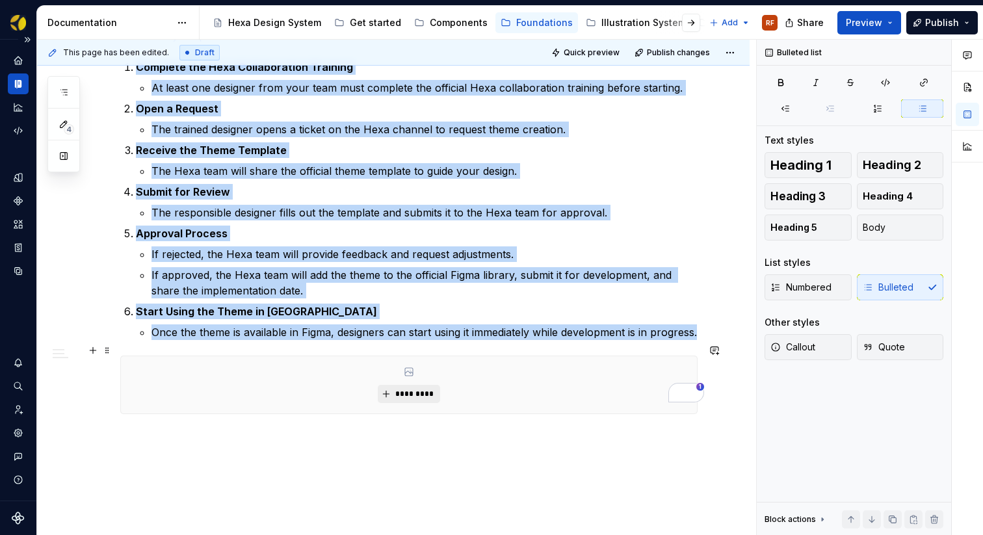
click at [410, 389] on span "*********" at bounding box center [414, 394] width 40 height 10
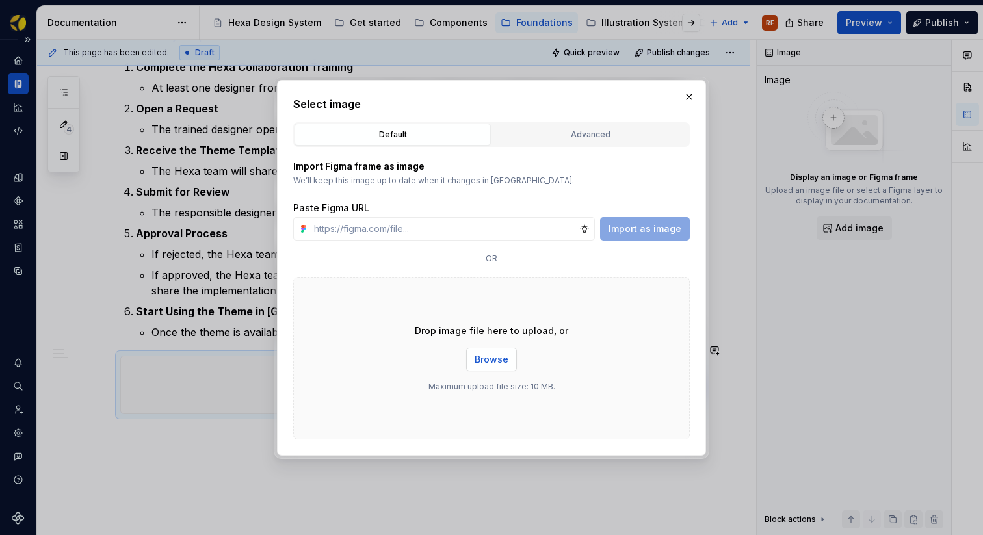
click at [491, 353] on span "Browse" at bounding box center [492, 359] width 34 height 13
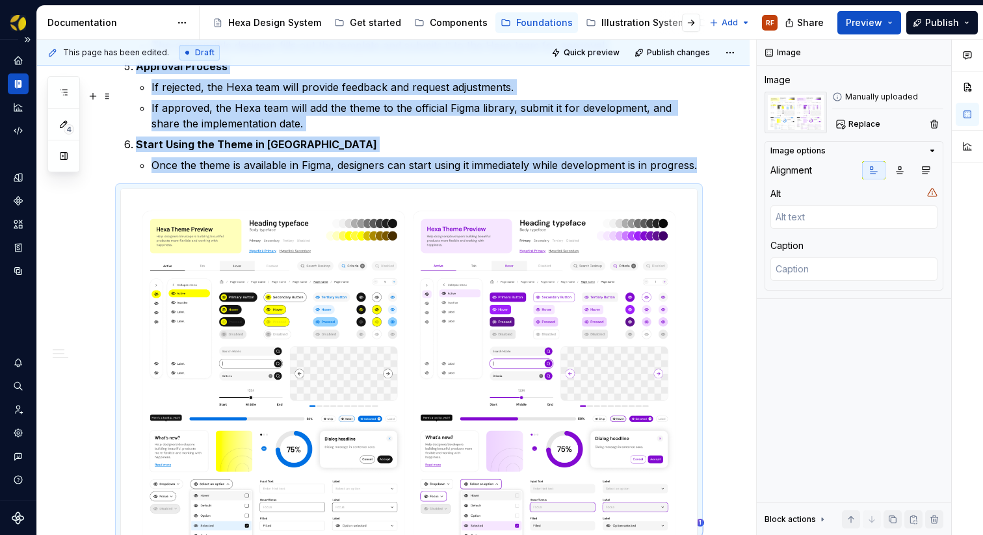
scroll to position [1144, 0]
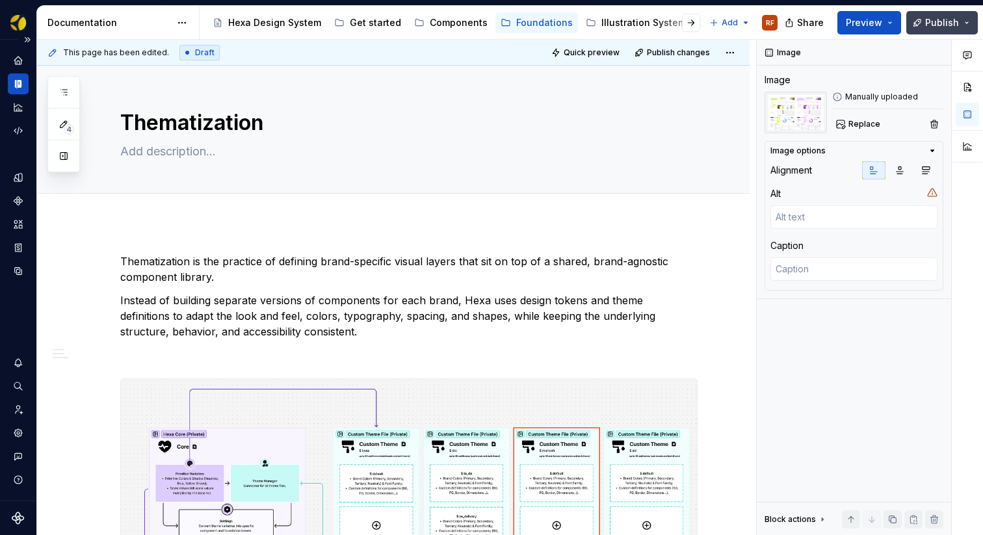
click at [958, 25] on span "Publish" at bounding box center [942, 22] width 34 height 13
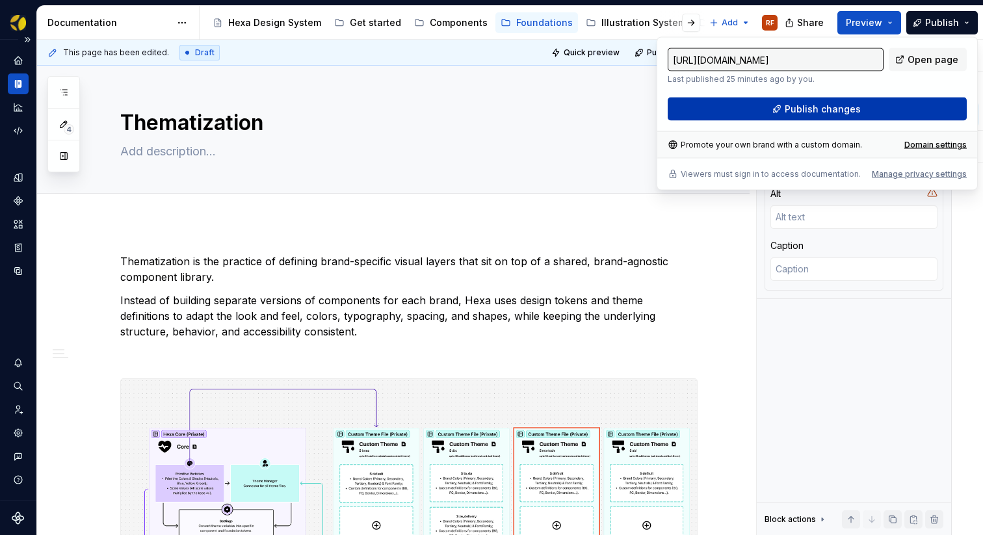
click at [816, 116] on button "Publish changes" at bounding box center [817, 109] width 299 height 23
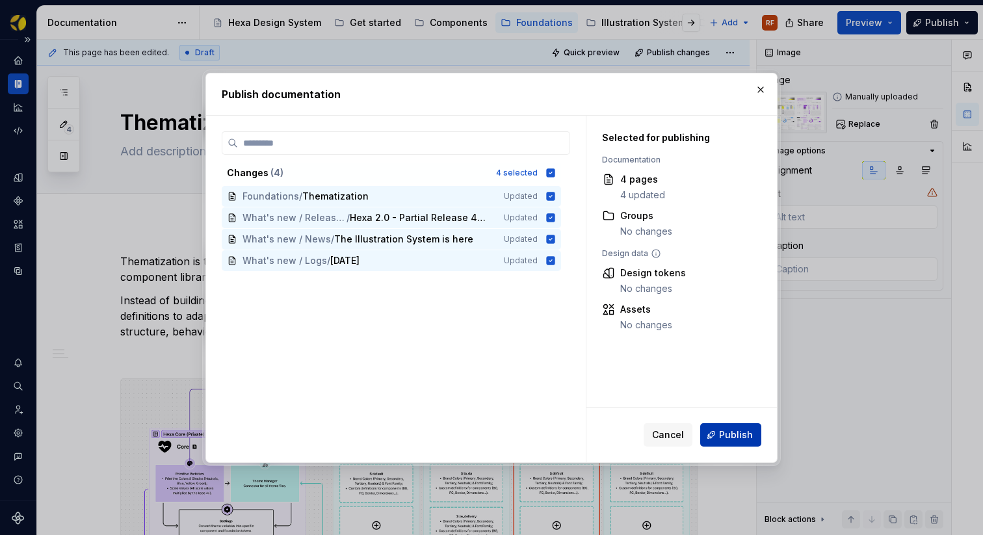
click at [730, 429] on span "Publish" at bounding box center [736, 435] width 34 height 13
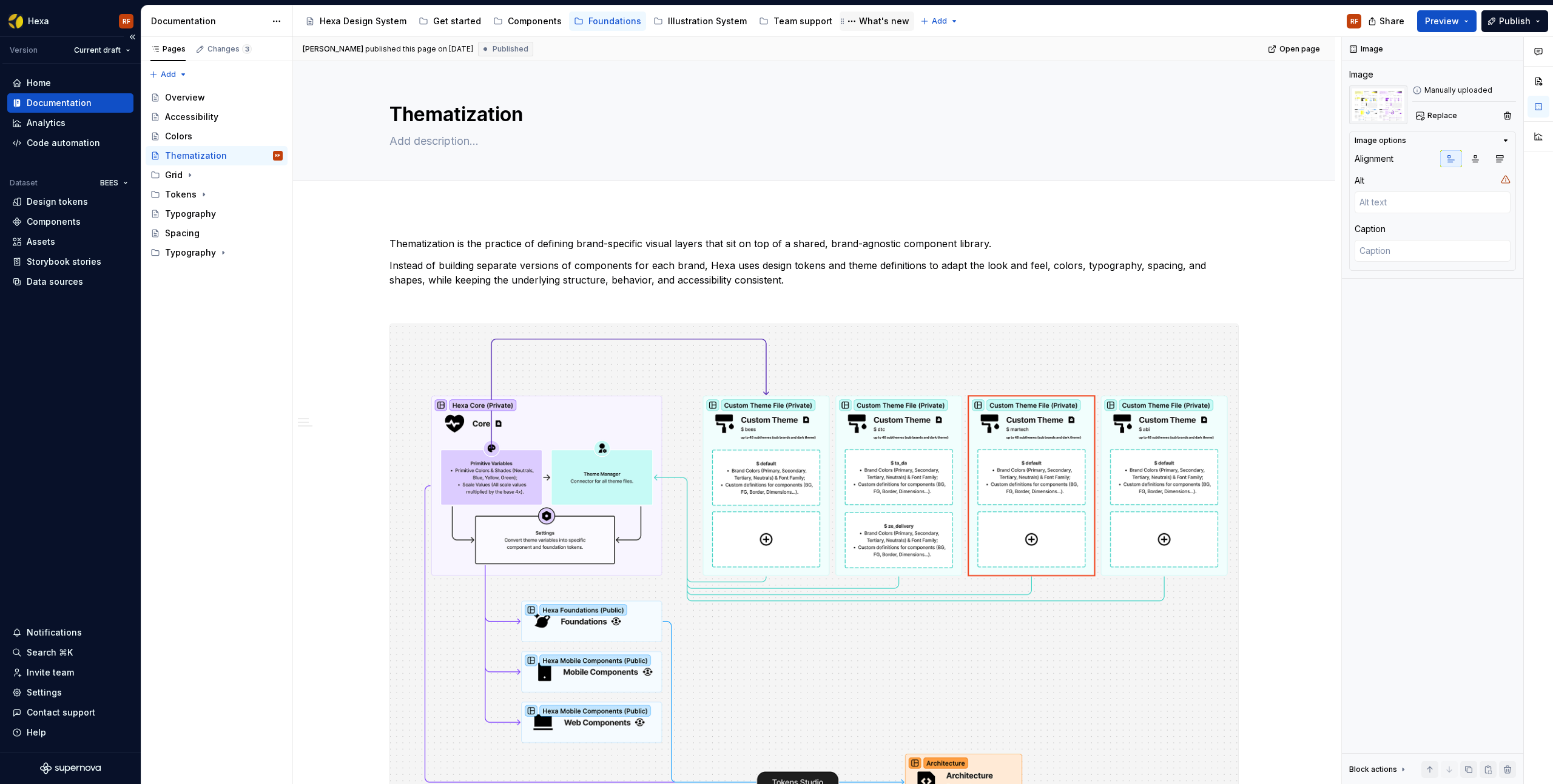
click at [867, 21] on div "What's new" at bounding box center [884, 21] width 50 height 12
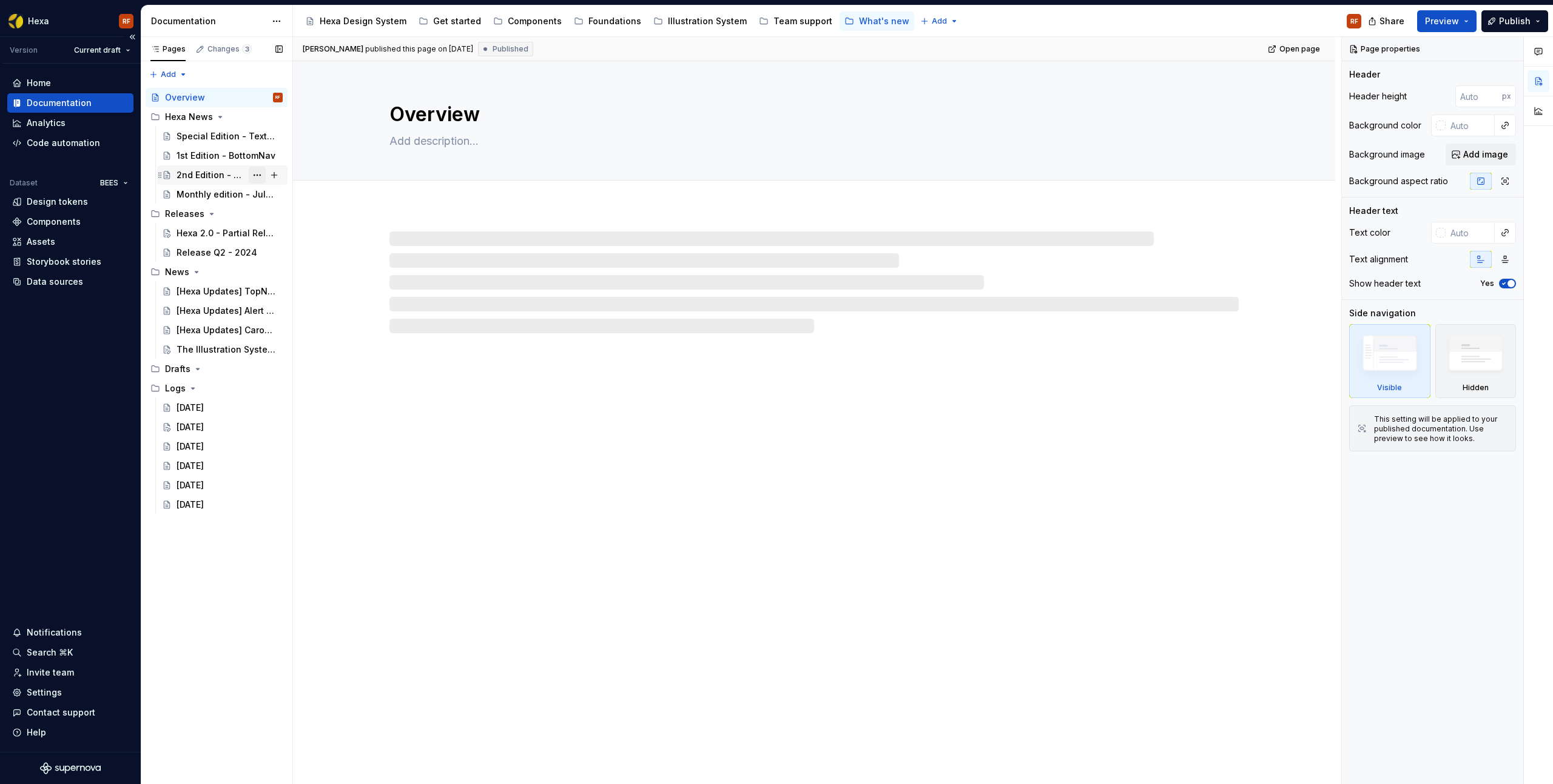
click at [257, 176] on button "Page tree" at bounding box center [257, 175] width 17 height 17
click at [308, 214] on div "Duplicate page" at bounding box center [330, 215] width 118 height 12
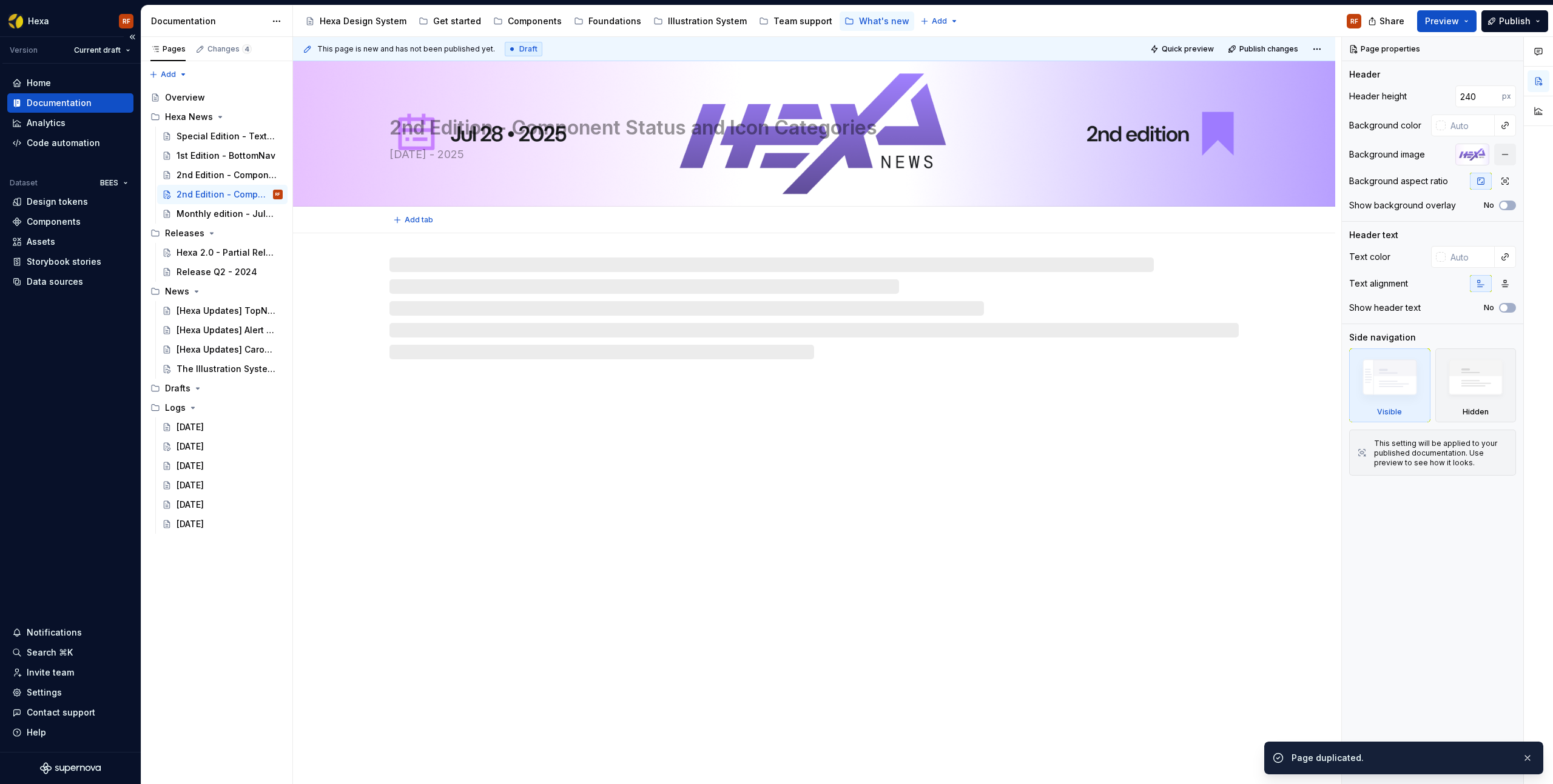
click at [406, 130] on textarea "2nd Edition - Component Status and Icon Categories" at bounding box center [811, 128] width 849 height 29
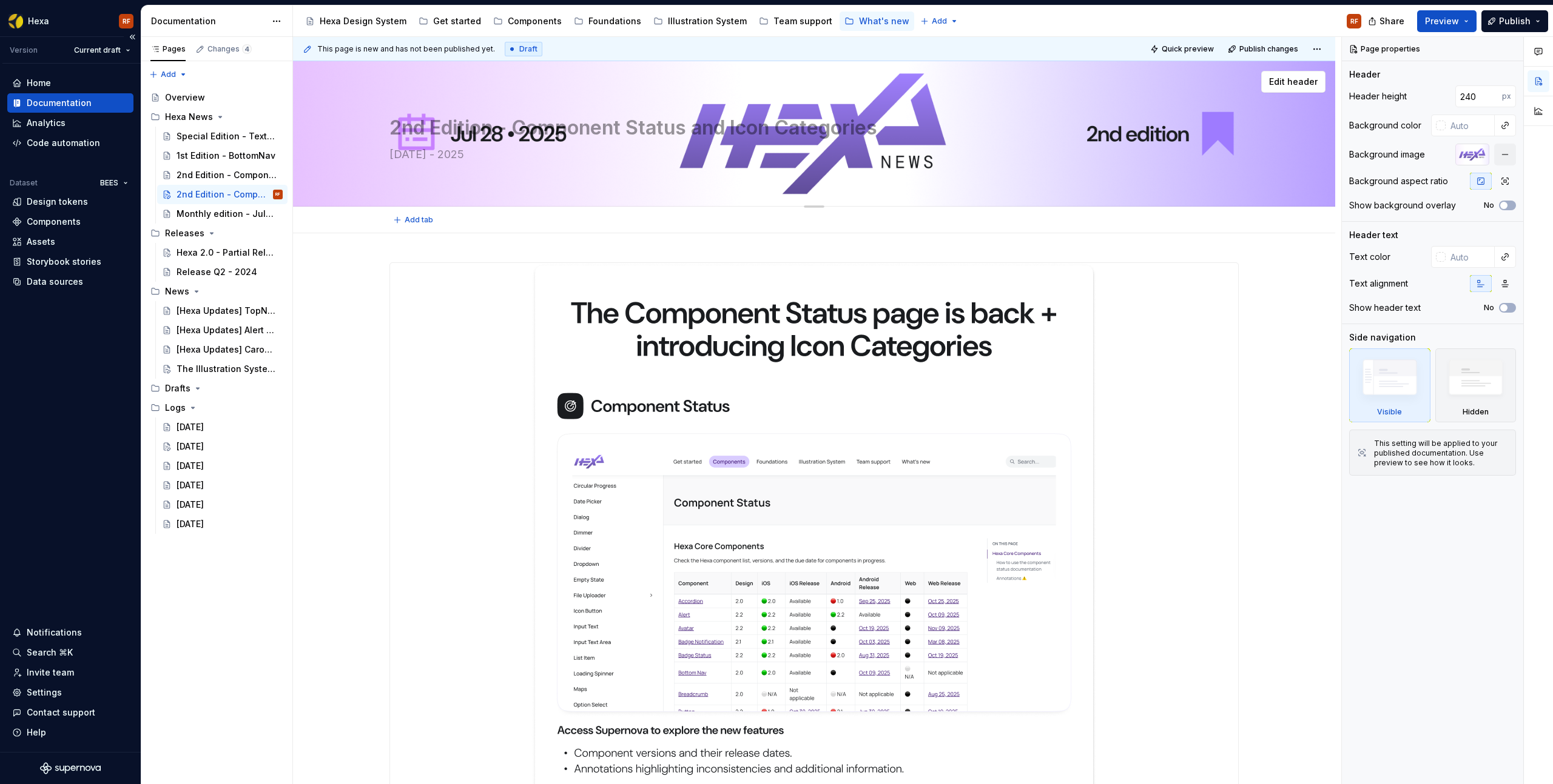
click at [393, 130] on textarea "2nd Edition - Component Status and Icon Categories" at bounding box center [811, 128] width 849 height 29
type textarea "*"
type textarea "3nd Edition - Component Status and Icon Categories"
click at [412, 130] on textarea "3nd Edition - Component Status and Icon Categories" at bounding box center [811, 128] width 849 height 29
type textarea "*"
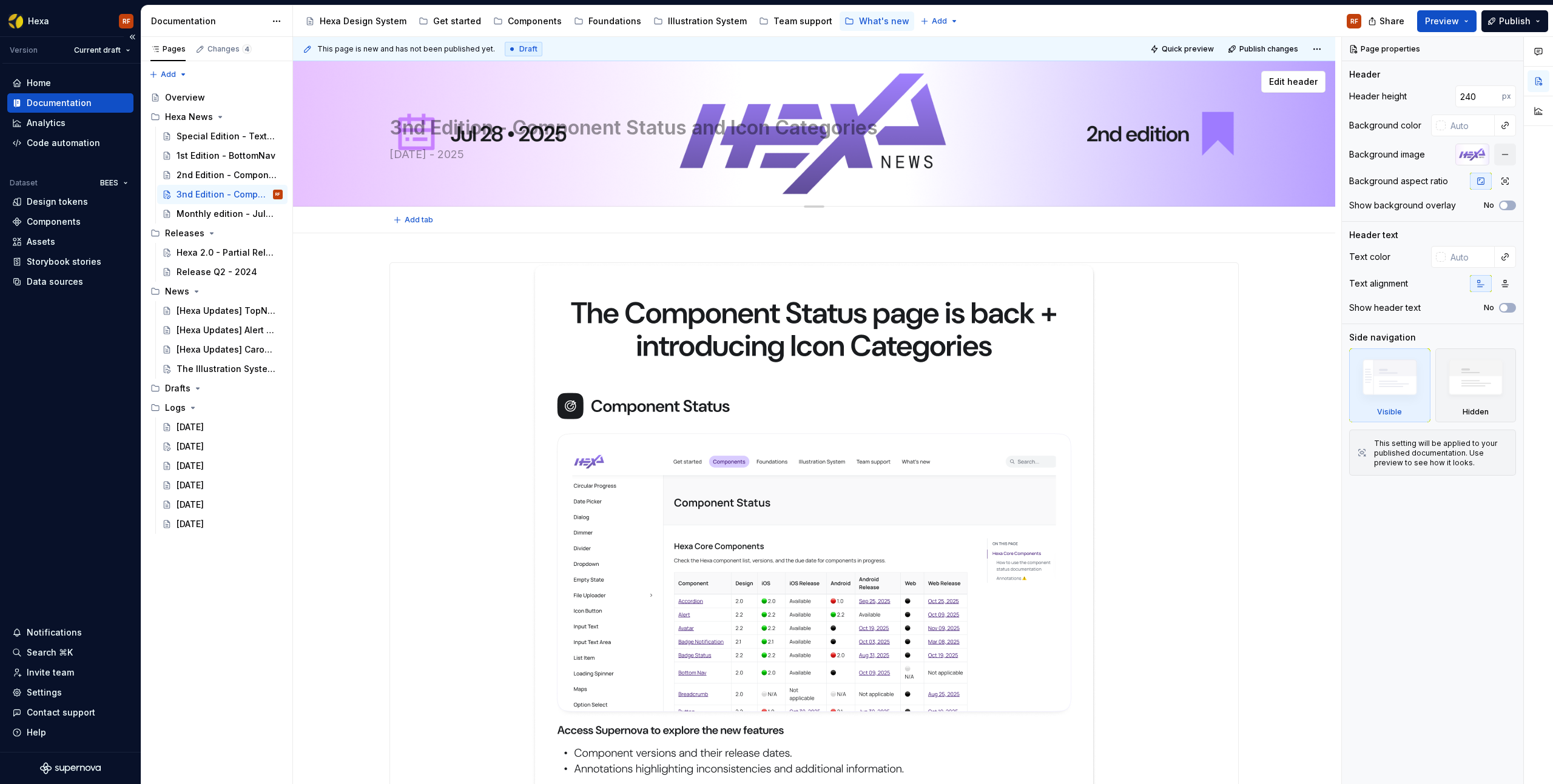
type textarea "3rd Edition - Component Status and Icon Categories"
drag, startPoint x: 517, startPoint y: 131, endPoint x: 902, endPoint y: 140, distance: 385.1
click at [902, 140] on textarea "3rd Edition - Component Status and Icon Categories" at bounding box center [811, 128] width 849 height 29
type textarea "*"
type textarea "3rd Edition - Component Status and Icon Categories"
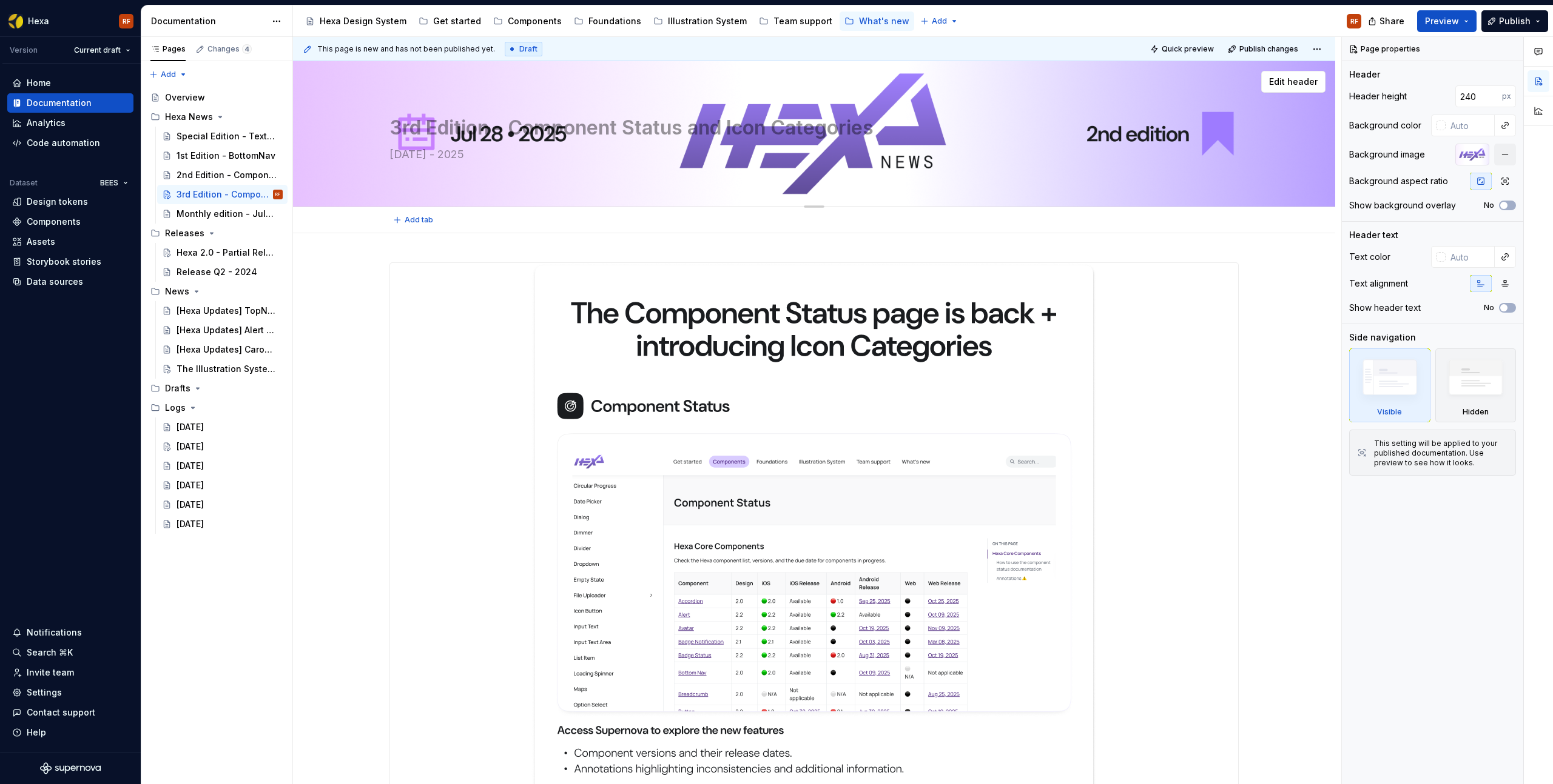
click at [540, 130] on textarea "3rd Edition - Component Status and Icon Categories" at bounding box center [811, 128] width 849 height 29
drag, startPoint x: 520, startPoint y: 128, endPoint x: 905, endPoint y: 138, distance: 385.1
click at [905, 138] on textarea "3rd Edition - Component Status and Icon Categories" at bounding box center [811, 128] width 849 height 29
paste textarea "Theming is here! 🎨"
type textarea "*"
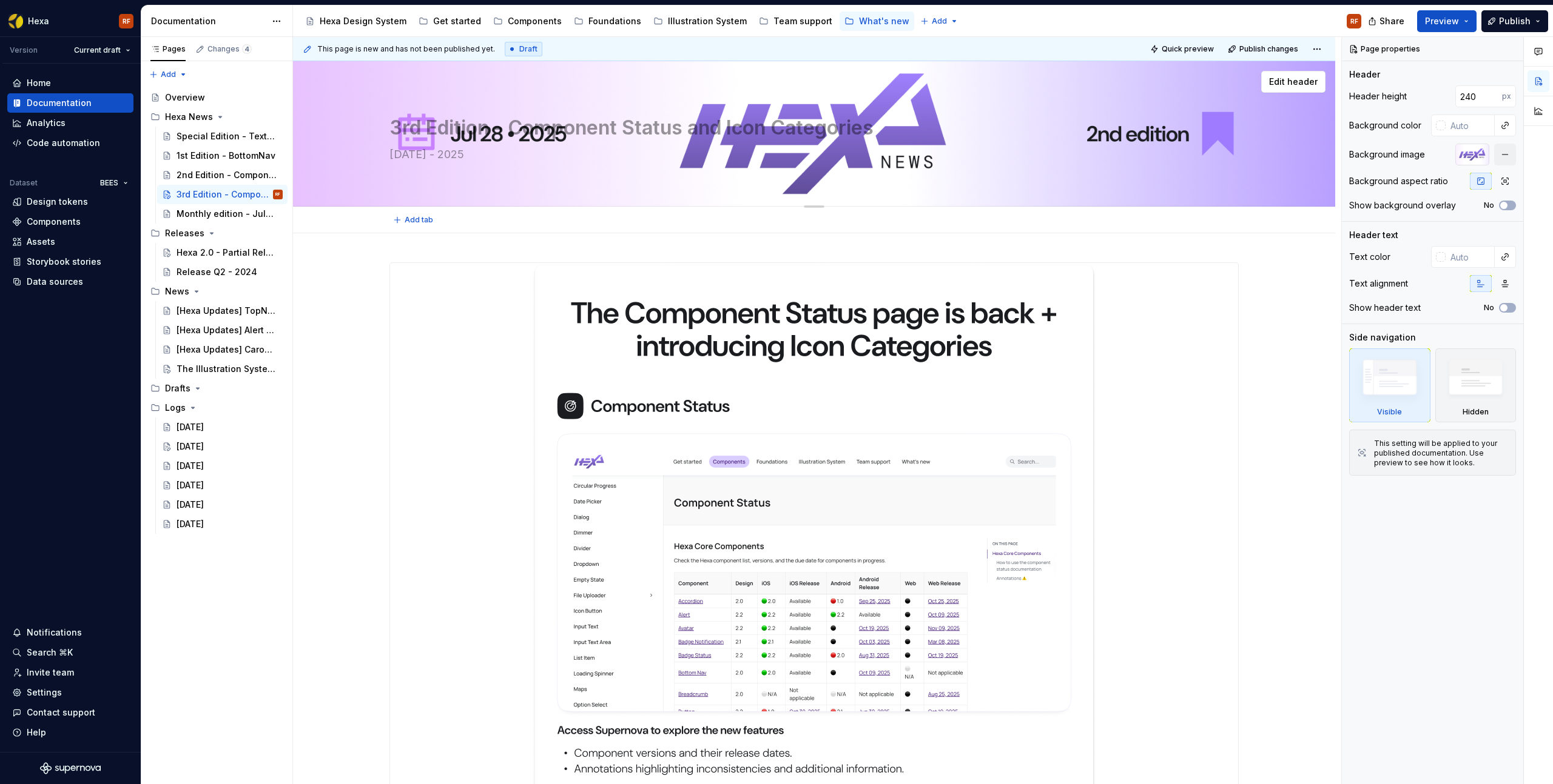
type textarea "3rd Edition - Theming is here! 🎨"
type textarea "*"
type textarea "3rd Edition - Component Status and Icon Categories"
paste textarea "Theming is here! 🎨"
type textarea "*"
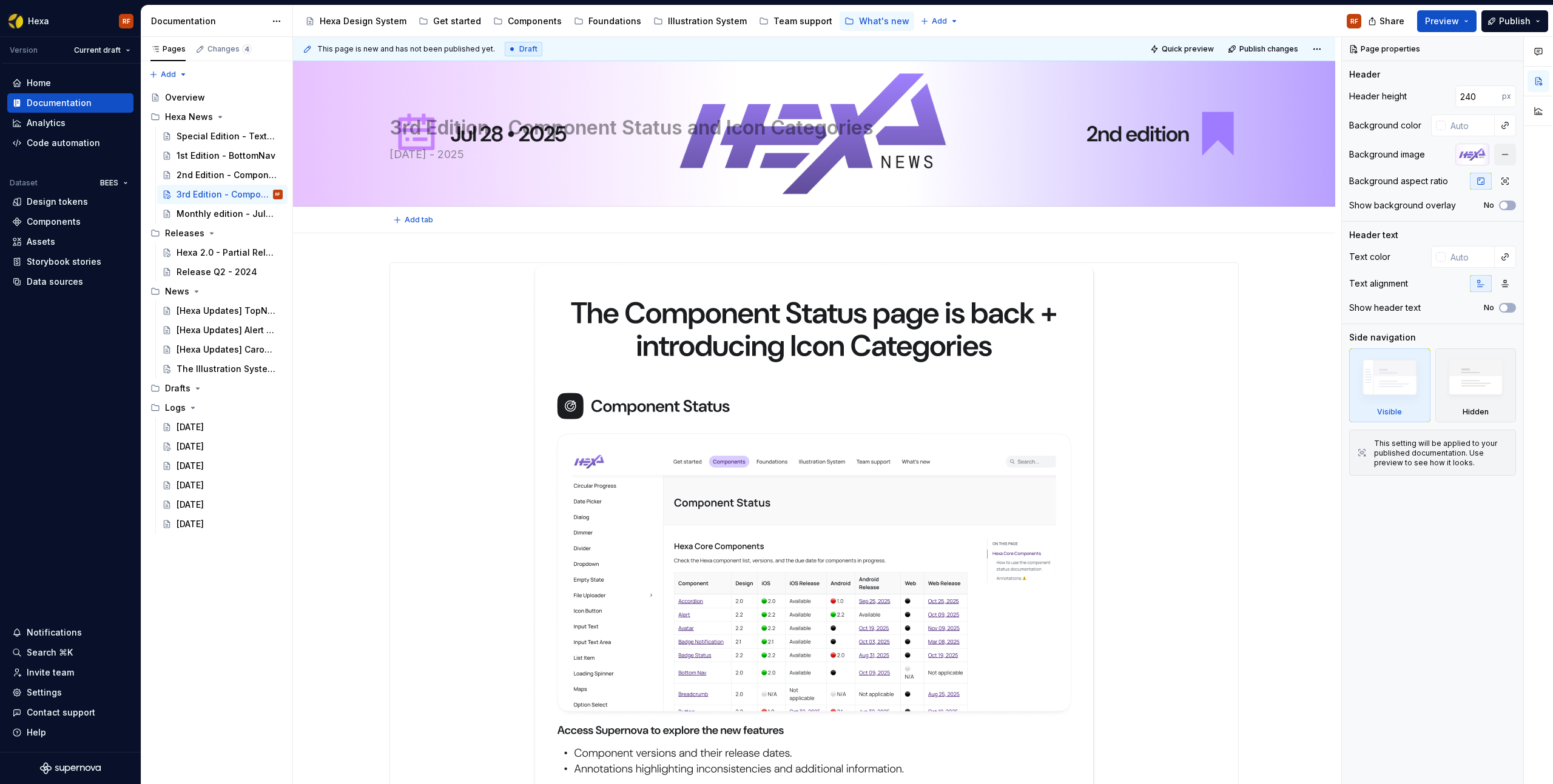
type textarea "3rd Edition - Theming is here! 🎨"
type textarea "*"
type textarea "3rd Edition - Theming is here! 🎨"
click at [1012, 148] on textarea "[DATE] - 2025" at bounding box center [811, 154] width 849 height 20
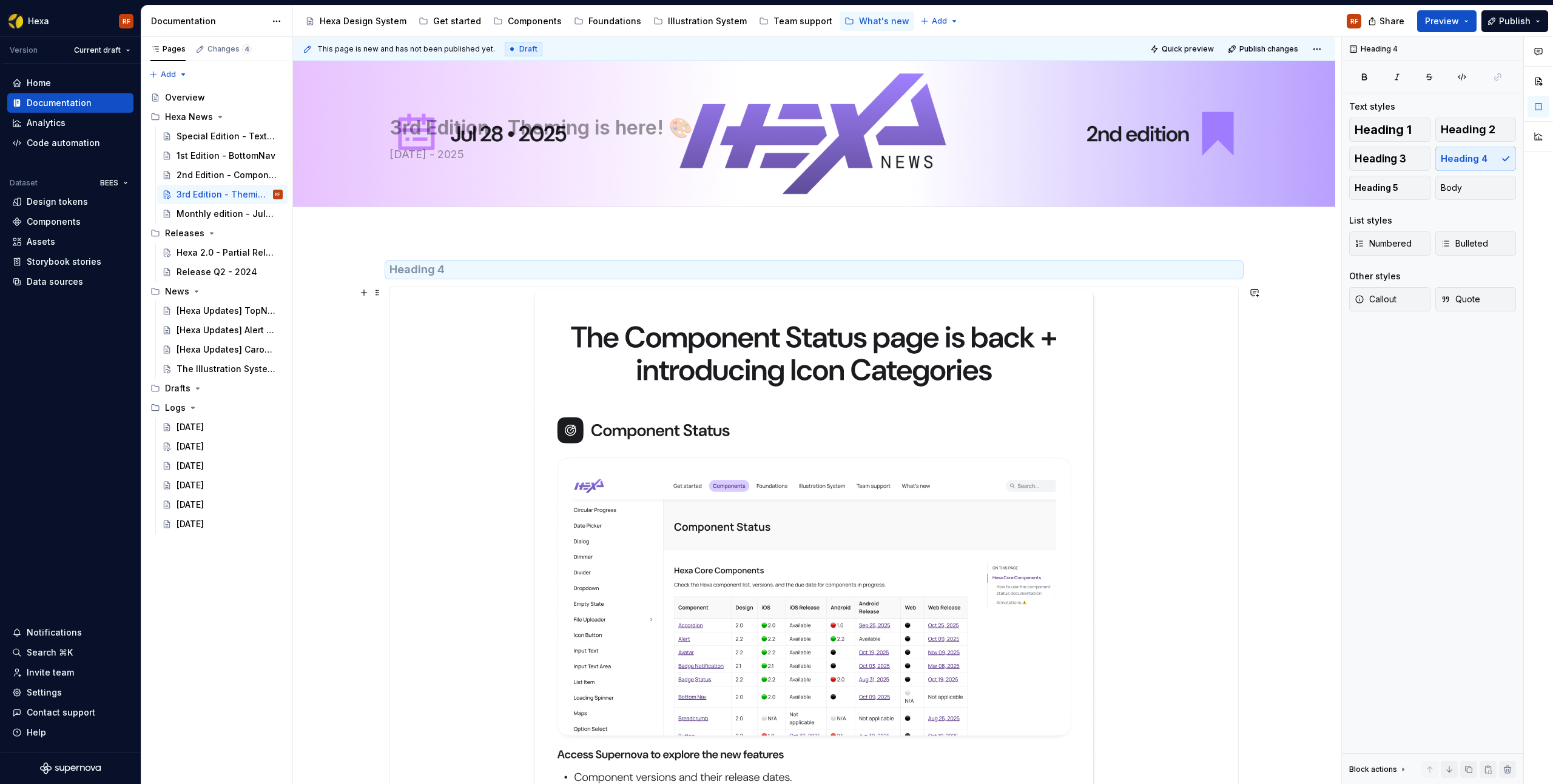
click at [405, 269] on h4 "To enrich screen reader interactions, please activate Accessibility in Grammarl…" at bounding box center [813, 270] width 849 height 15
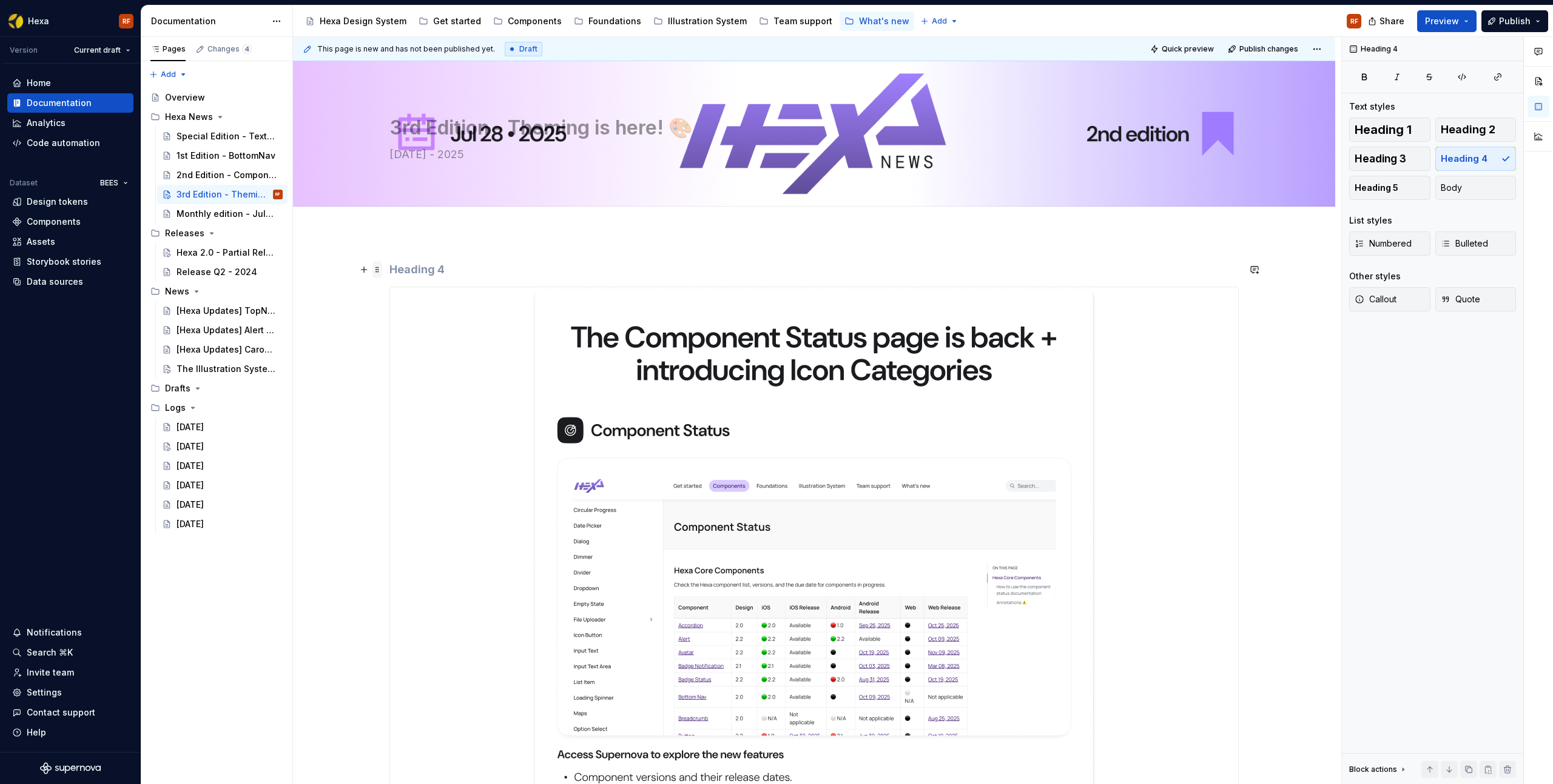
click at [379, 270] on span at bounding box center [377, 269] width 9 height 17
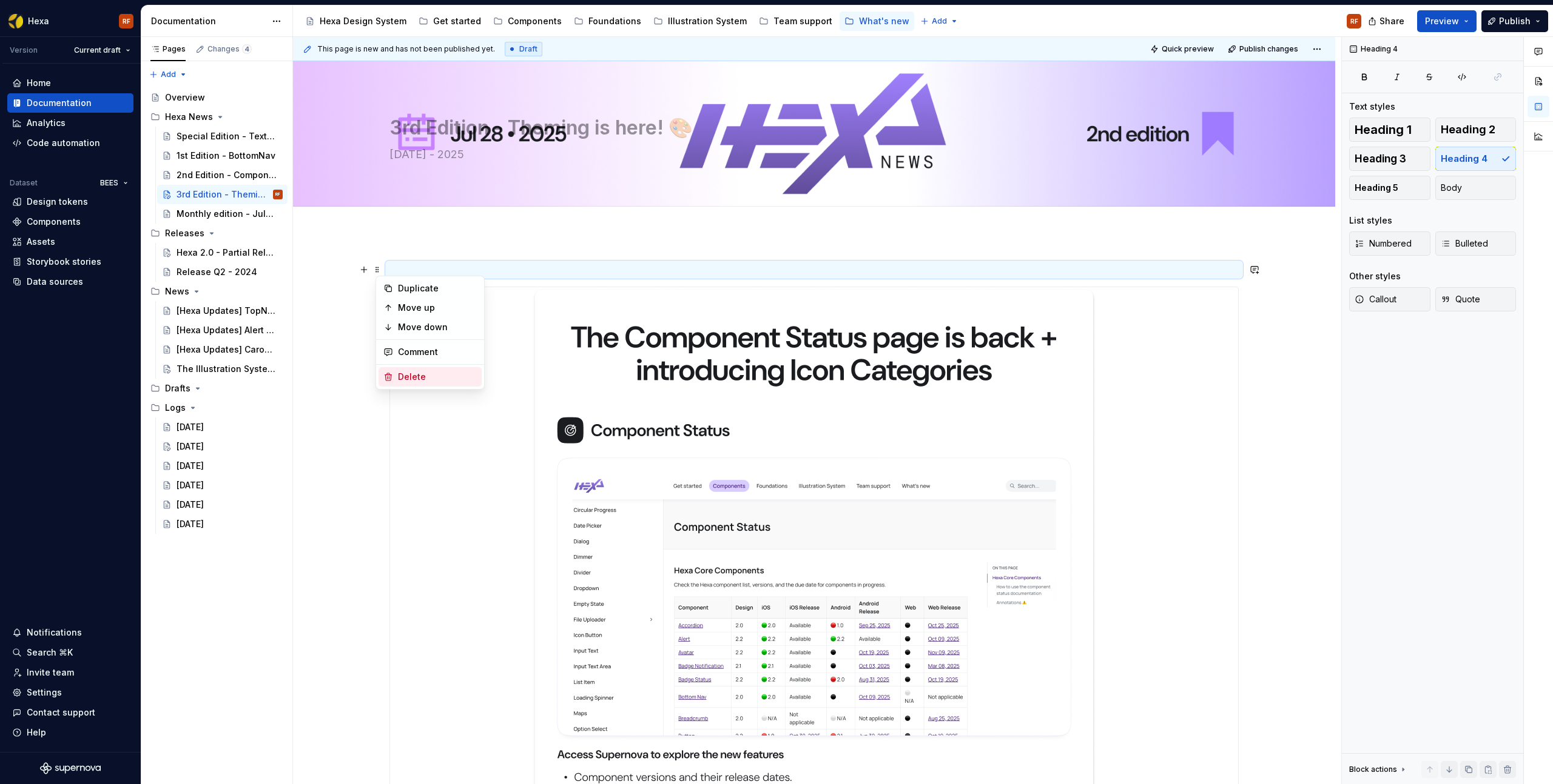
click at [409, 380] on div "Delete" at bounding box center [437, 377] width 79 height 12
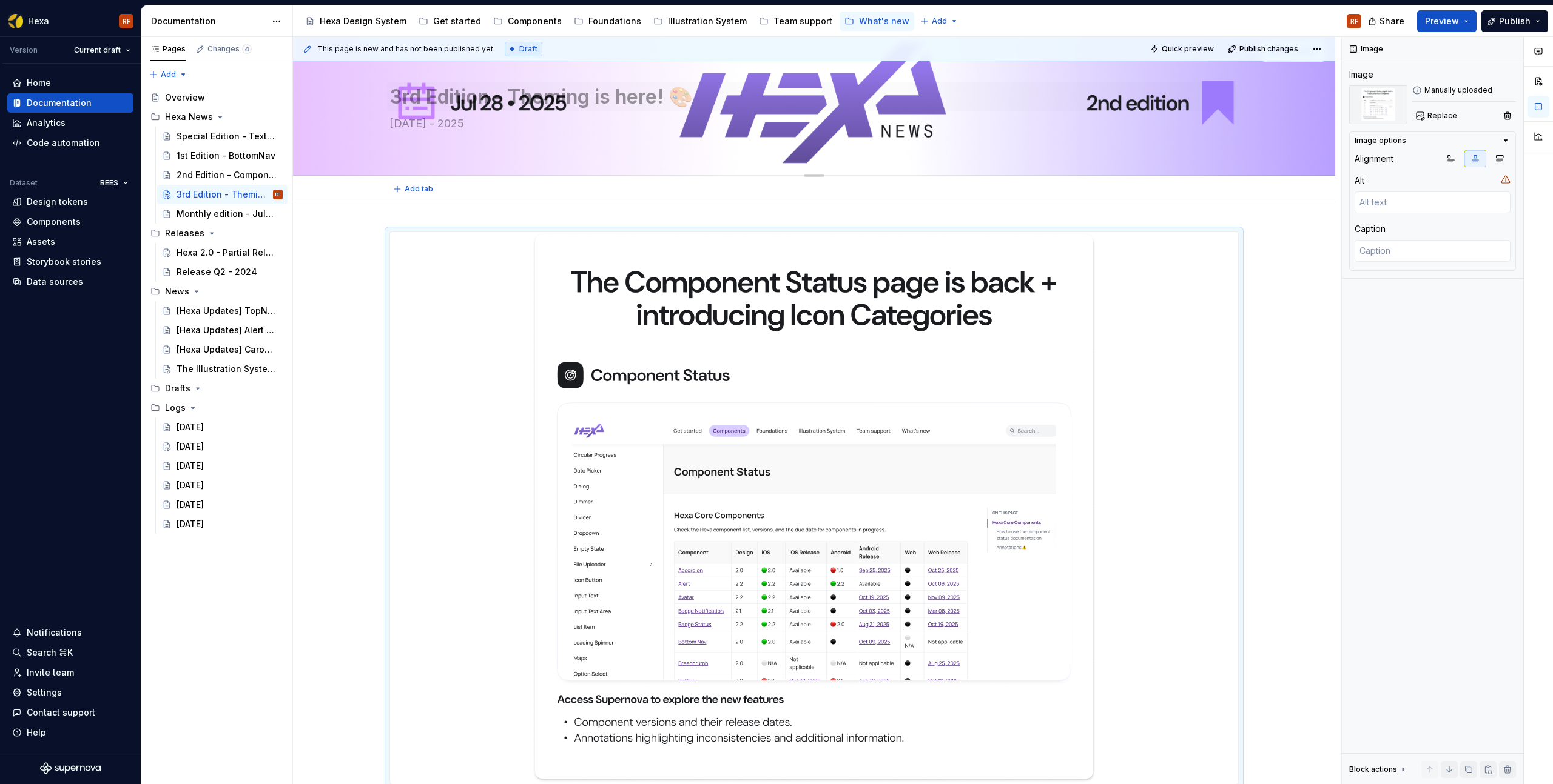
drag, startPoint x: 1043, startPoint y: 75, endPoint x: 1067, endPoint y: 104, distance: 37.6
click at [1043, 75] on div "3rd Edition - Theming is here! 🎨 [DATE] - 2025" at bounding box center [813, 103] width 849 height 118
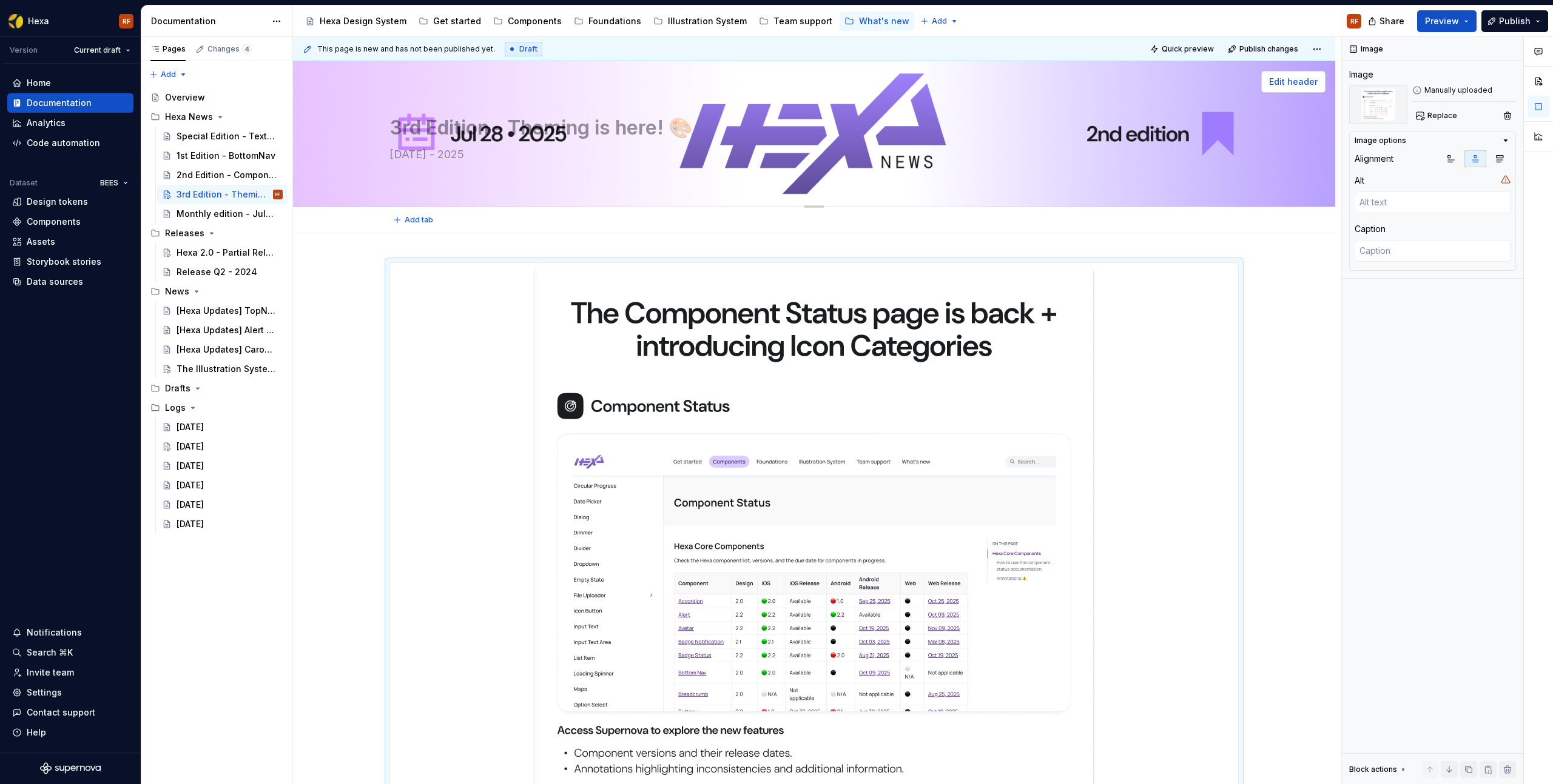
click at [1310, 82] on span "Edit header" at bounding box center [1293, 81] width 49 height 12
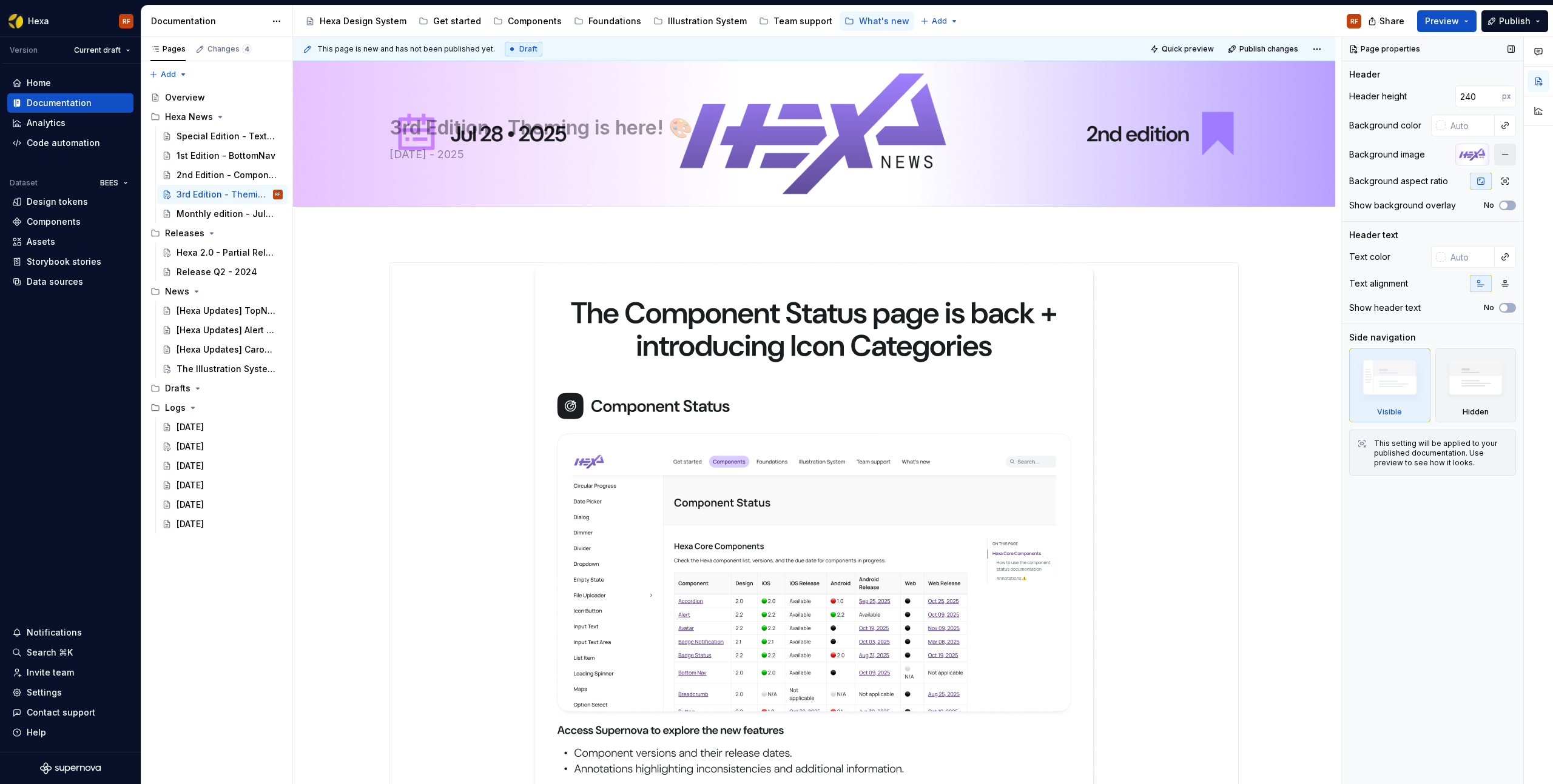
click at [1505, 155] on button "button" at bounding box center [1504, 154] width 21 height 21
type textarea "*"
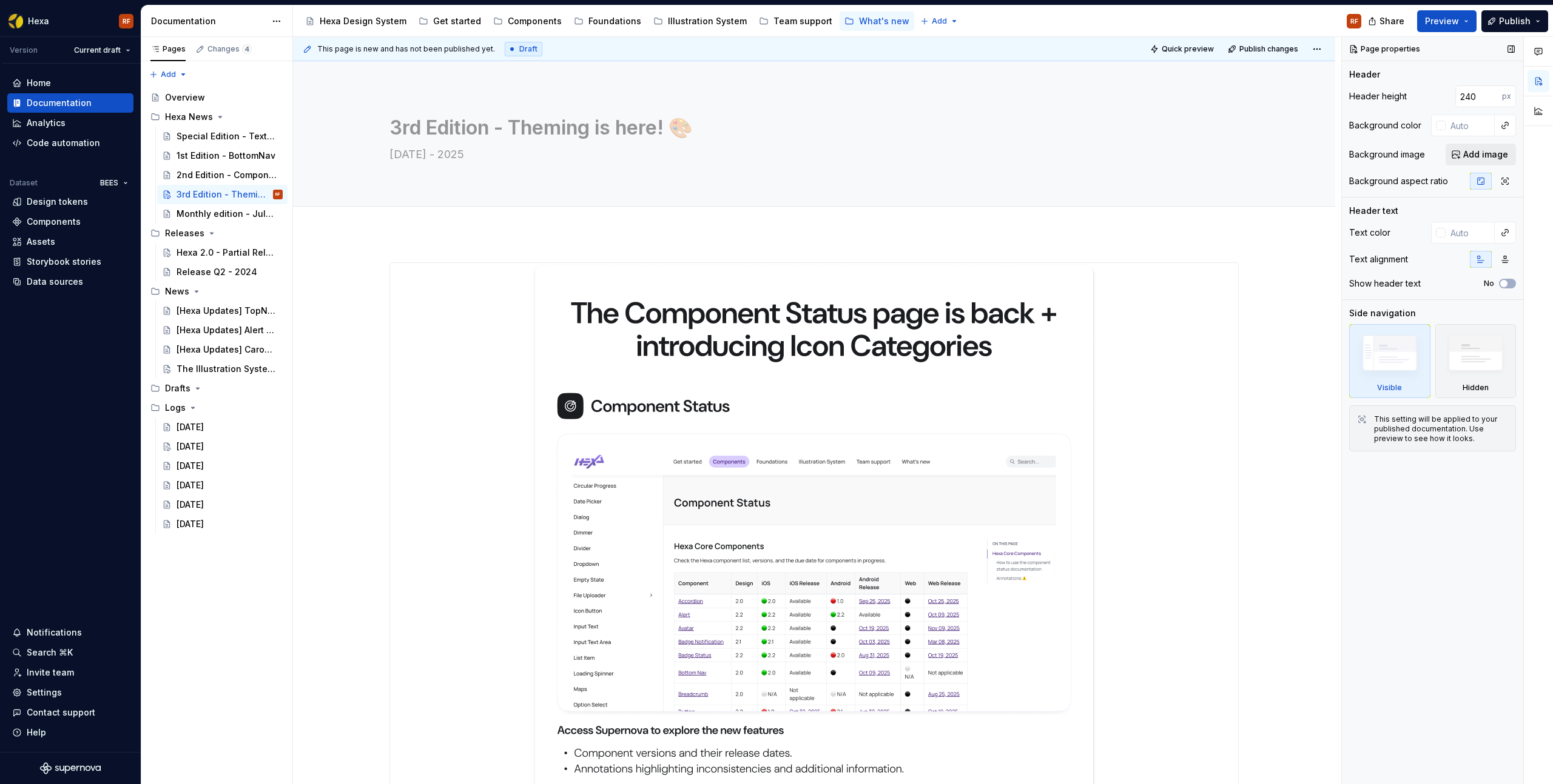
click at [1480, 156] on span "Add image" at bounding box center [1485, 154] width 45 height 12
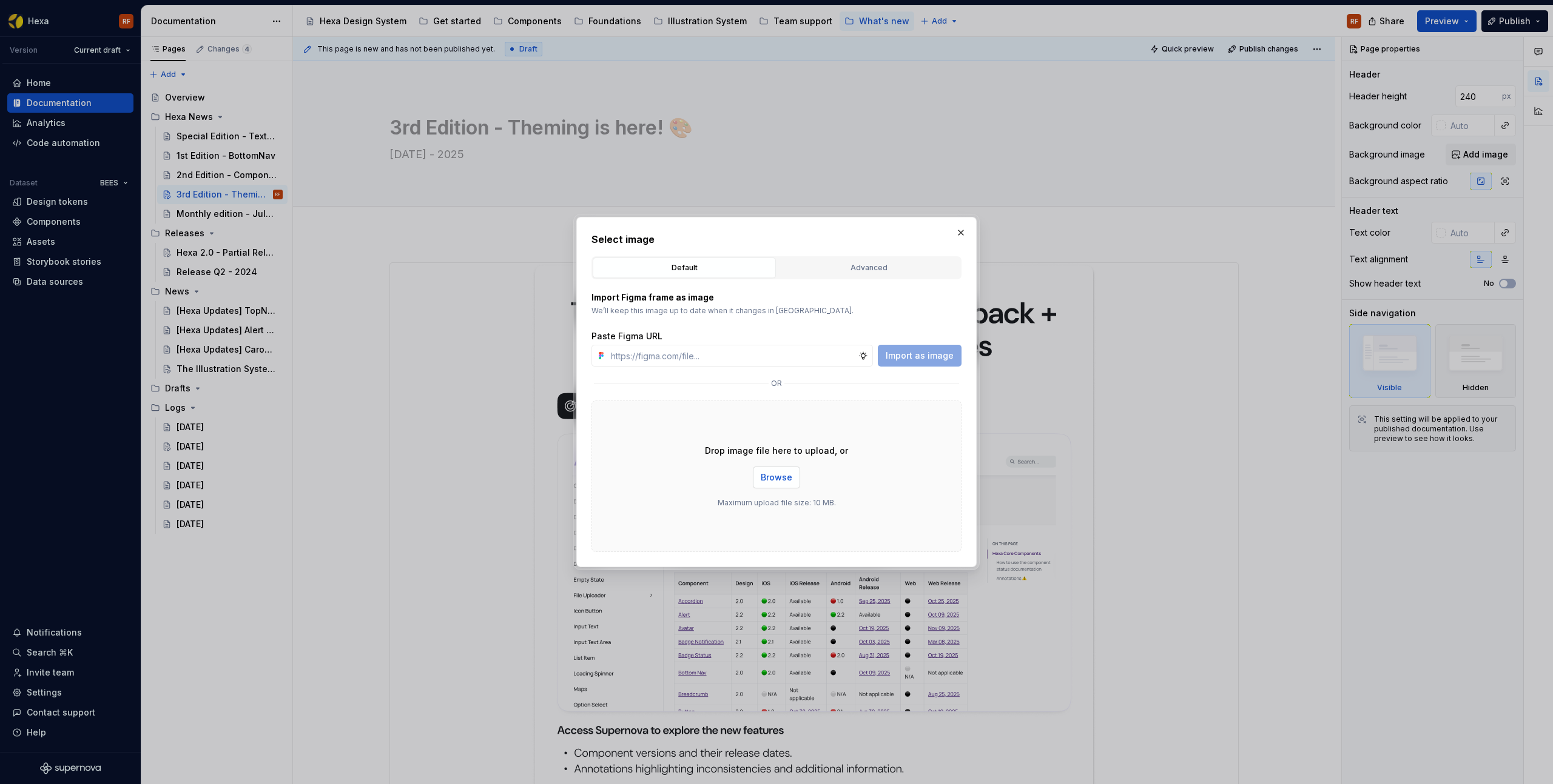
click at [776, 474] on span "Browse" at bounding box center [776, 477] width 32 height 12
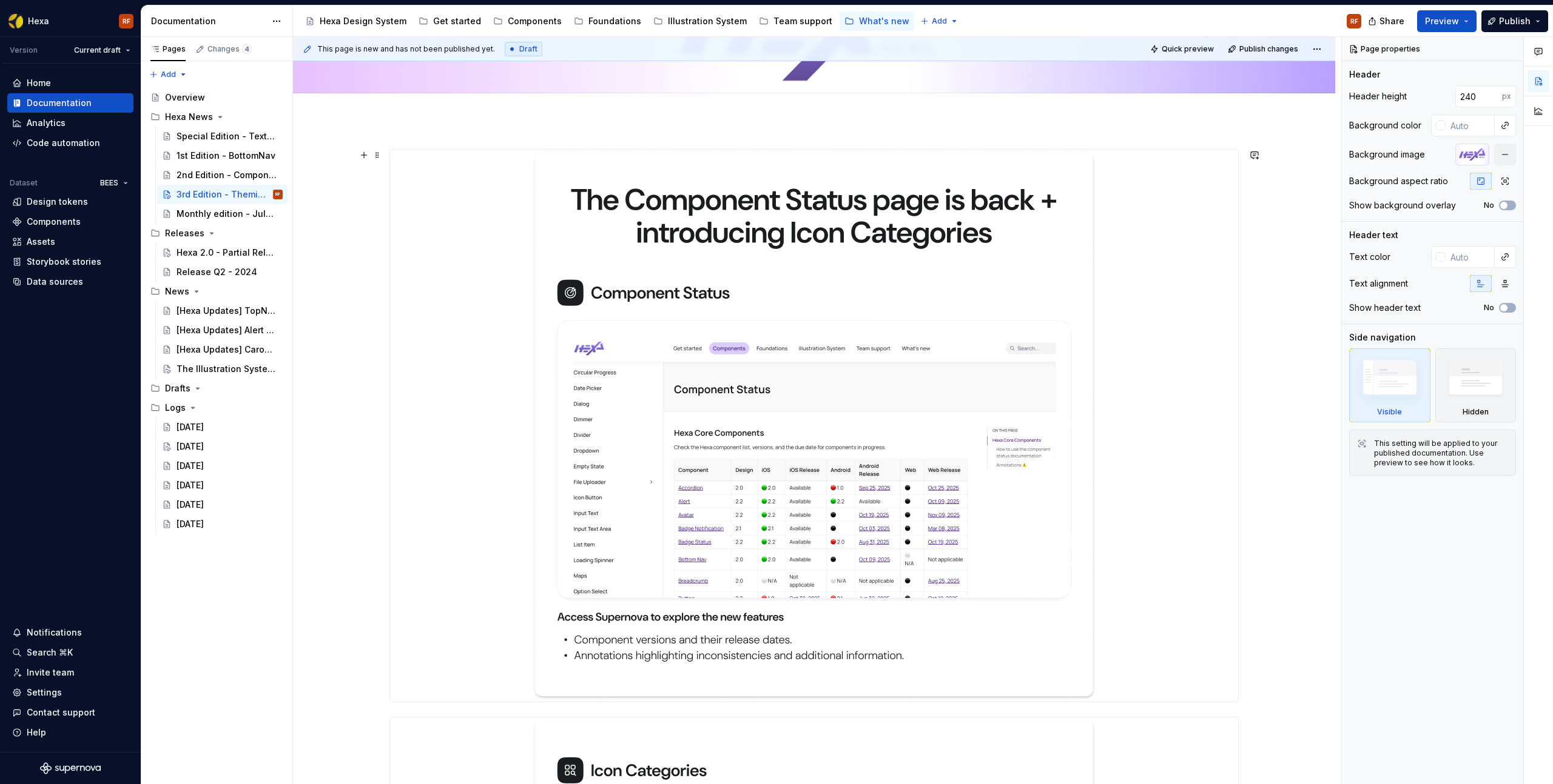
scroll to position [131, 0]
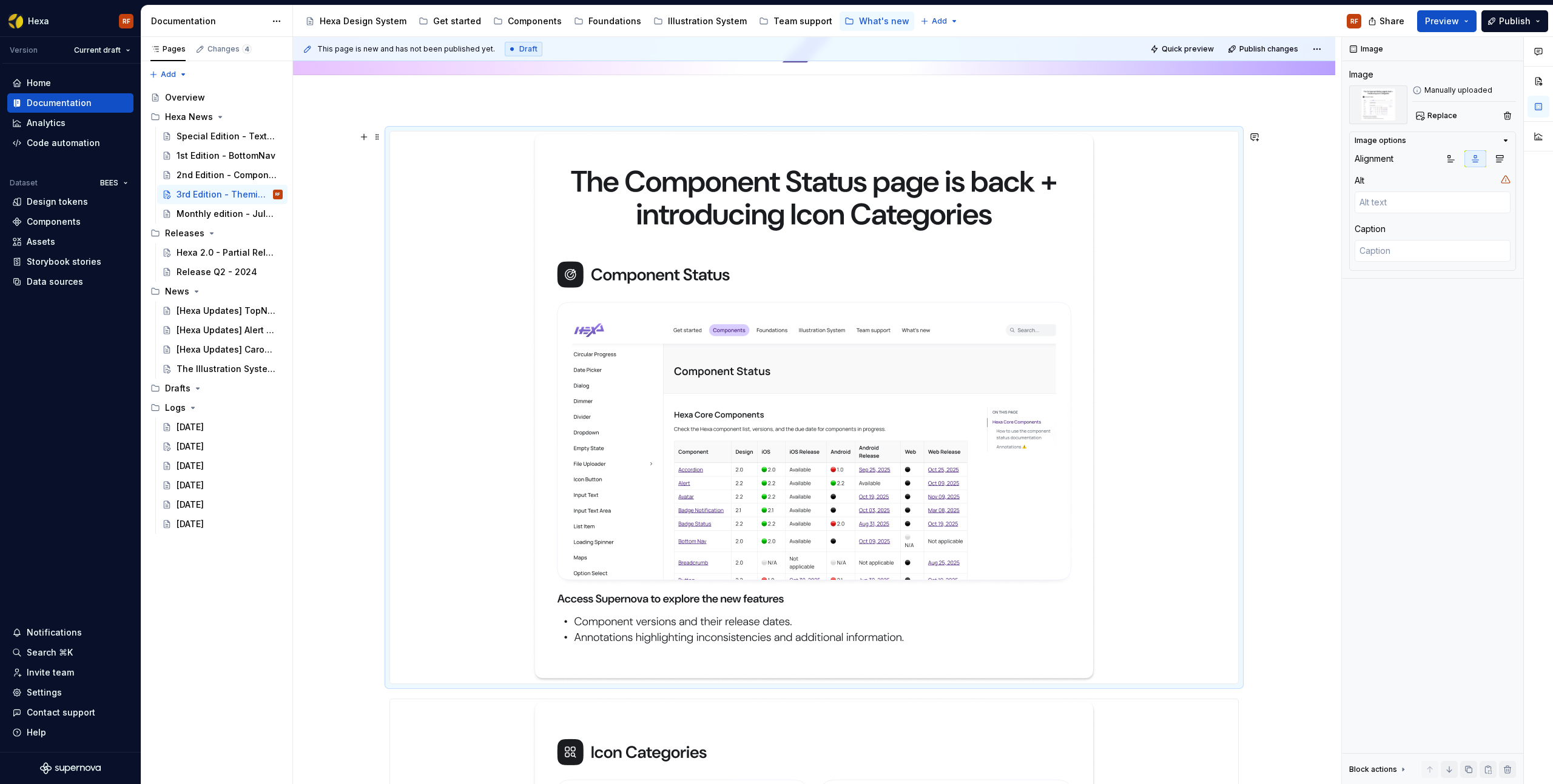
click at [798, 261] on img "To enrich screen reader interactions, please activate Accessibility in Grammarl…" at bounding box center [813, 407] width 566 height 552
click at [1441, 117] on span "Replace" at bounding box center [1442, 116] width 30 height 9
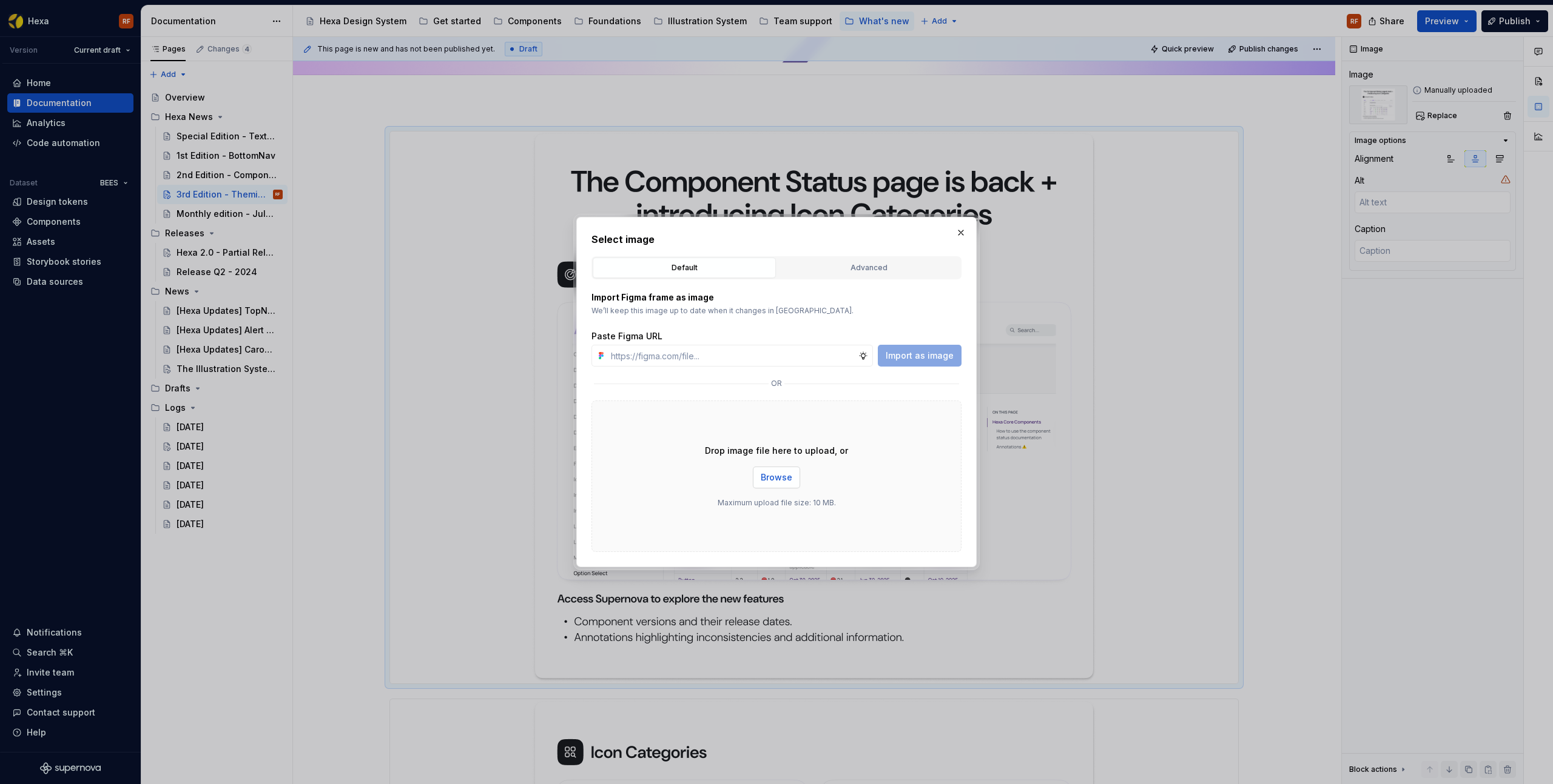
click at [768, 475] on span "Browse" at bounding box center [776, 477] width 32 height 12
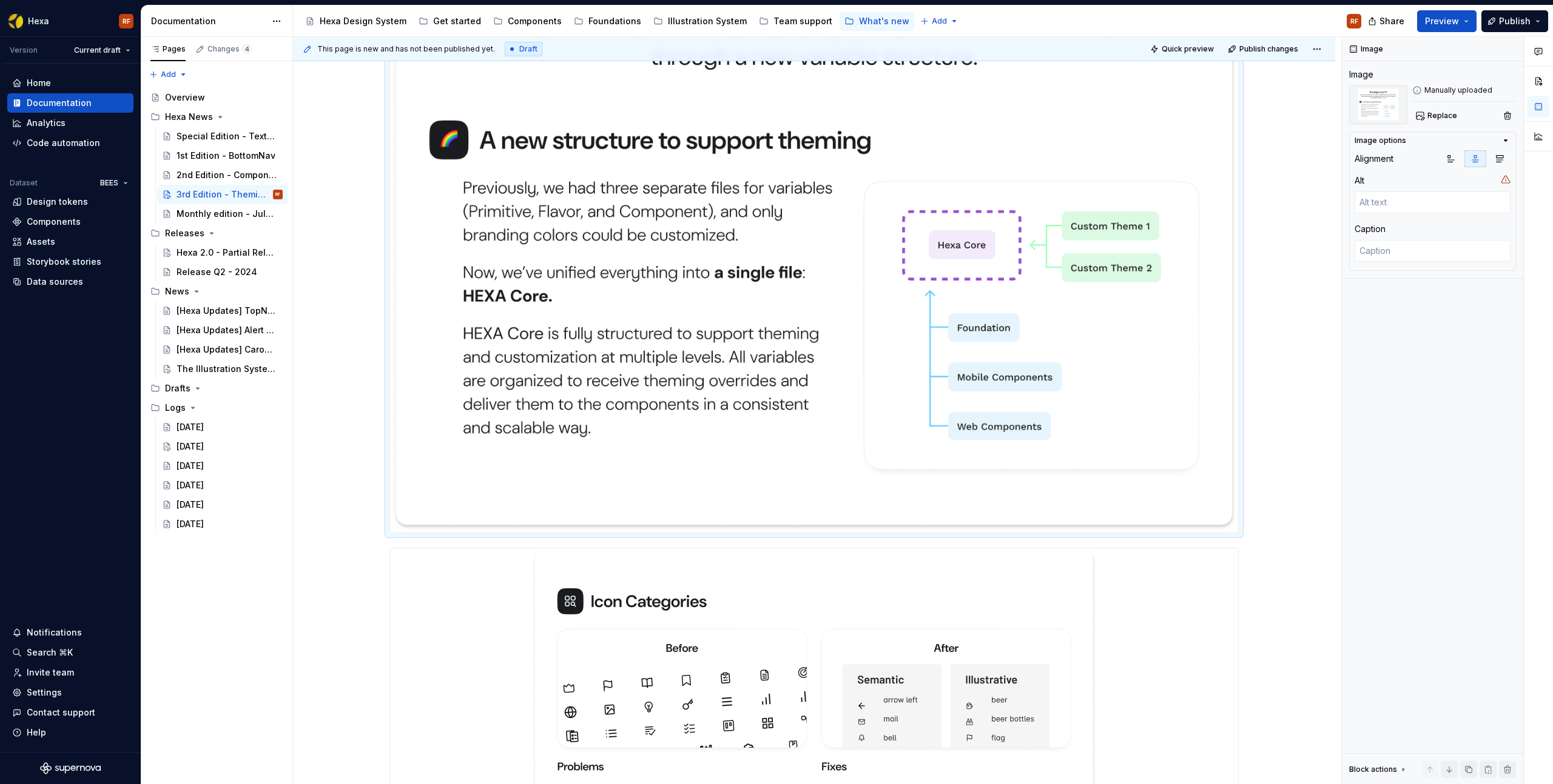
scroll to position [0, 0]
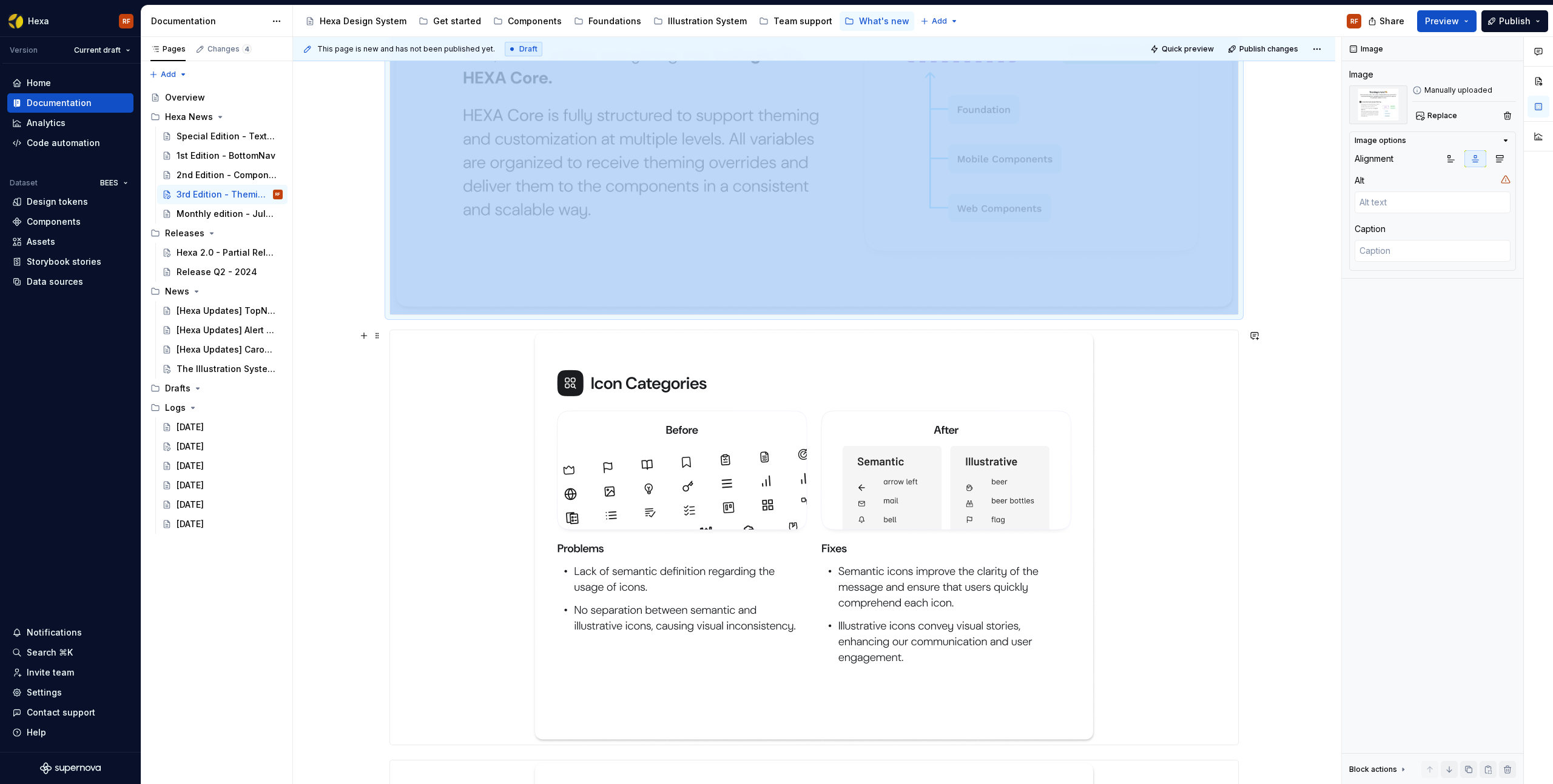
click at [842, 412] on img "To enrich screen reader interactions, please activate Accessibility in Grammarl…" at bounding box center [813, 537] width 566 height 415
click at [1422, 116] on button "Replace" at bounding box center [1437, 116] width 50 height 17
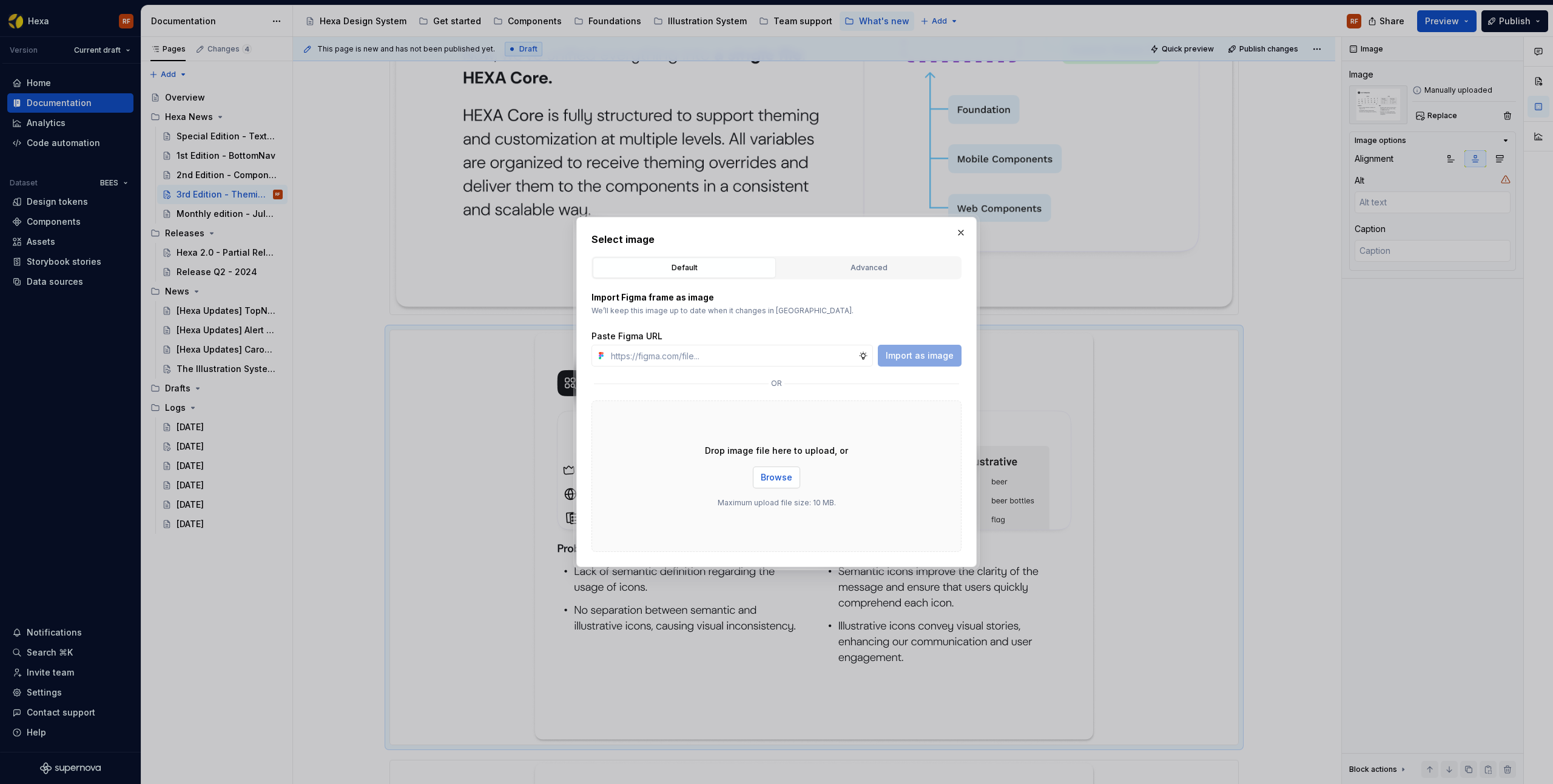
click at [783, 480] on span "Browse" at bounding box center [776, 477] width 32 height 12
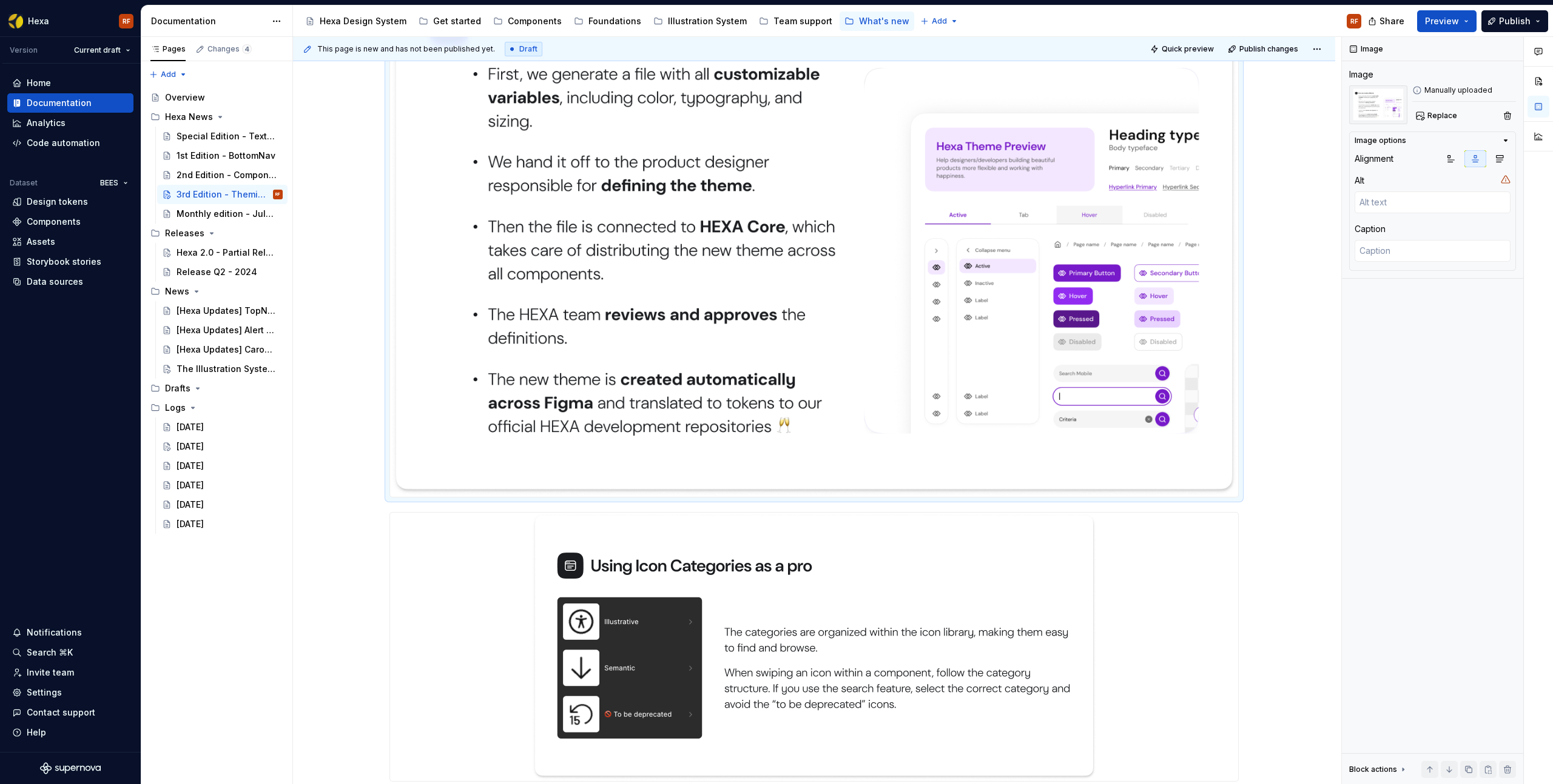
scroll to position [1131, 0]
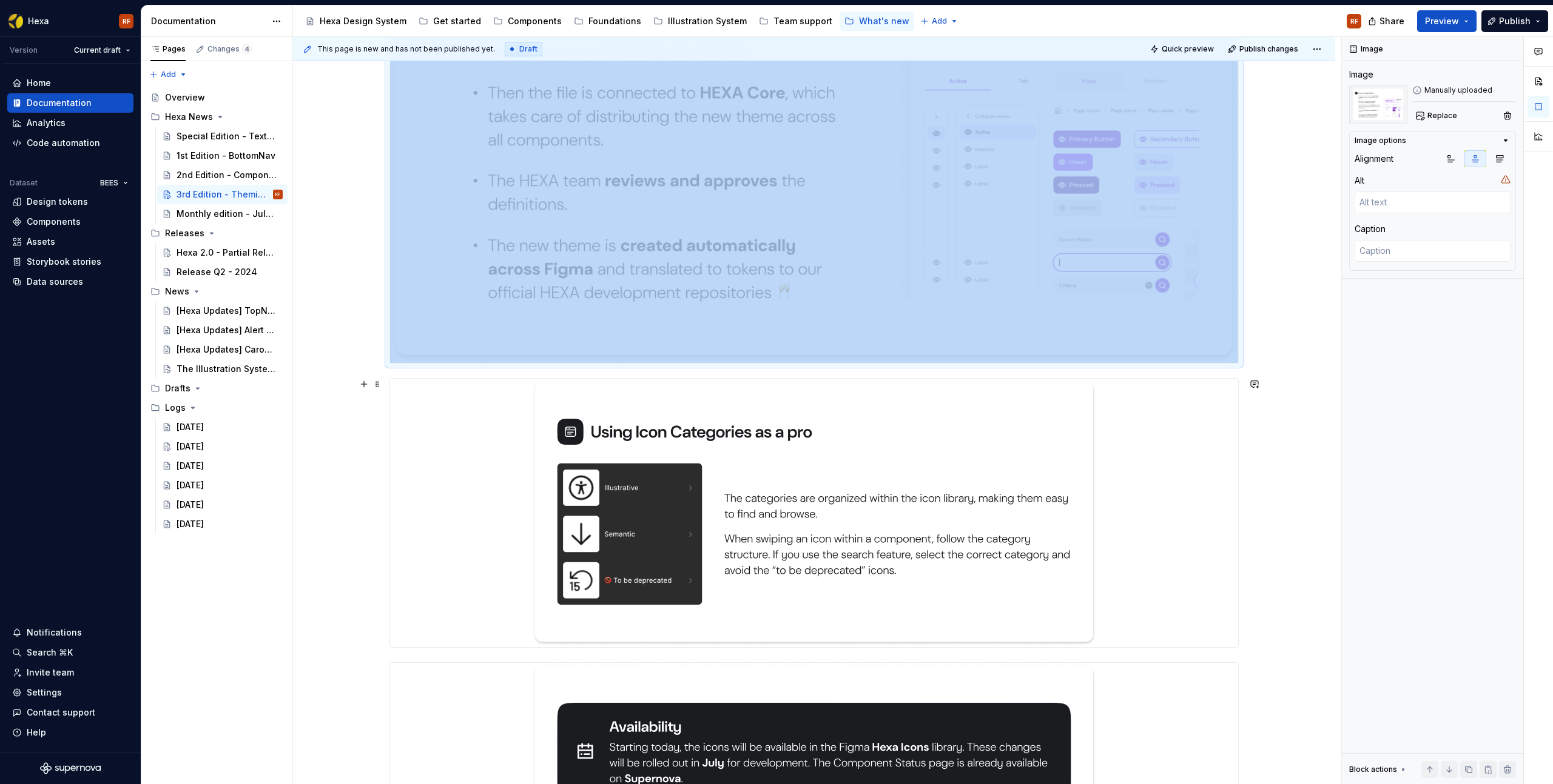
click at [849, 467] on img "To enrich screen reader interactions, please activate Accessibility in Grammarl…" at bounding box center [813, 513] width 566 height 268
click at [1441, 117] on span "Replace" at bounding box center [1442, 116] width 30 height 9
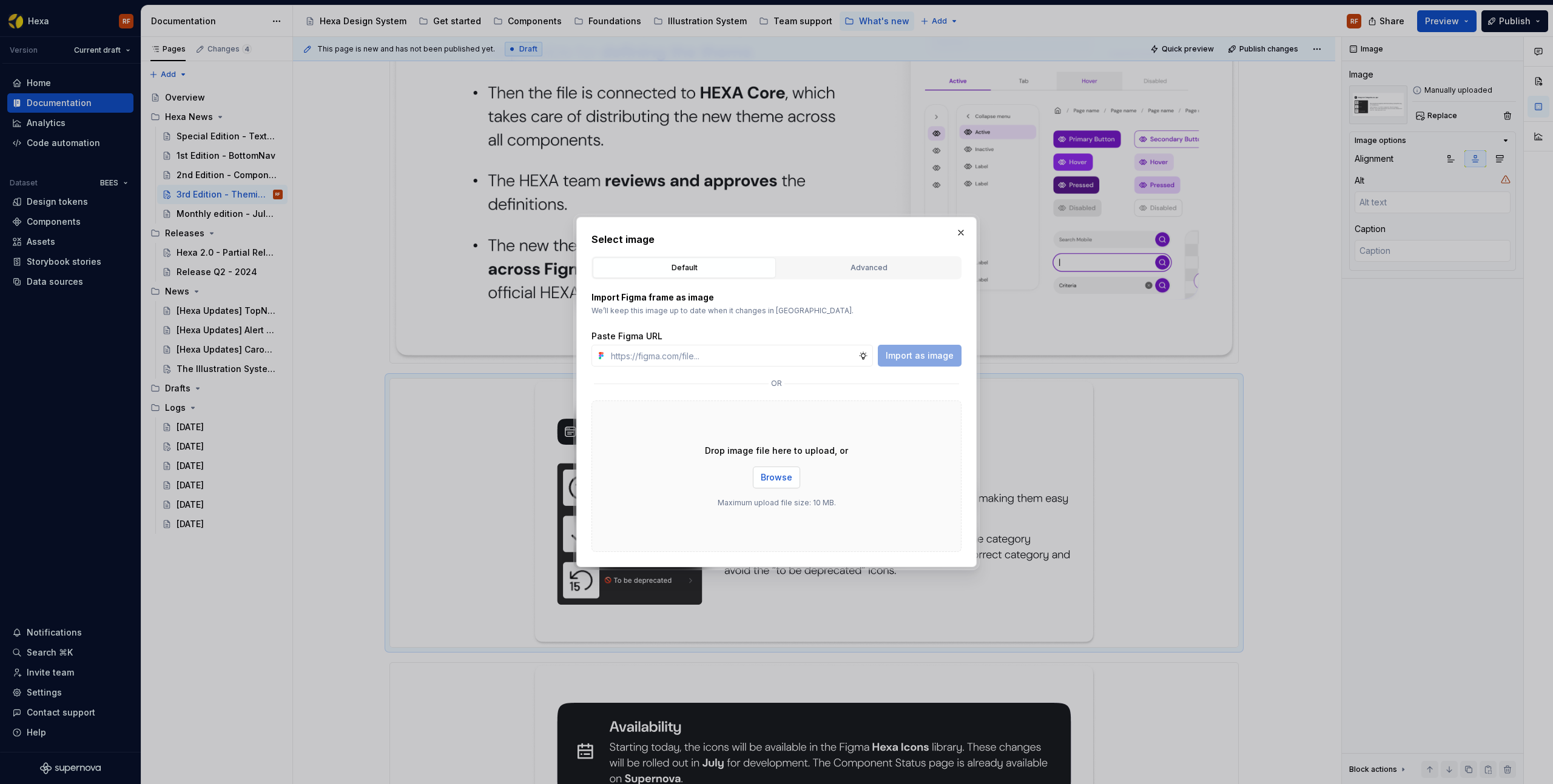
click at [780, 481] on span "Browse" at bounding box center [776, 477] width 32 height 12
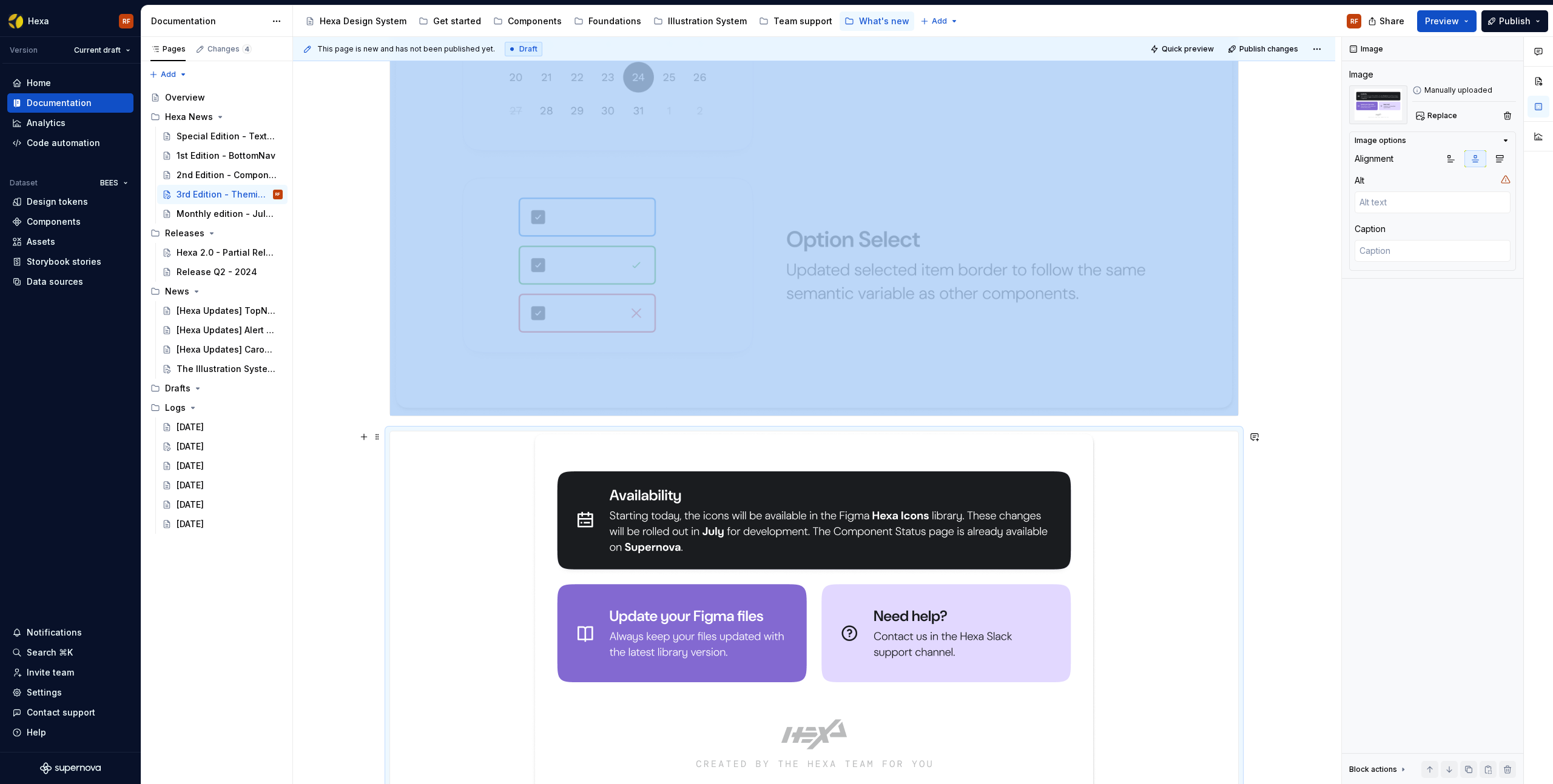
click at [887, 524] on img "To enrich screen reader interactions, please activate Accessibility in Grammarl…" at bounding box center [813, 621] width 566 height 378
click at [1447, 112] on span "Replace" at bounding box center [1442, 116] width 30 height 9
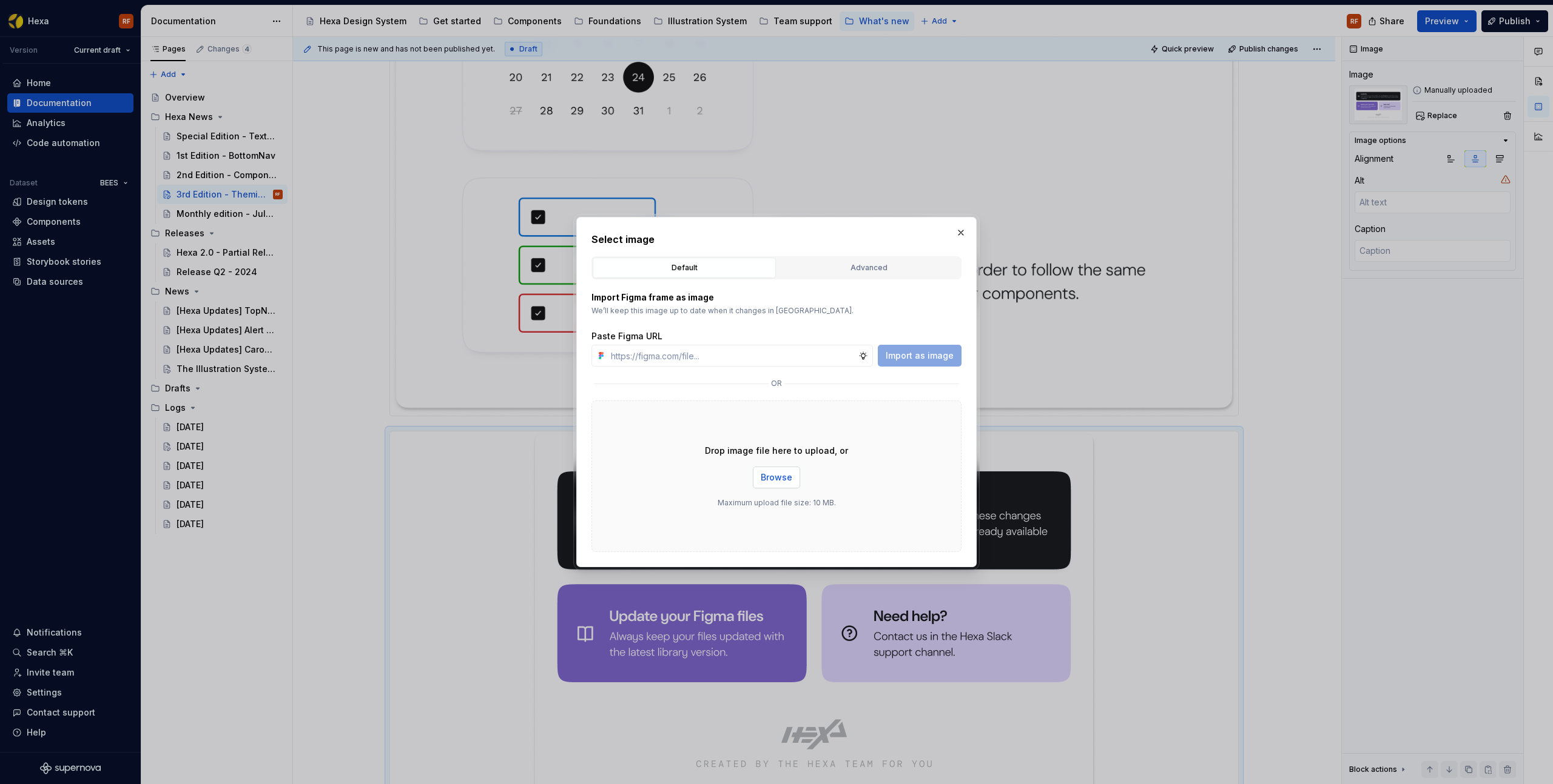
click at [784, 475] on span "Browse" at bounding box center [776, 477] width 32 height 12
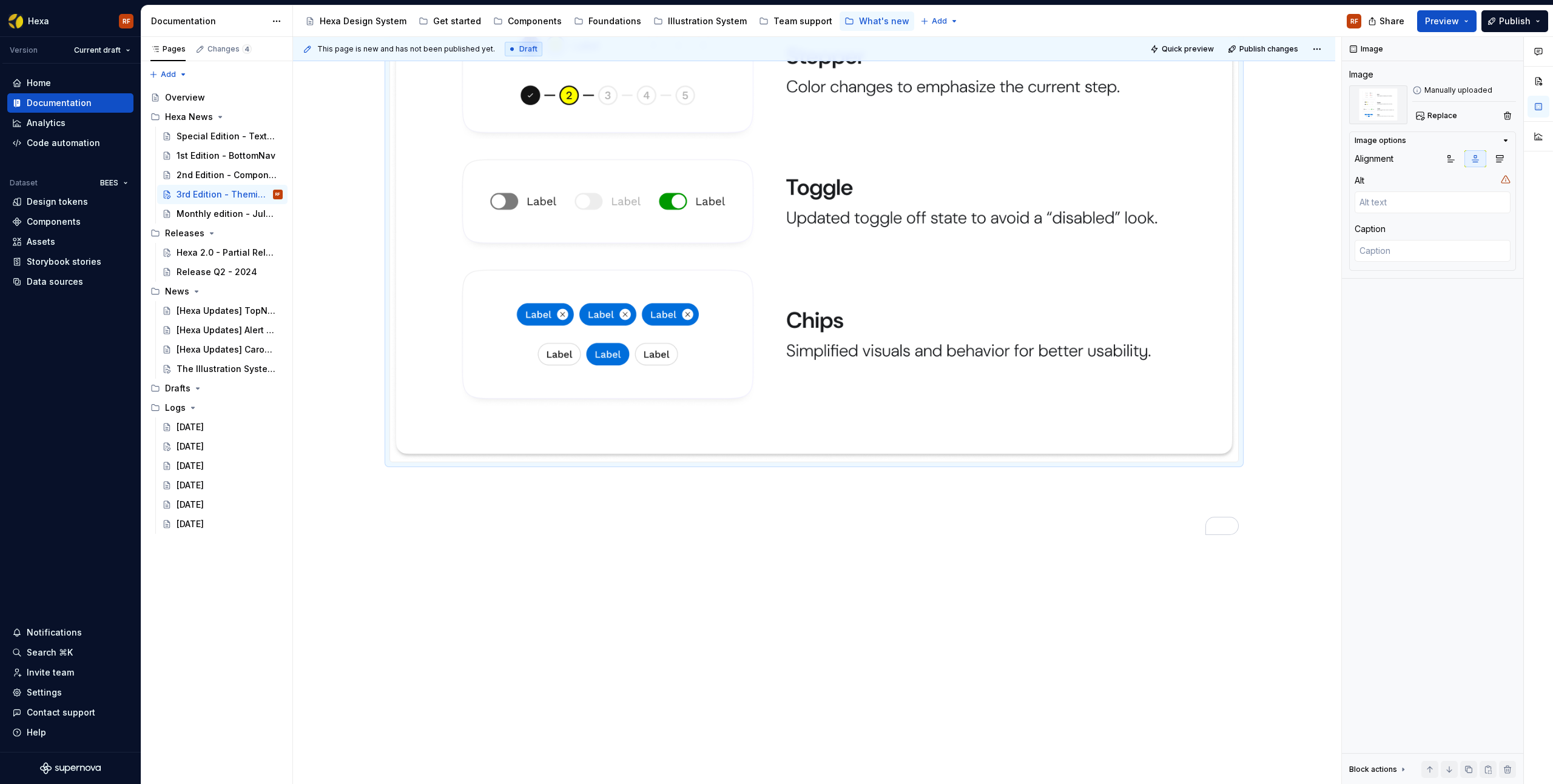
click at [871, 331] on img "To enrich screen reader interactions, please activate Accessibility in Grammarl…" at bounding box center [813, 103] width 848 height 715
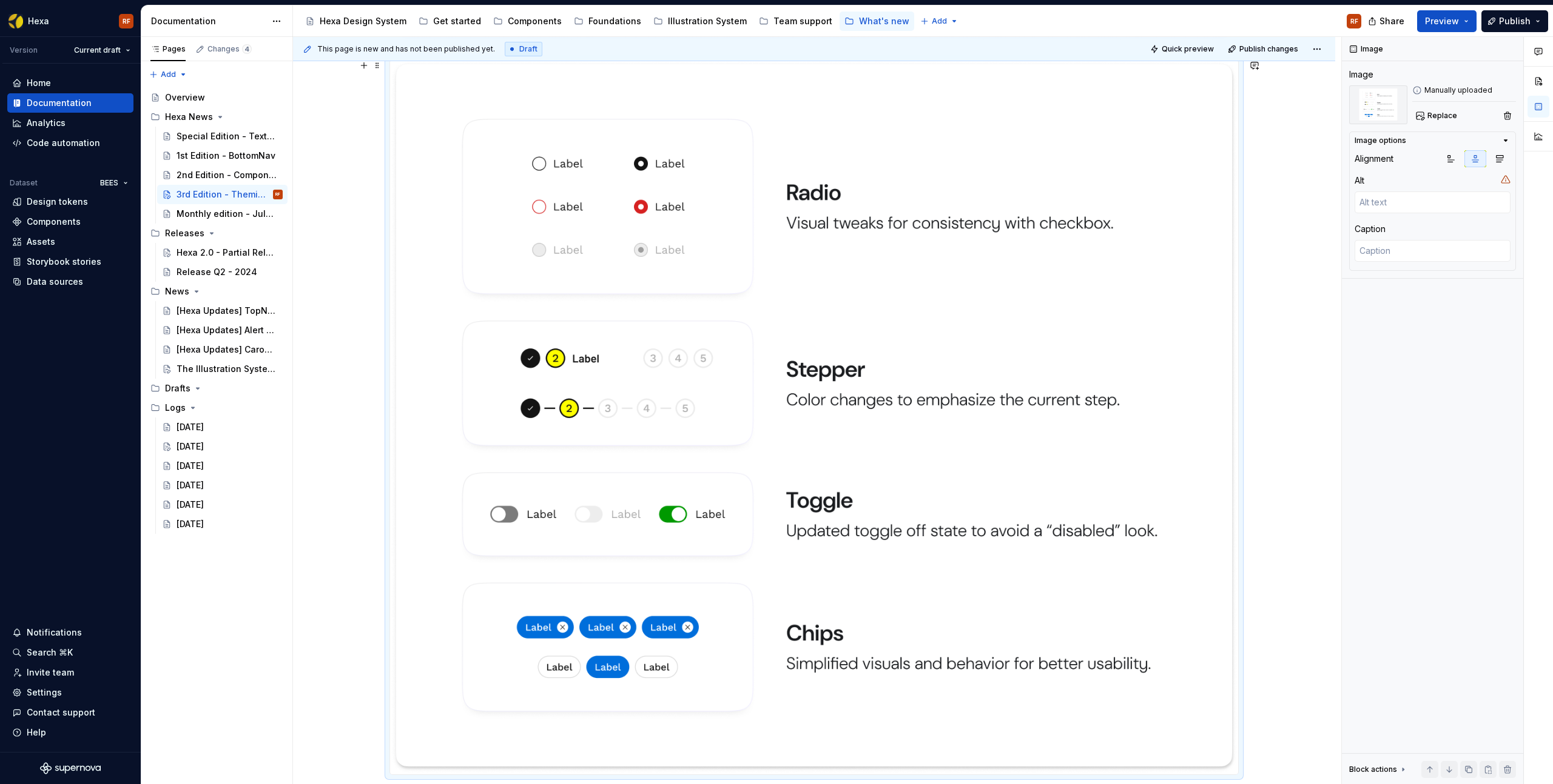
click at [867, 392] on img "To enrich screen reader interactions, please activate Accessibility in Grammarl…" at bounding box center [813, 417] width 848 height 715
click at [1443, 118] on span "Replace" at bounding box center [1442, 116] width 30 height 9
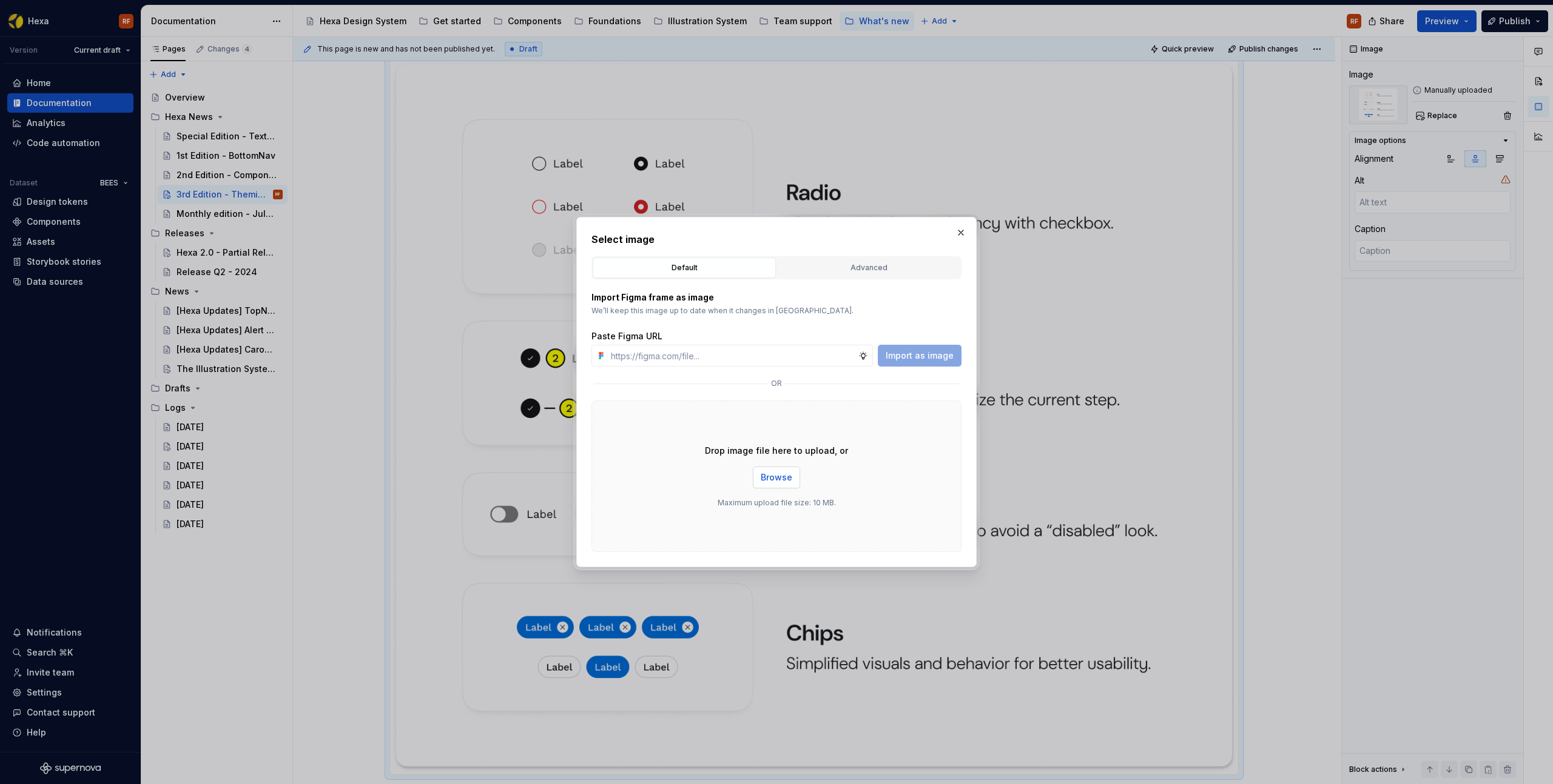
click at [778, 474] on span "Browse" at bounding box center [776, 477] width 32 height 12
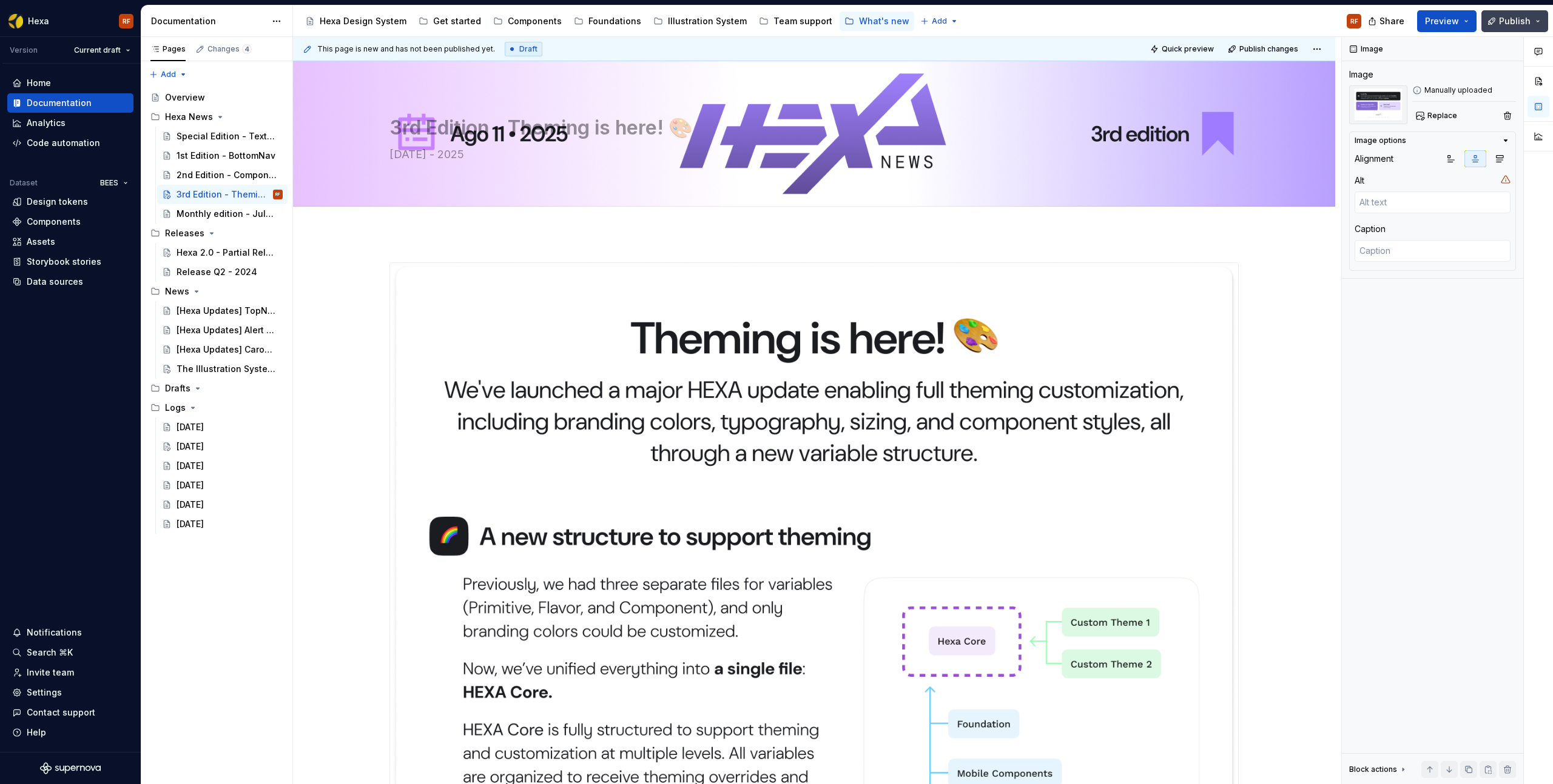
click at [1511, 16] on span "Publish" at bounding box center [1515, 21] width 32 height 12
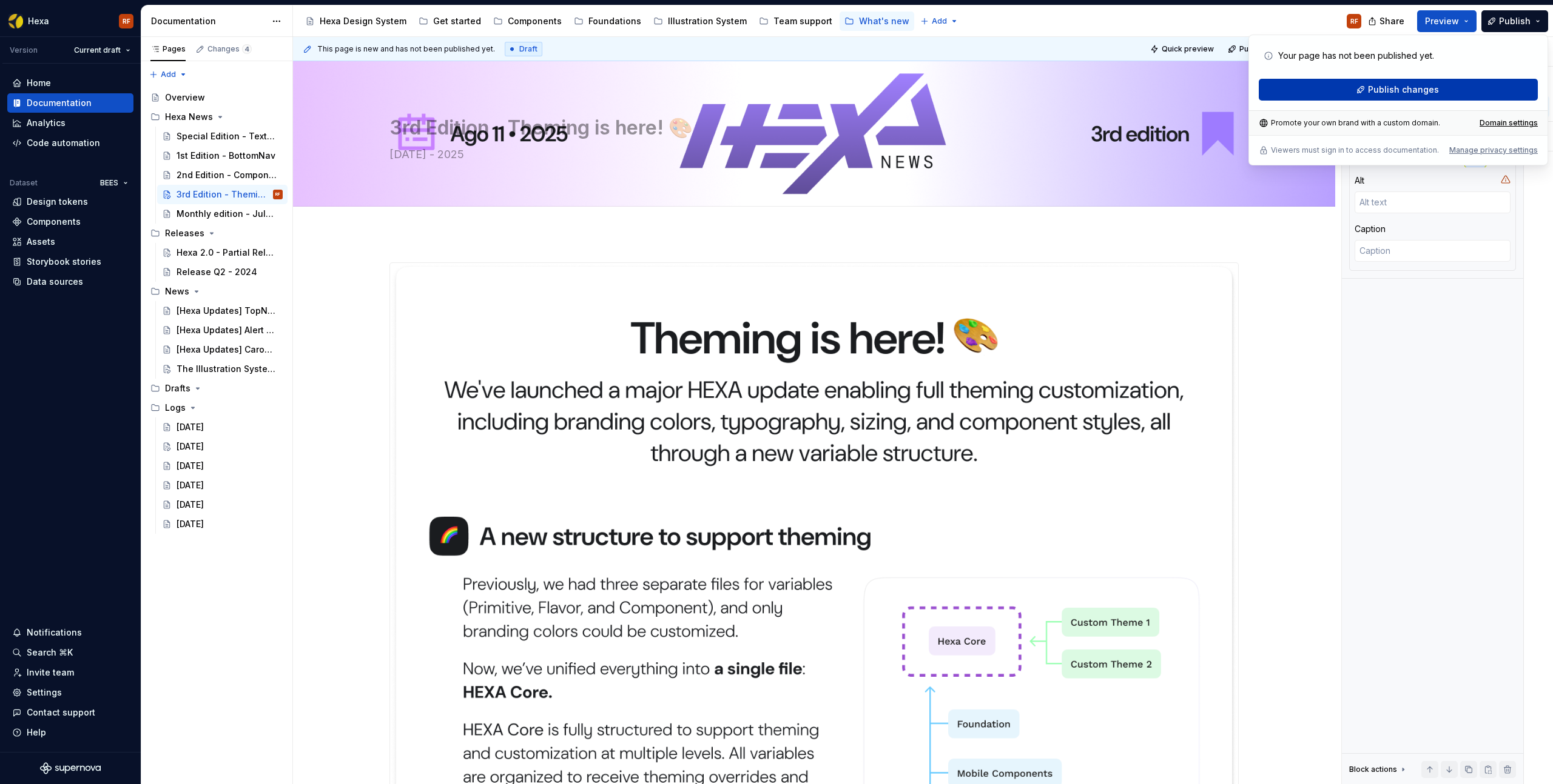
click at [1365, 88] on button "Publish changes" at bounding box center [1397, 89] width 279 height 21
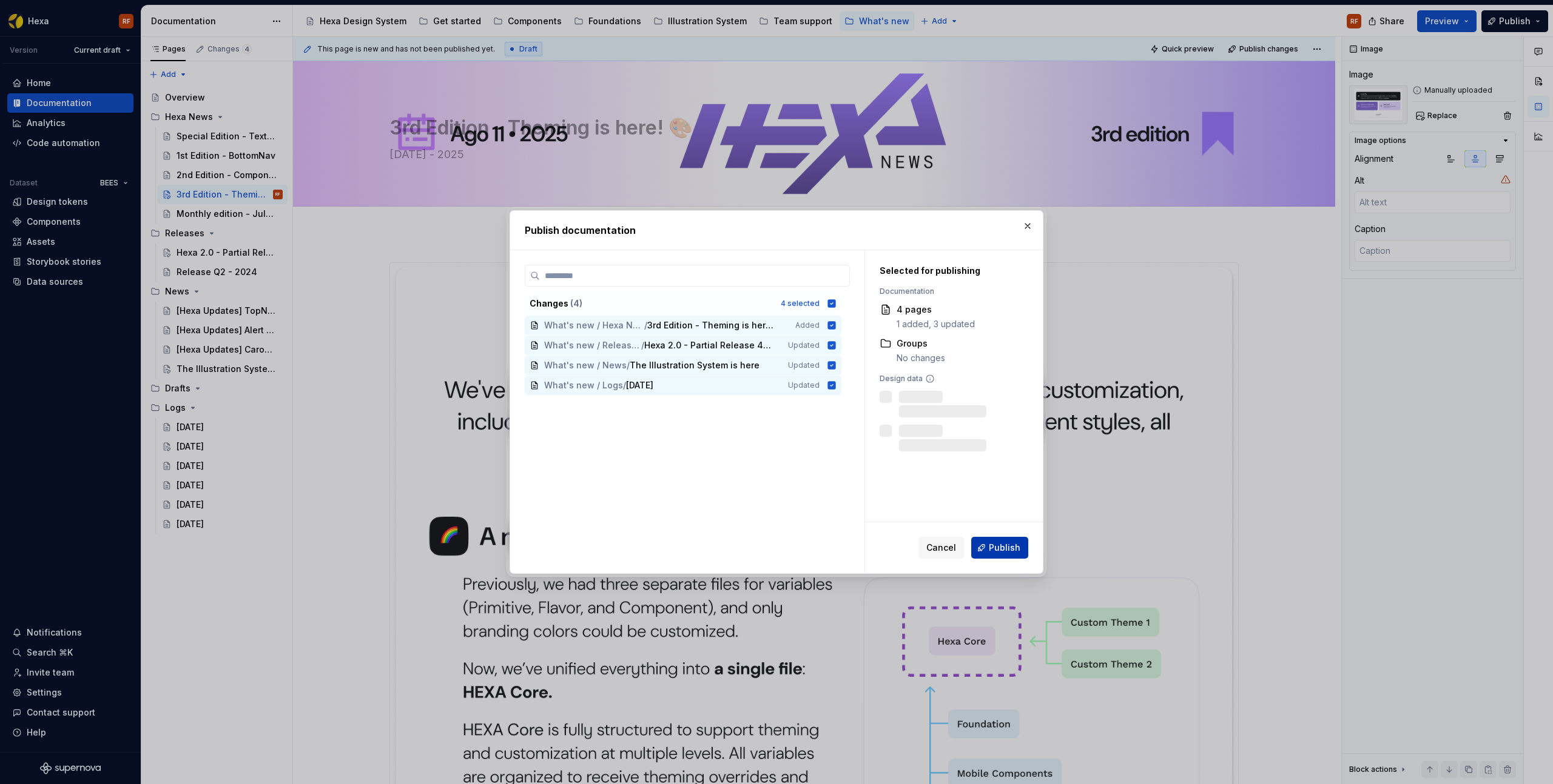
click at [1002, 544] on span "Publish" at bounding box center [1005, 547] width 32 height 12
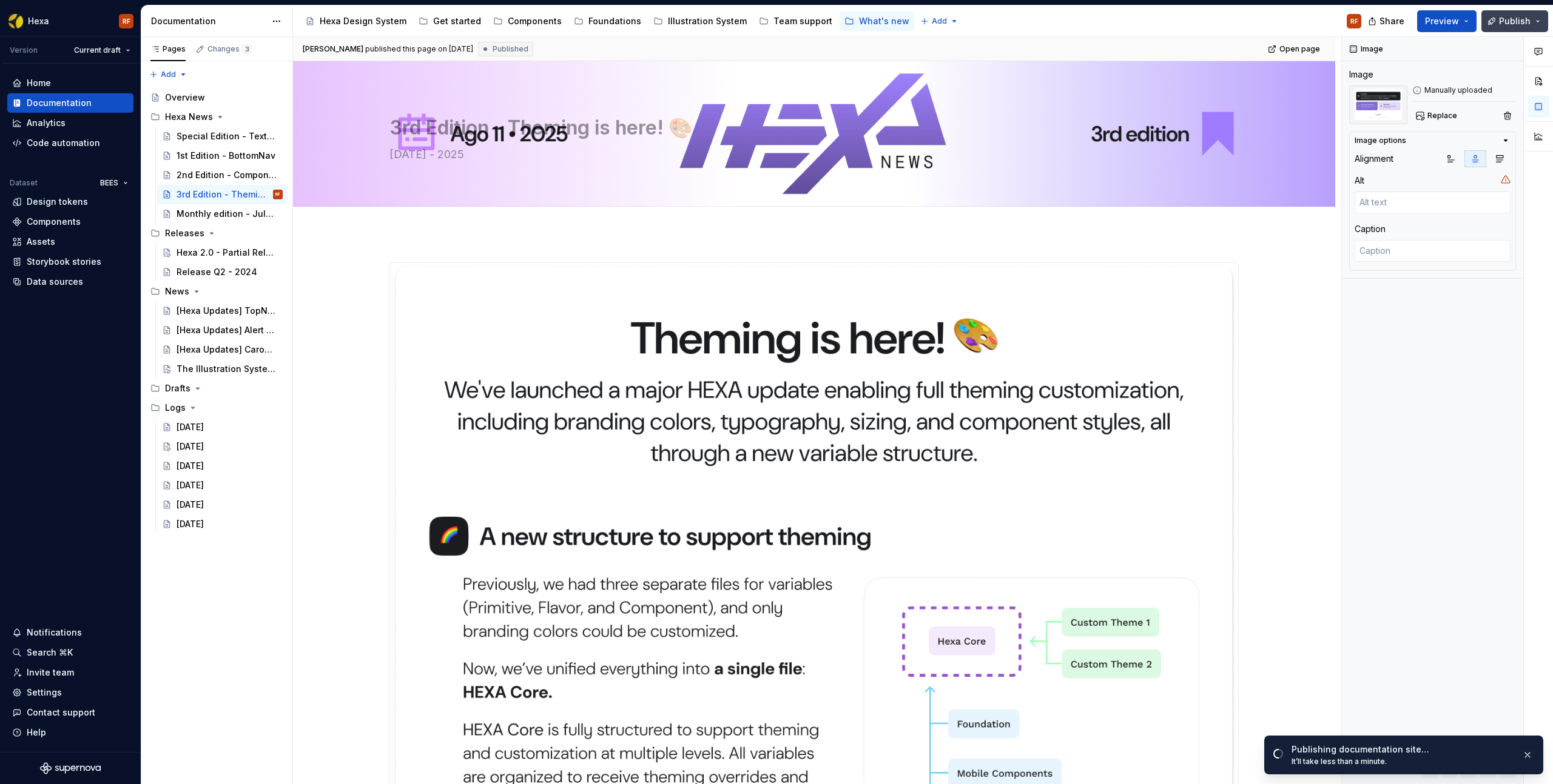
click at [1524, 20] on span "Publish" at bounding box center [1515, 21] width 32 height 12
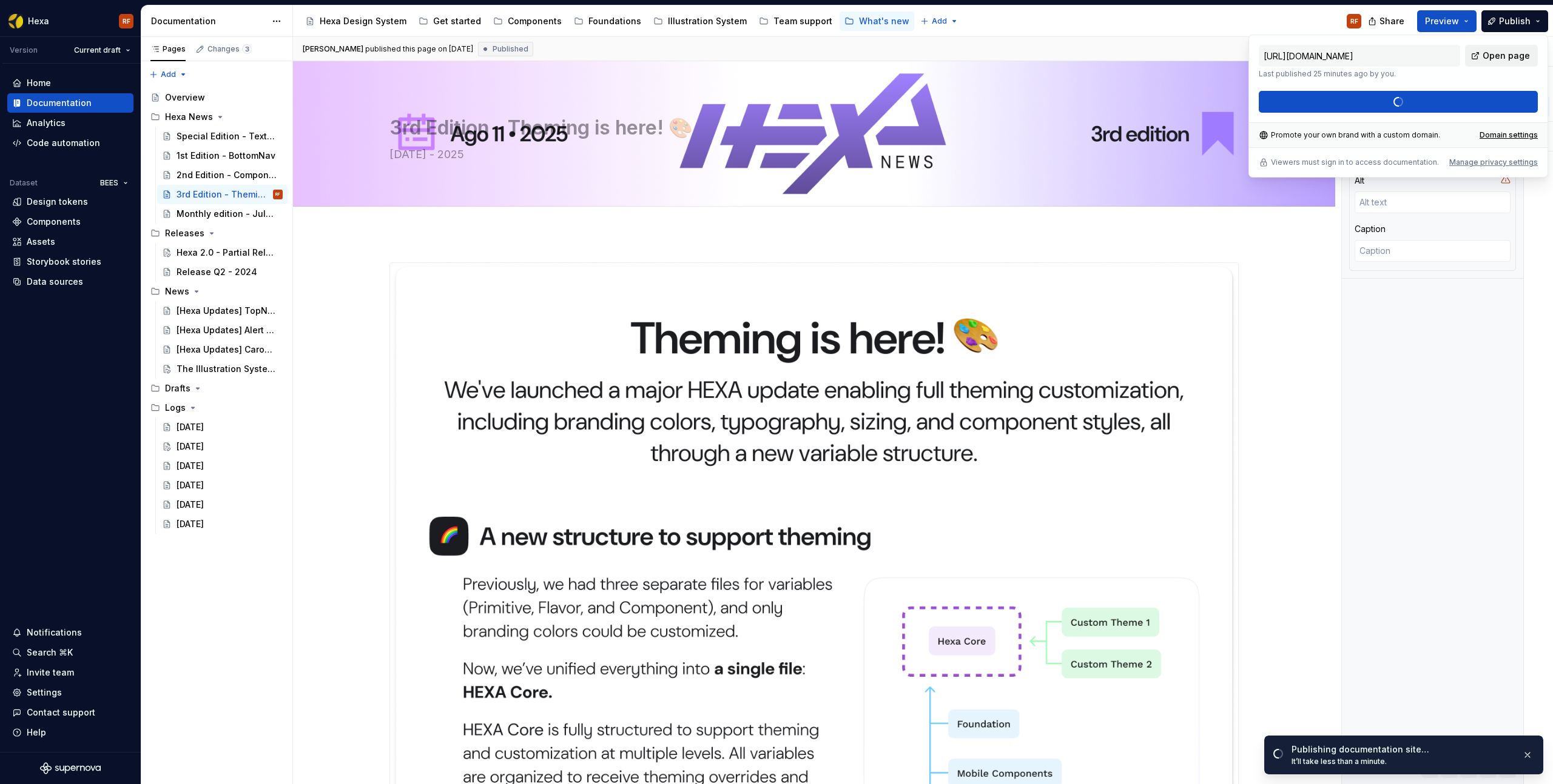
click at [1520, 55] on span "Open page" at bounding box center [1505, 55] width 48 height 12
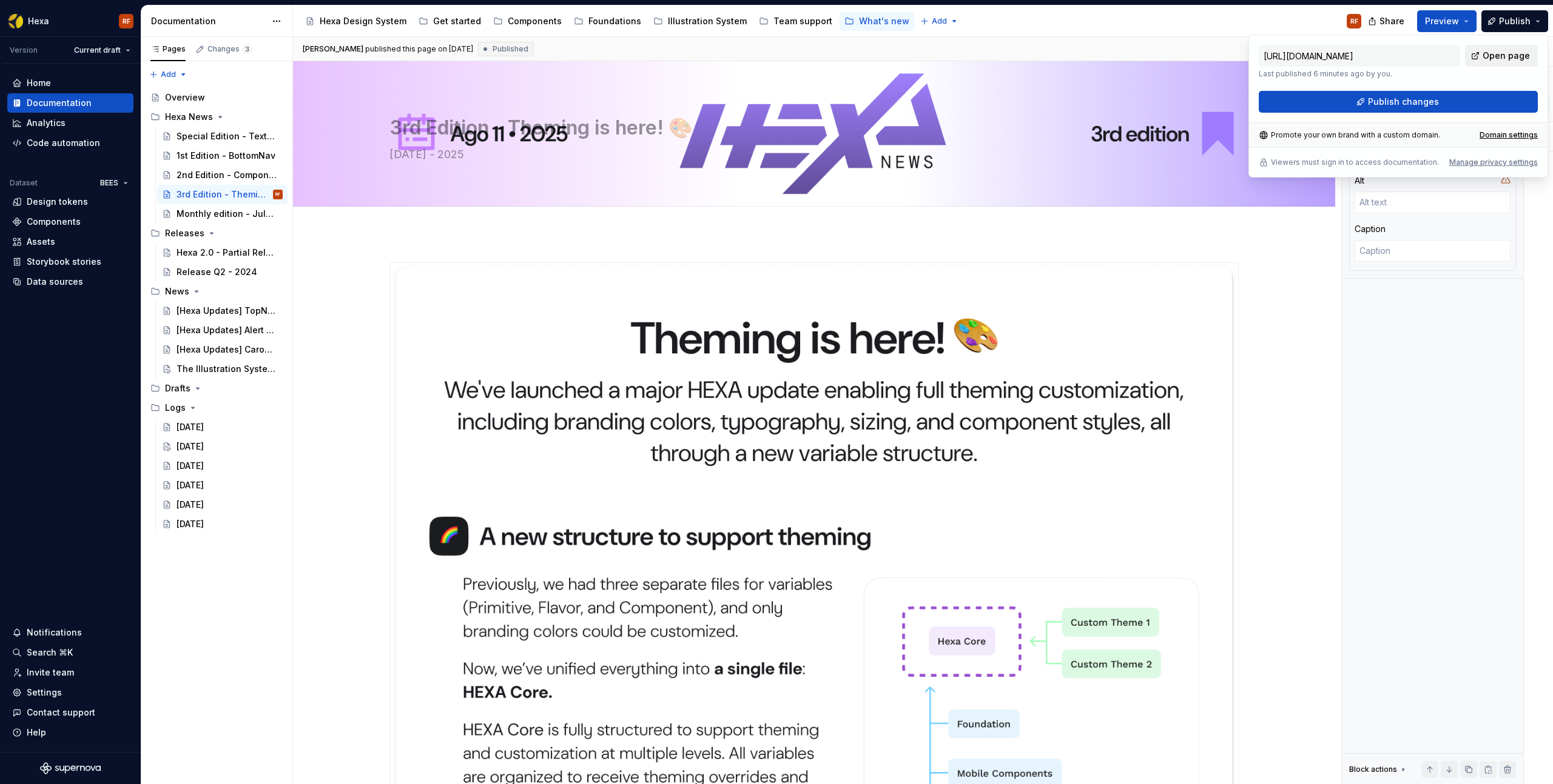
type textarea "*"
click at [1499, 49] on span "Open page" at bounding box center [1505, 55] width 48 height 12
